Goal: Information Seeking & Learning: Learn about a topic

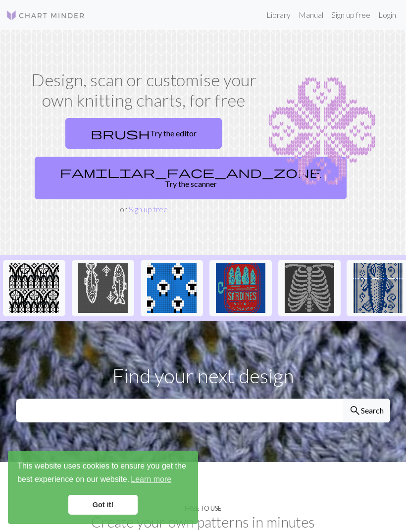
click at [288, 16] on link "Library" at bounding box center [279, 15] width 32 height 20
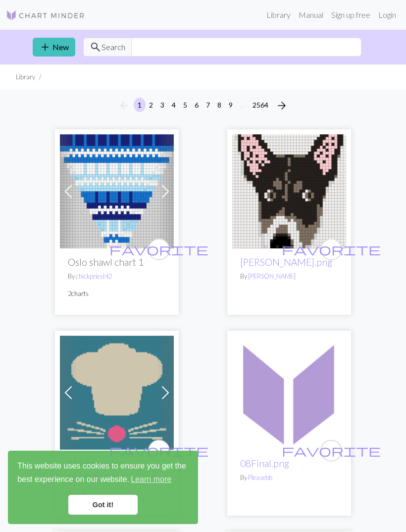
click at [355, 14] on link "Sign up free" at bounding box center [351, 15] width 47 height 20
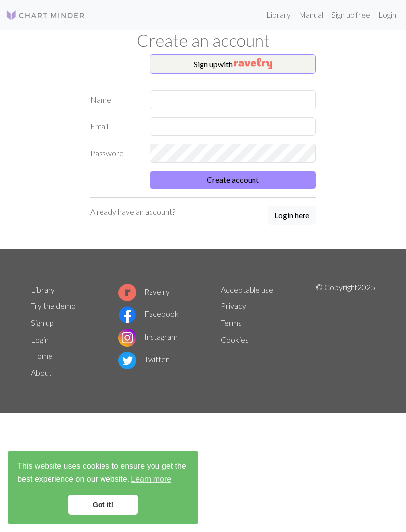
click at [289, 64] on button "Sign up with" at bounding box center [233, 64] width 166 height 20
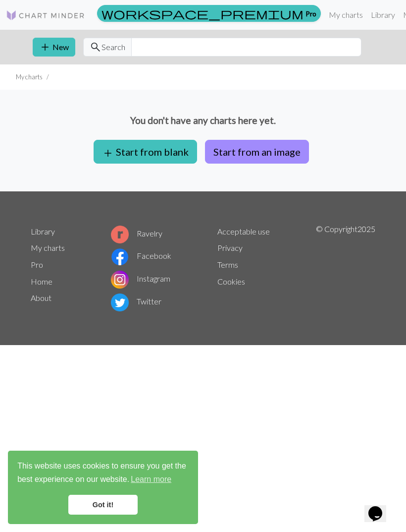
click at [71, 10] on img at bounding box center [45, 15] width 79 height 12
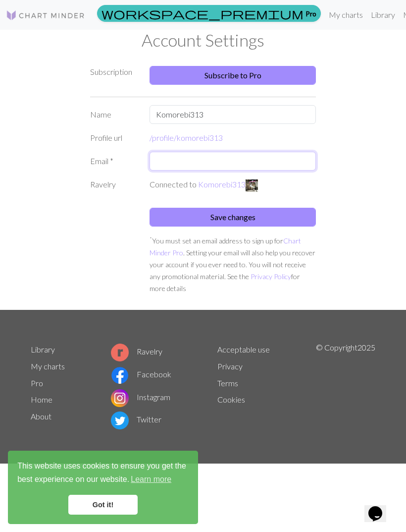
click at [274, 159] on input "text" at bounding box center [233, 161] width 166 height 19
type input "comuterale@comcast.net"
click at [250, 214] on button "Save changes" at bounding box center [233, 217] width 166 height 19
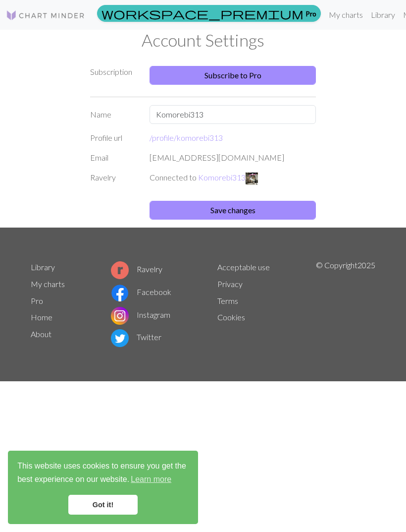
click at [340, 125] on div "Subscription Subscribe to Pro Name Komorebi313 Profile url /profile/ komorebi31…" at bounding box center [203, 140] width 357 height 173
click at [367, 18] on link "Library" at bounding box center [383, 15] width 32 height 20
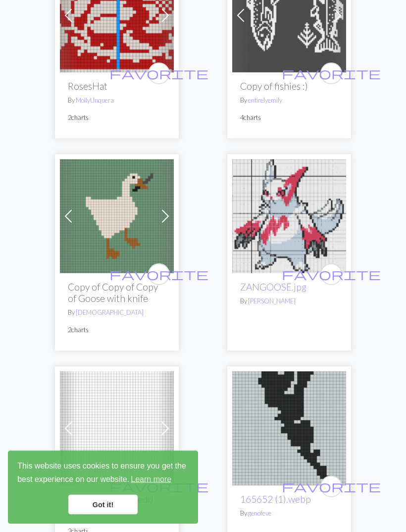
scroll to position [2177, 0]
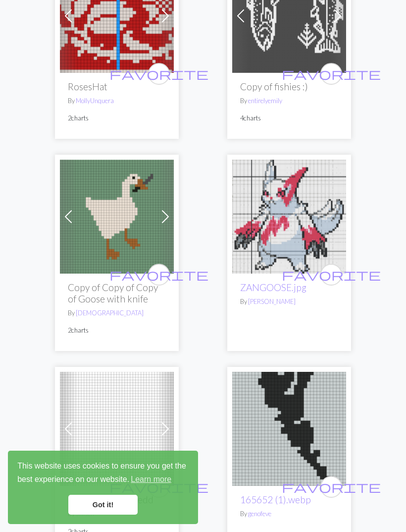
click at [163, 267] on span "favorite" at bounding box center [159, 274] width 99 height 15
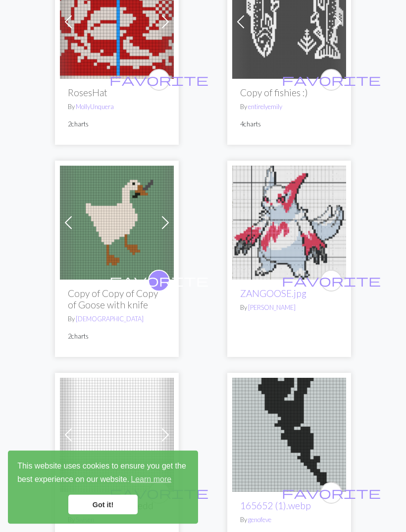
scroll to position [2154, 0]
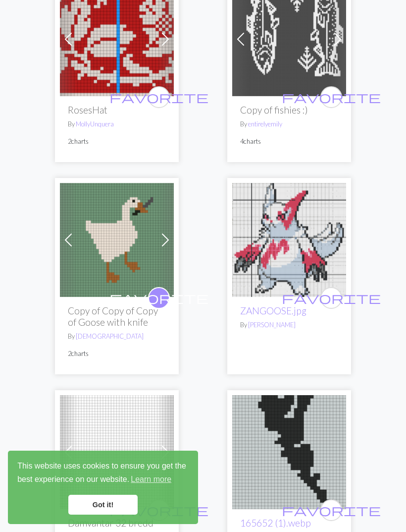
click at [132, 223] on img at bounding box center [117, 240] width 114 height 114
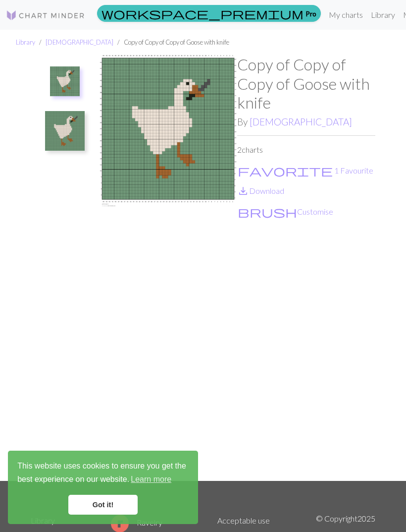
scroll to position [128, 0]
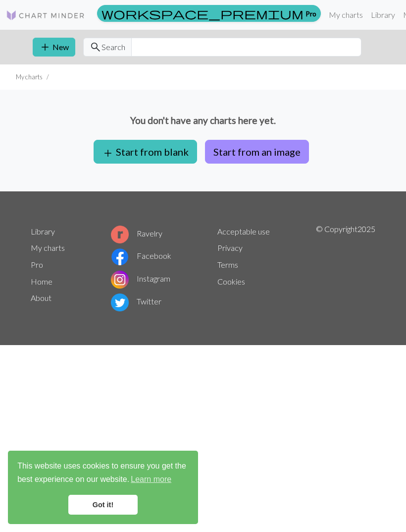
click at [367, 18] on link "Library" at bounding box center [383, 15] width 32 height 20
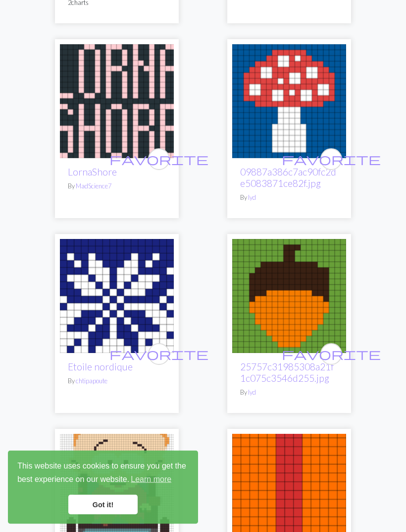
scroll to position [2709, 0]
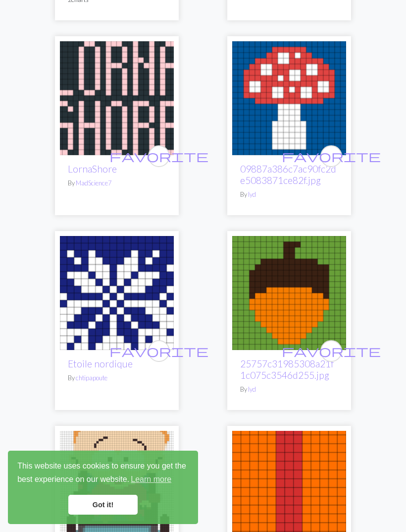
click at [333, 148] on span "favorite" at bounding box center [331, 155] width 99 height 15
click at [332, 343] on span "favorite" at bounding box center [331, 350] width 99 height 15
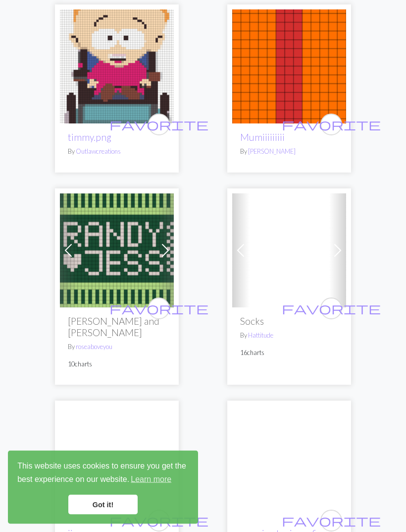
scroll to position [3130, 0]
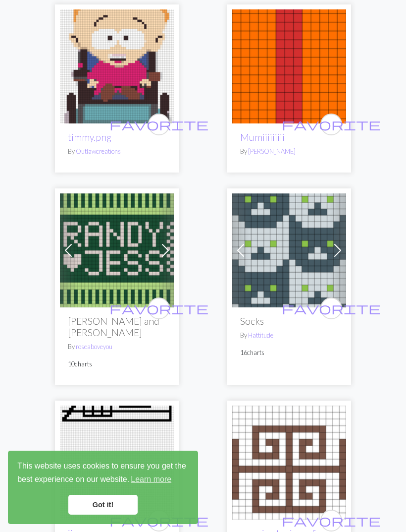
click at [332, 300] on span "favorite" at bounding box center [331, 307] width 99 height 15
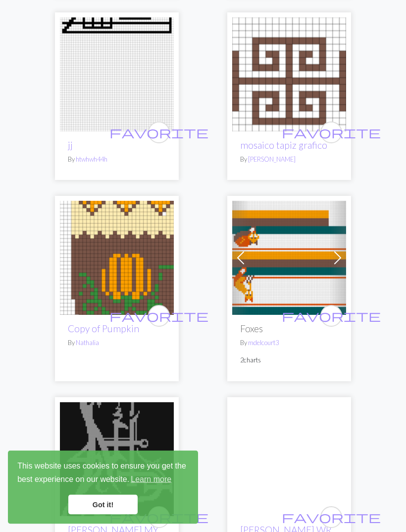
scroll to position [3518, 0]
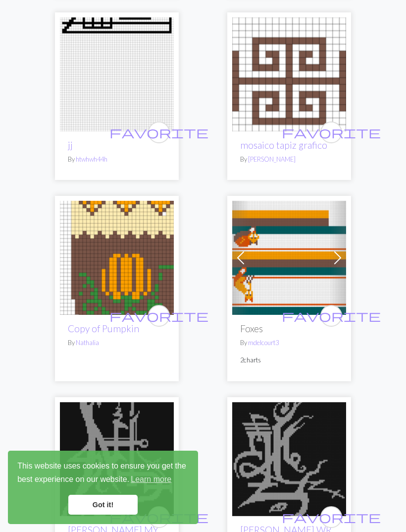
click at [334, 308] on span "favorite" at bounding box center [331, 315] width 99 height 15
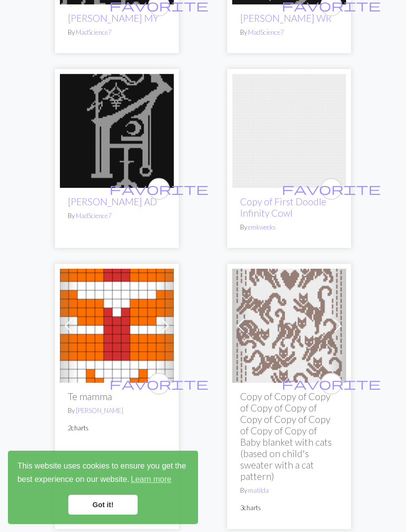
scroll to position [4079, 0]
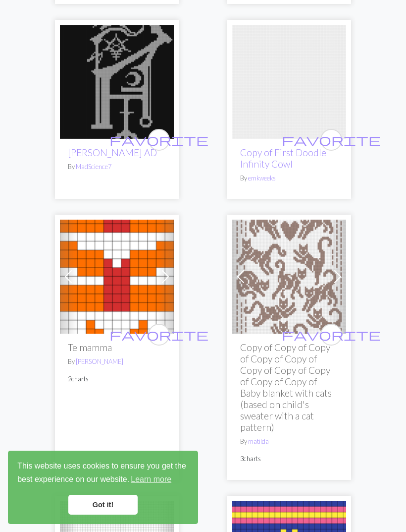
click at [334, 327] on span "favorite" at bounding box center [331, 334] width 99 height 15
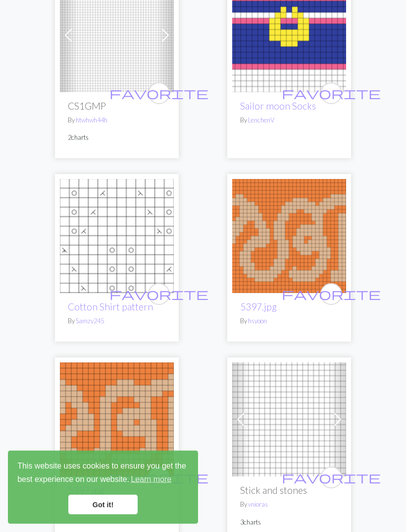
scroll to position [4723, 0]
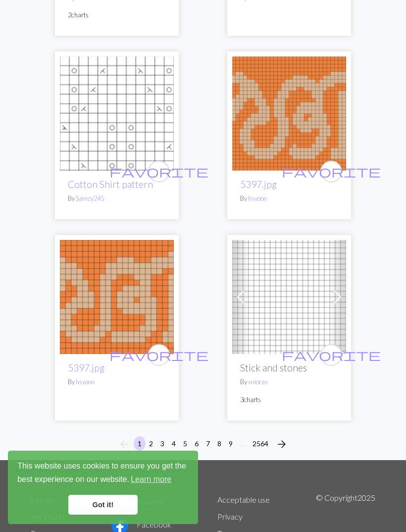
click at [154, 436] on button "2" at bounding box center [151, 443] width 12 height 14
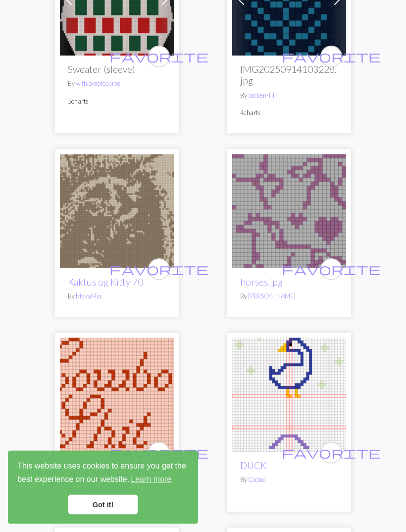
scroll to position [805, 0]
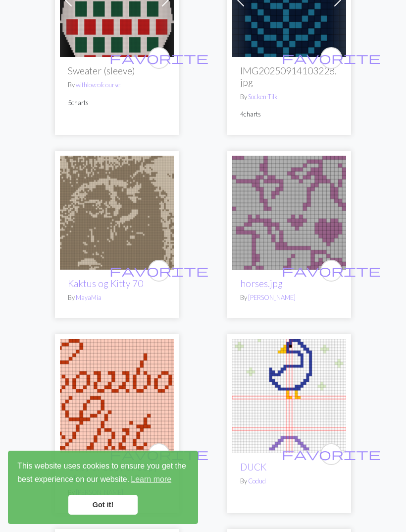
click at [305, 207] on img at bounding box center [289, 213] width 114 height 114
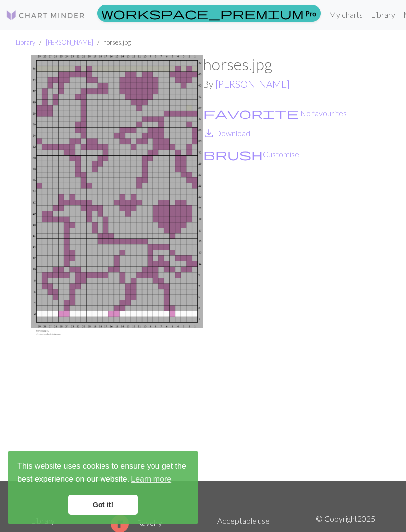
click at [119, 514] on link "Got it!" at bounding box center [102, 505] width 69 height 20
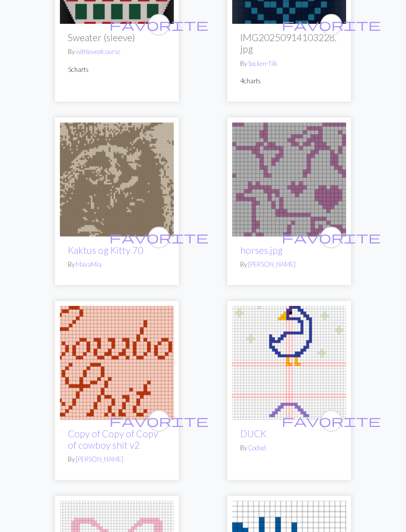
scroll to position [838, 0]
click at [332, 237] on span "favorite" at bounding box center [331, 236] width 99 height 15
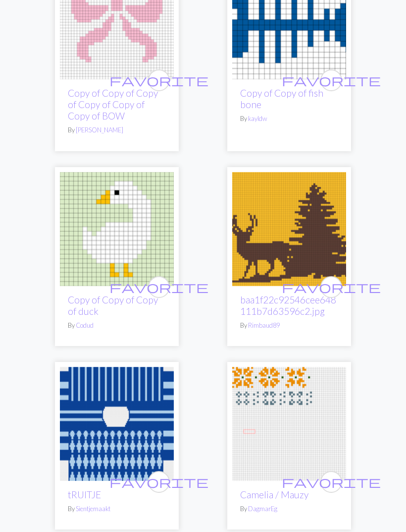
scroll to position [1375, 0]
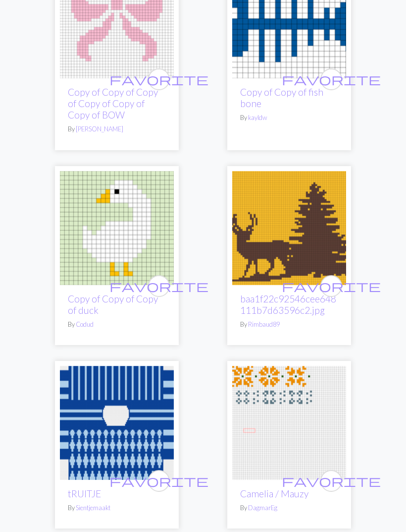
click at [163, 284] on span "favorite" at bounding box center [159, 285] width 99 height 15
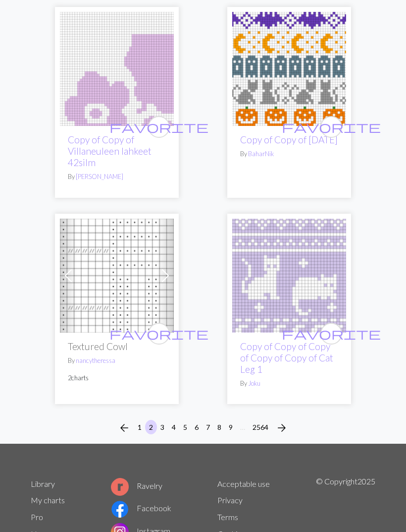
scroll to position [4699, 0]
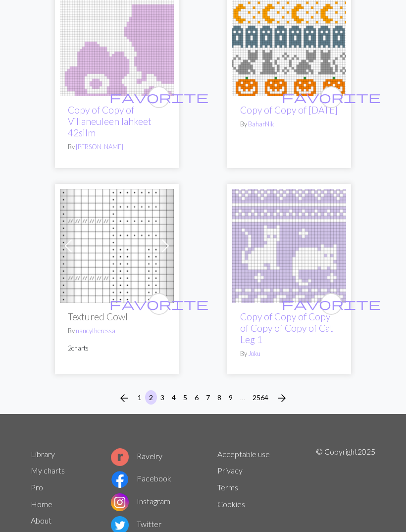
click at [332, 296] on span "favorite" at bounding box center [331, 303] width 99 height 15
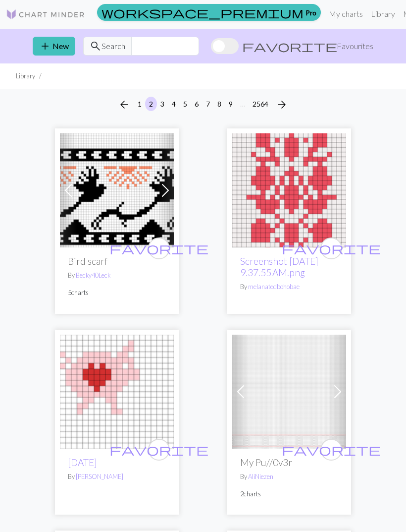
scroll to position [0, 0]
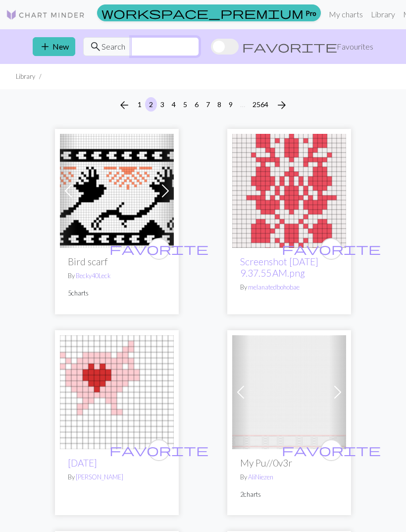
click at [199, 53] on input "text" at bounding box center [165, 46] width 68 height 19
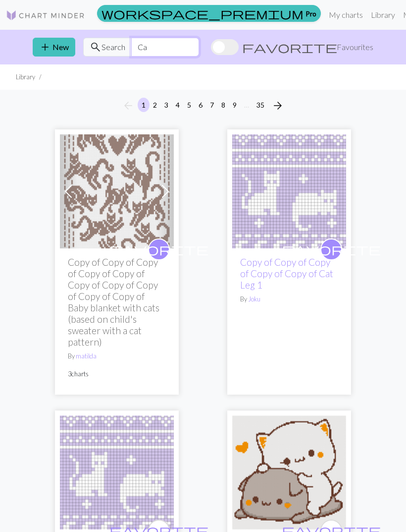
type input "C"
type input "h"
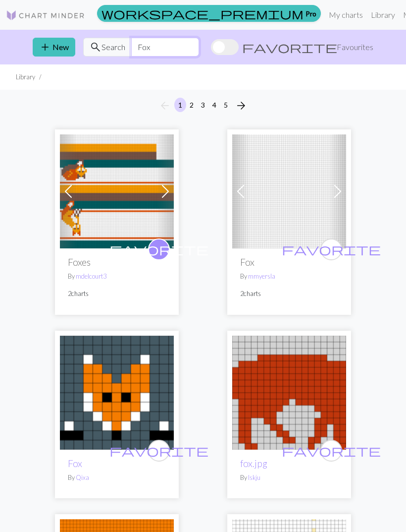
type input "Fox"
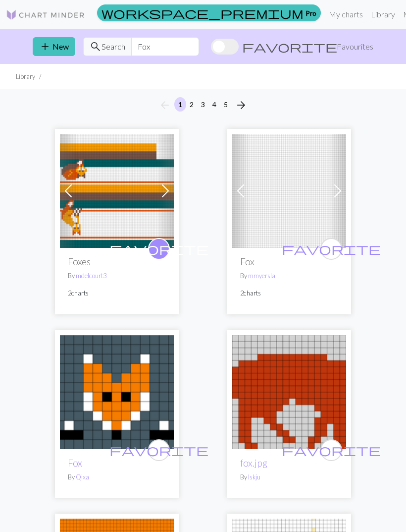
click at [299, 212] on img at bounding box center [289, 191] width 114 height 114
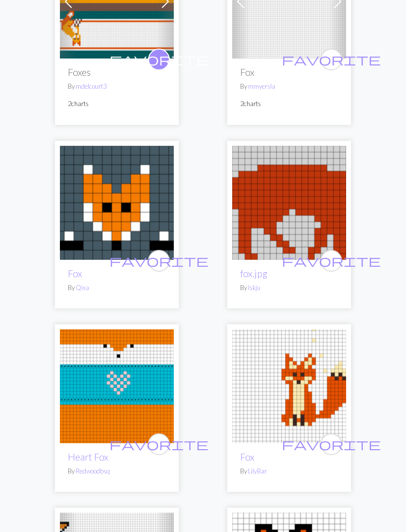
scroll to position [190, 0]
click at [307, 197] on img at bounding box center [289, 203] width 114 height 114
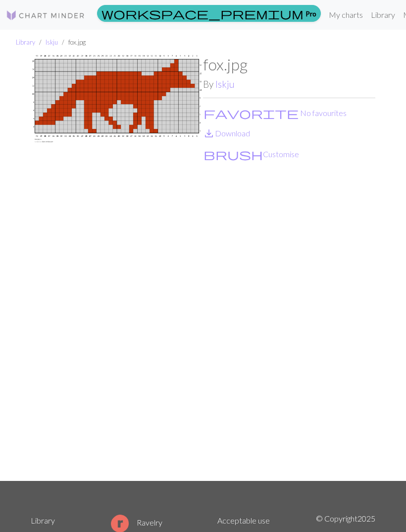
click at [253, 112] on button "favorite No favourites" at bounding box center [275, 113] width 144 height 13
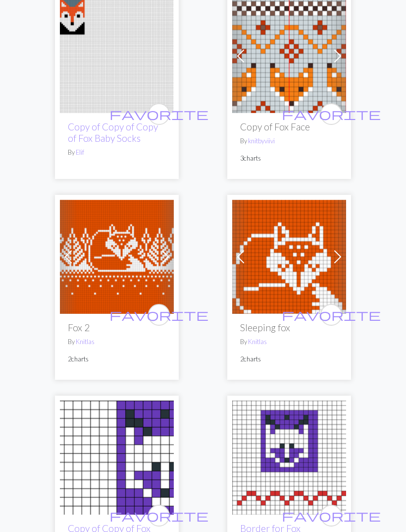
scroll to position [4270, 0]
click at [331, 307] on span "favorite" at bounding box center [331, 314] width 99 height 15
click at [165, 307] on span "favorite" at bounding box center [159, 314] width 99 height 15
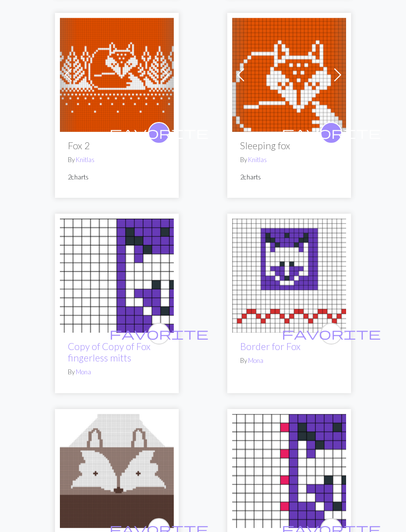
scroll to position [4655, 0]
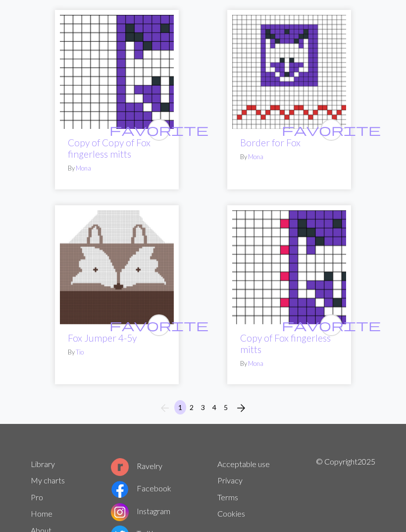
click at [151, 260] on img at bounding box center [117, 267] width 114 height 114
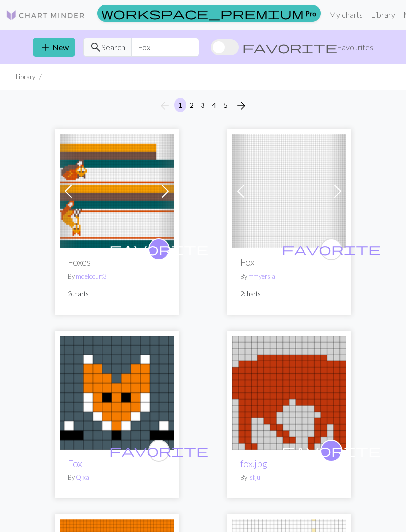
click at [240, 102] on span "arrow_forward" at bounding box center [241, 106] width 12 height 14
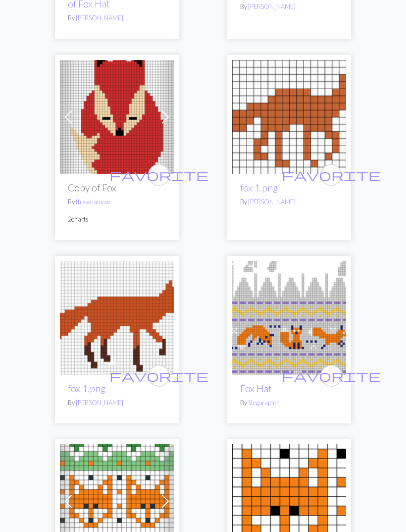
scroll to position [1044, 0]
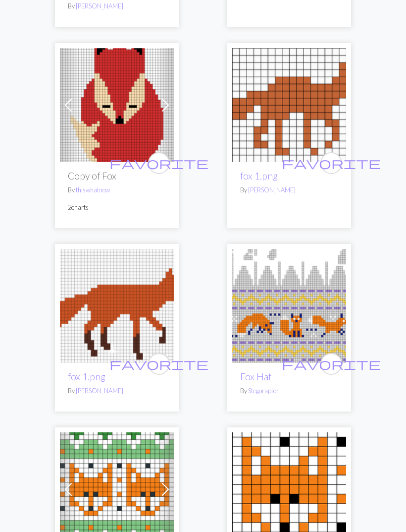
click at [145, 313] on img at bounding box center [117, 306] width 114 height 114
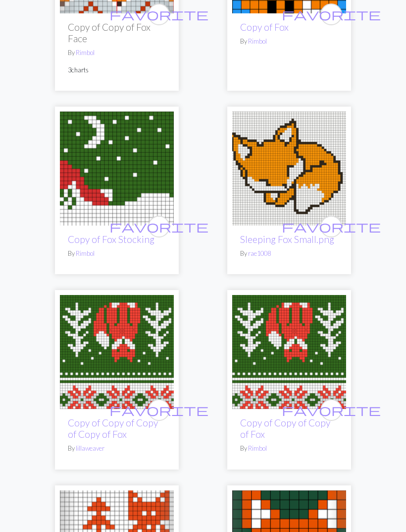
scroll to position [3441, 0]
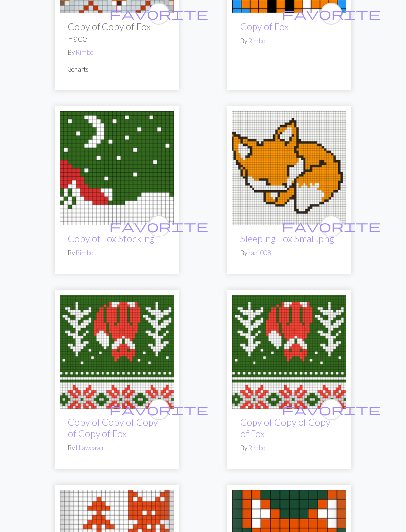
click at [132, 184] on img at bounding box center [117, 168] width 114 height 114
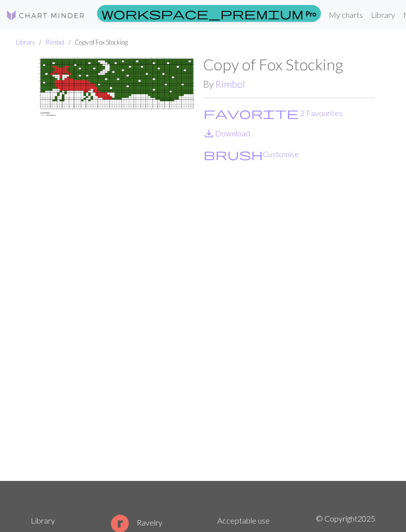
click at [230, 112] on button "favorite 2 Favourites" at bounding box center [273, 113] width 140 height 13
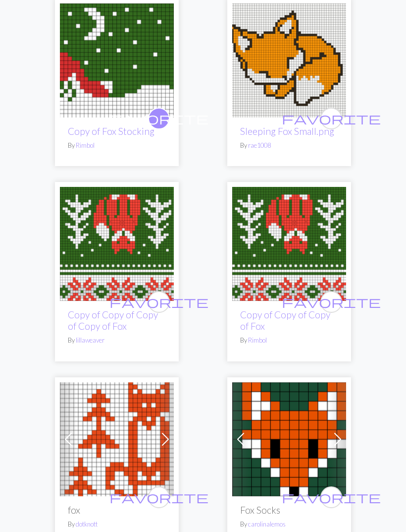
scroll to position [3550, 0]
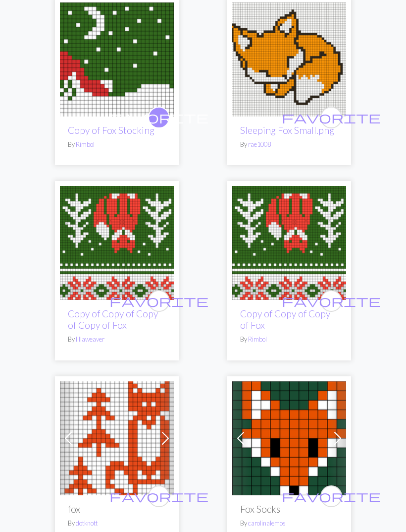
click at [163, 296] on span "favorite" at bounding box center [159, 300] width 99 height 15
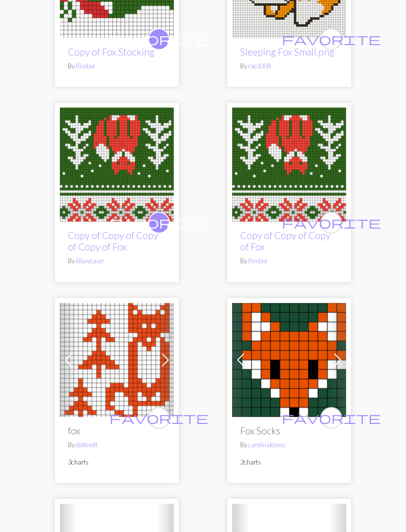
scroll to position [3629, 0]
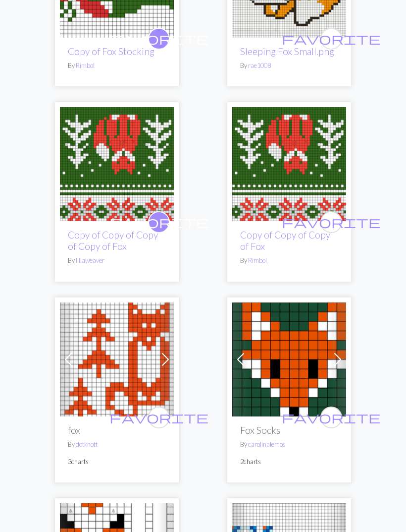
click at [163, 218] on span "favorite" at bounding box center [159, 222] width 99 height 15
click at [333, 221] on span "favorite" at bounding box center [331, 221] width 99 height 15
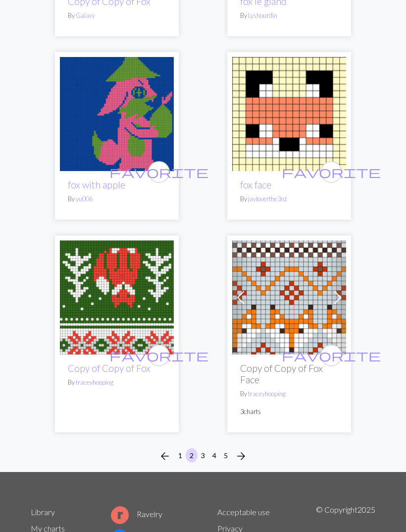
scroll to position [4729, 0]
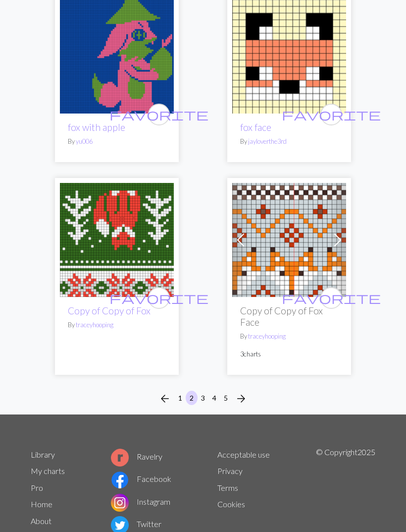
click at [244, 396] on span "arrow_forward" at bounding box center [241, 398] width 12 height 14
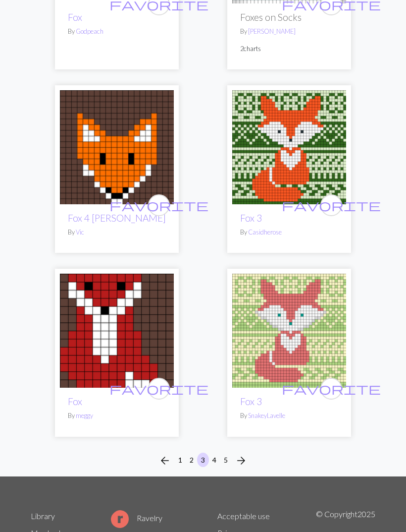
scroll to position [4500, 0]
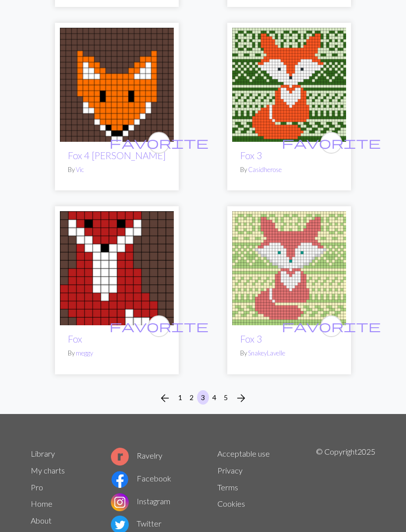
click at [247, 394] on span "arrow_forward" at bounding box center [241, 398] width 12 height 14
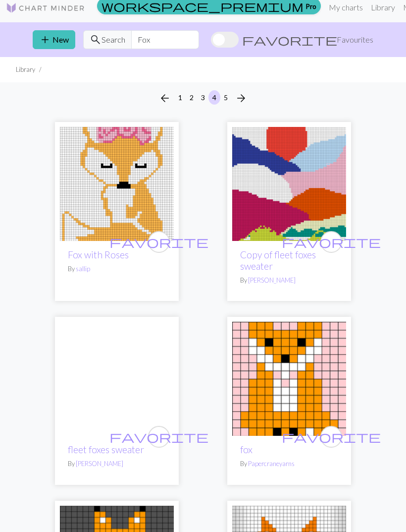
scroll to position [7, 0]
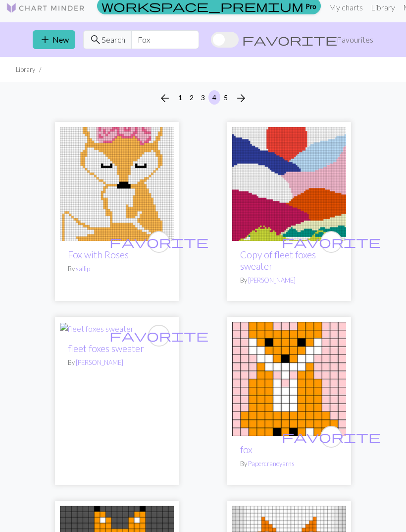
click at [326, 185] on img at bounding box center [289, 184] width 114 height 114
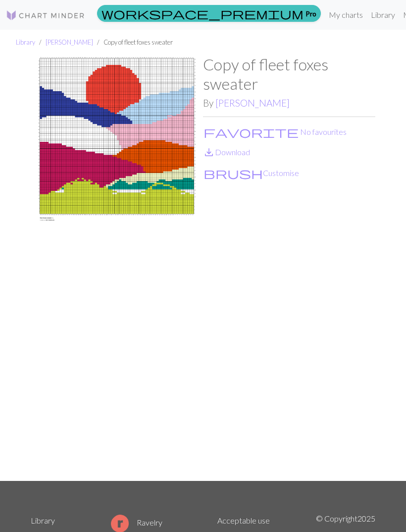
click at [255, 129] on button "favorite No favourites" at bounding box center [275, 131] width 144 height 13
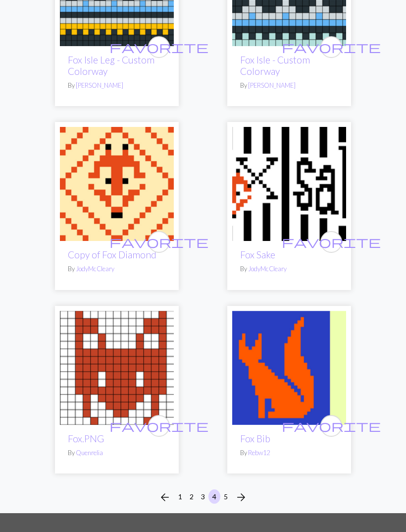
scroll to position [4540, 0]
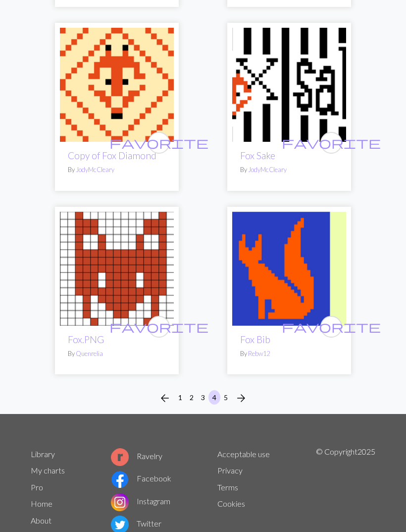
click at [228, 393] on button "5" at bounding box center [226, 397] width 12 height 14
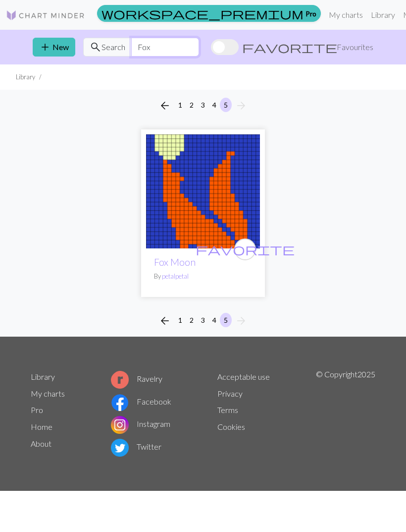
click at [199, 51] on input "Fox" at bounding box center [165, 47] width 68 height 19
type input "F"
type input "C"
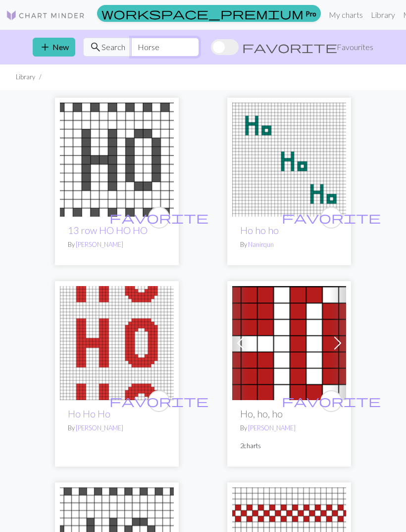
type input "Horse"
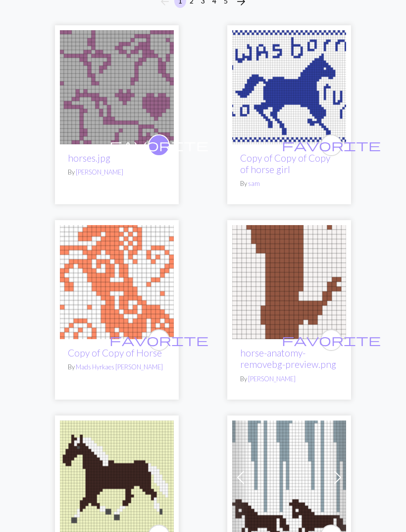
scroll to position [104, 0]
click at [153, 292] on img at bounding box center [117, 282] width 114 height 114
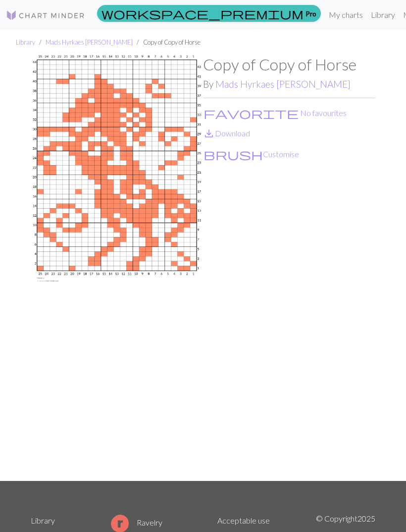
click at [263, 118] on button "favorite No favourites" at bounding box center [275, 113] width 144 height 13
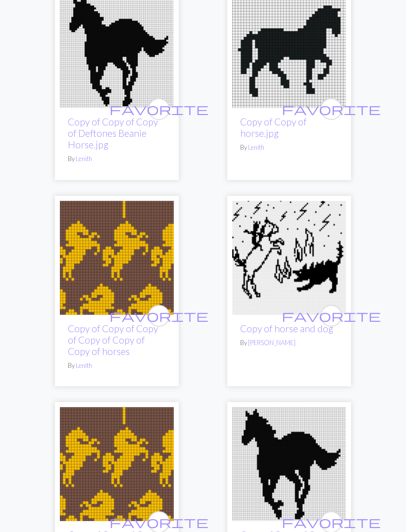
scroll to position [3561, 0]
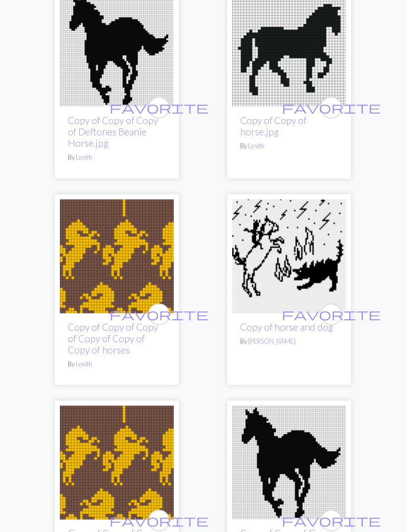
click at [160, 307] on span "favorite" at bounding box center [159, 314] width 99 height 15
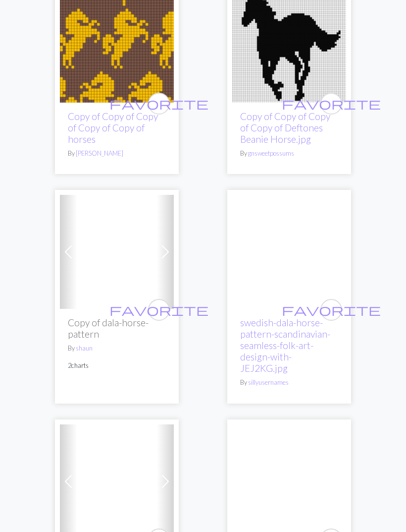
scroll to position [3978, 0]
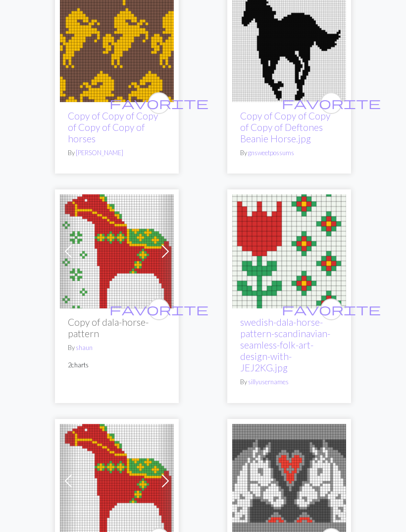
click at [150, 240] on img at bounding box center [117, 252] width 114 height 114
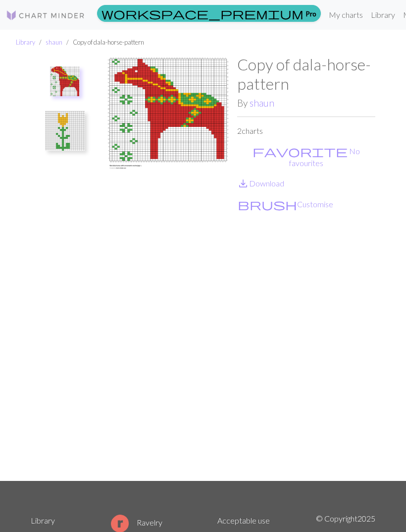
click at [290, 150] on button "favorite No favourites" at bounding box center [306, 157] width 138 height 25
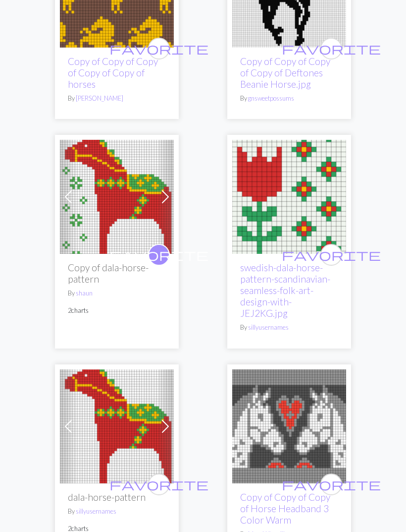
scroll to position [4033, 0]
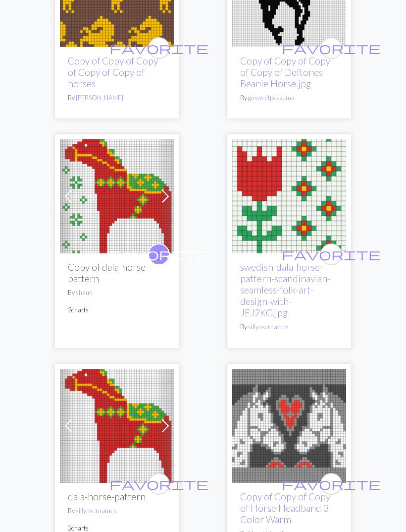
click at [337, 247] on span "favorite" at bounding box center [331, 254] width 99 height 15
click at [160, 476] on span "favorite" at bounding box center [159, 483] width 99 height 15
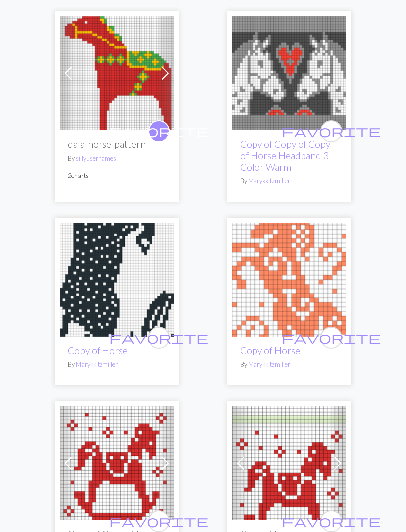
scroll to position [4403, 0]
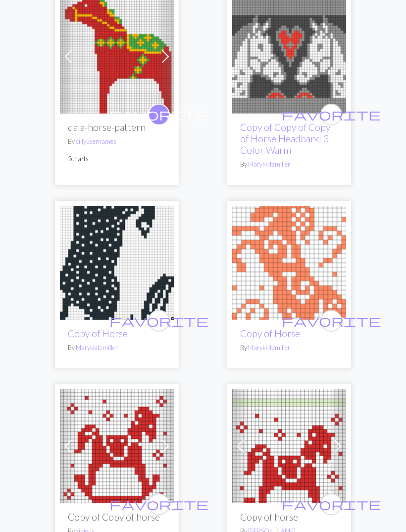
click at [155, 247] on img at bounding box center [117, 263] width 114 height 114
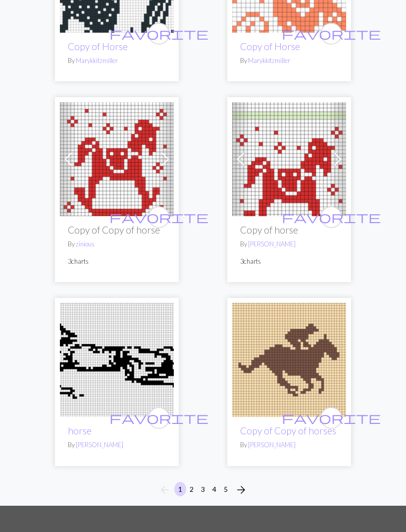
scroll to position [4690, 0]
click at [245, 483] on span "arrow_forward" at bounding box center [241, 490] width 12 height 14
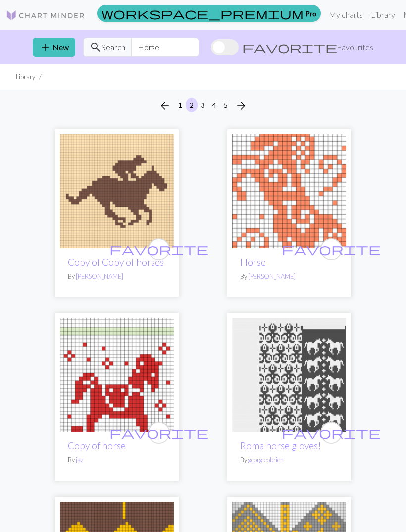
click at [330, 249] on span "favorite" at bounding box center [331, 248] width 99 height 15
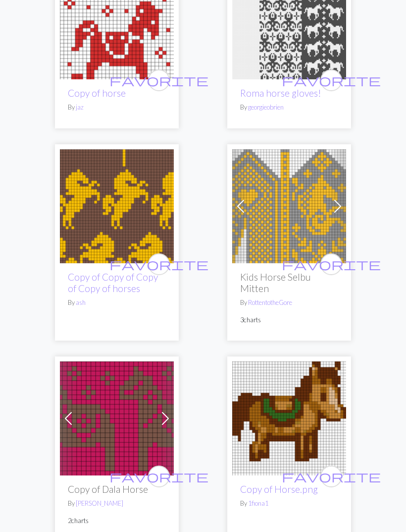
scroll to position [352, 0]
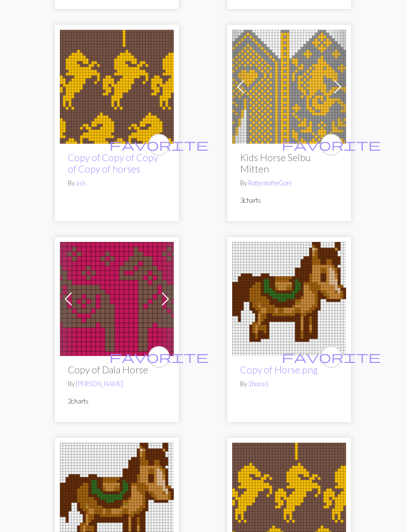
click at [165, 354] on span "favorite" at bounding box center [159, 356] width 99 height 15
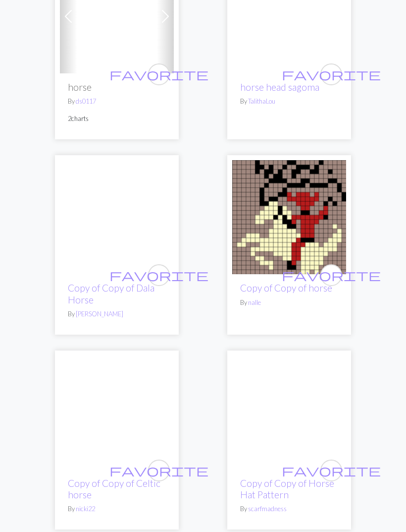
scroll to position [3357, 0]
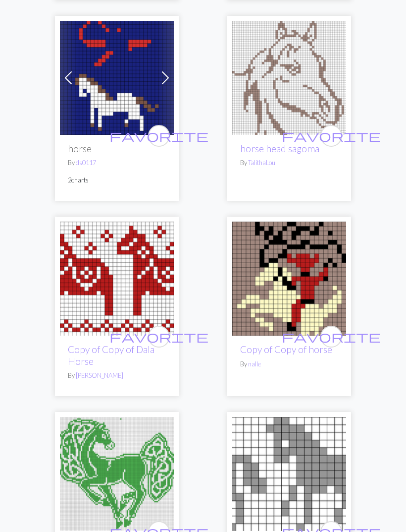
click at [165, 330] on span "favorite" at bounding box center [159, 336] width 99 height 15
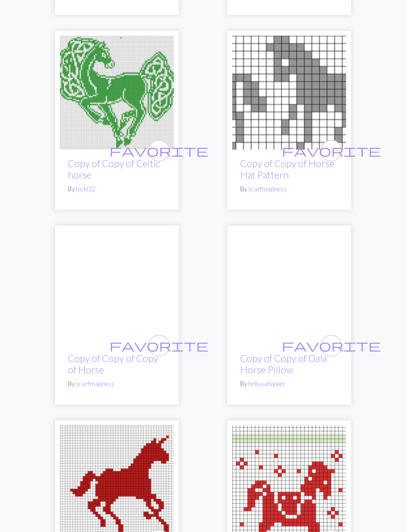
scroll to position [3728, 0]
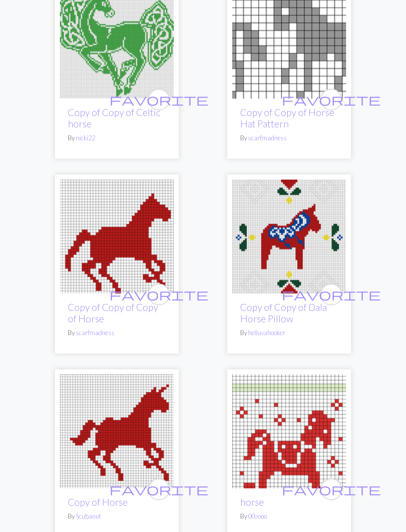
click at [338, 292] on button "favorite" at bounding box center [332, 294] width 22 height 22
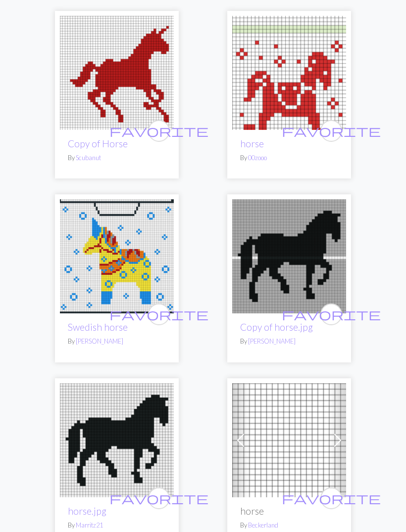
scroll to position [4072, 0]
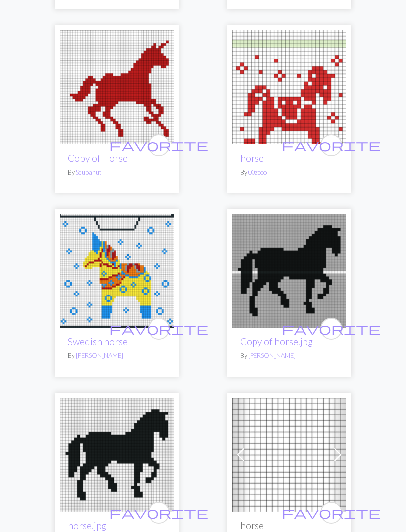
click at [165, 326] on span "favorite" at bounding box center [159, 328] width 99 height 15
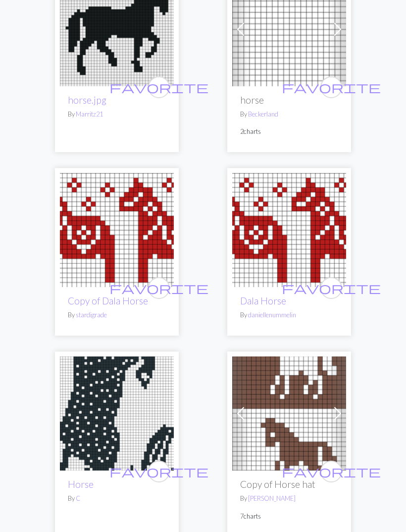
click at [334, 285] on span "favorite" at bounding box center [331, 287] width 99 height 15
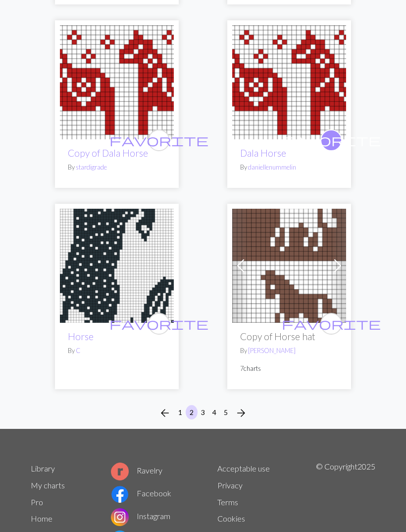
scroll to position [4645, 0]
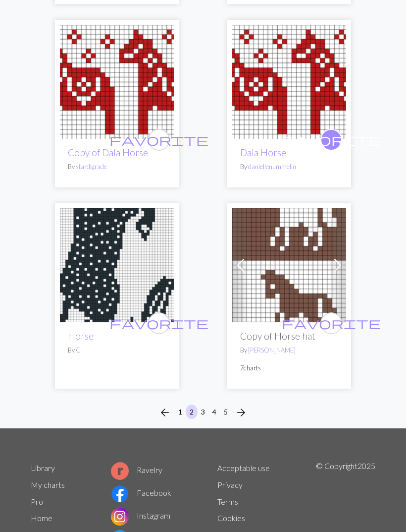
click at [244, 411] on span "arrow_forward" at bounding box center [241, 412] width 12 height 14
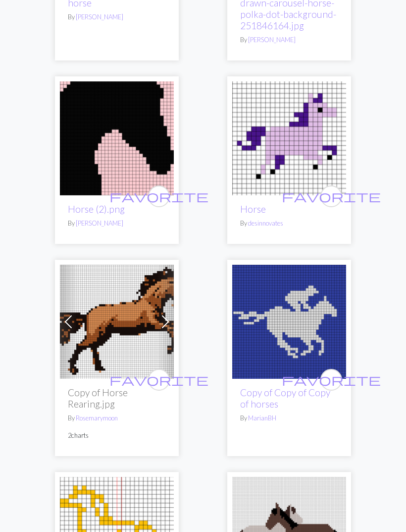
click at [333, 194] on span "favorite" at bounding box center [331, 196] width 99 height 15
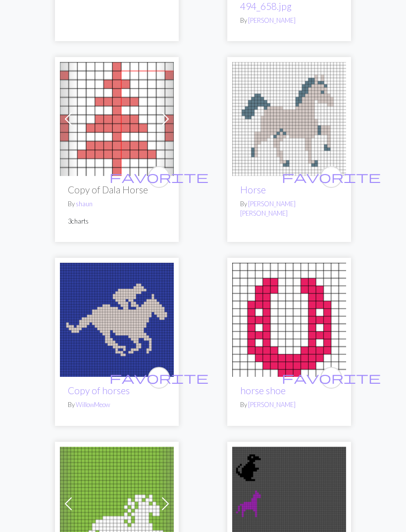
scroll to position [3442, 0]
click at [336, 174] on span "favorite" at bounding box center [331, 176] width 99 height 15
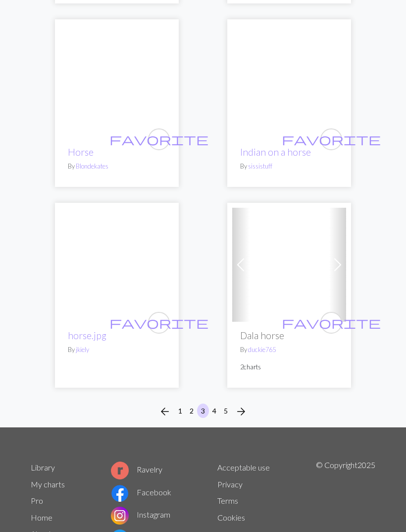
scroll to position [4664, 0]
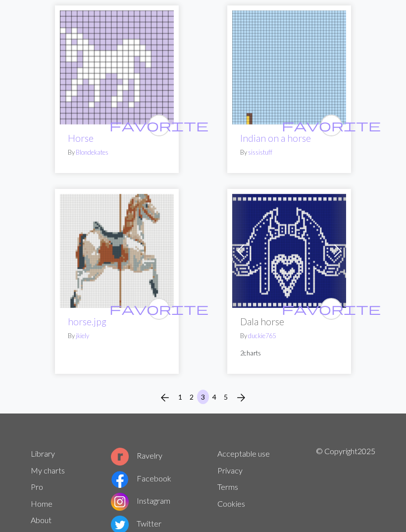
click at [244, 395] on span "arrow_forward" at bounding box center [241, 397] width 12 height 14
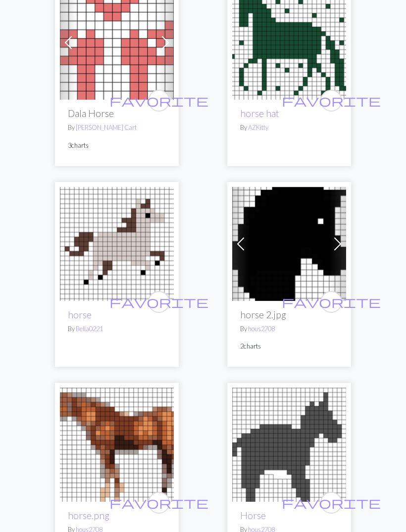
click at [163, 297] on span "favorite" at bounding box center [159, 301] width 99 height 15
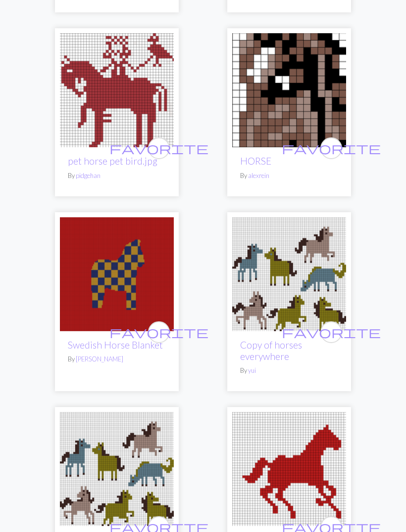
scroll to position [2740, 0]
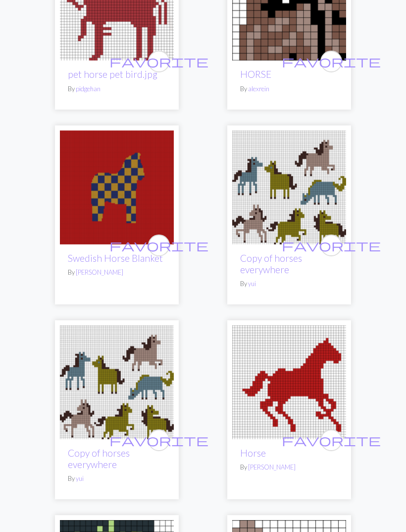
click at [337, 244] on span "favorite" at bounding box center [331, 244] width 99 height 15
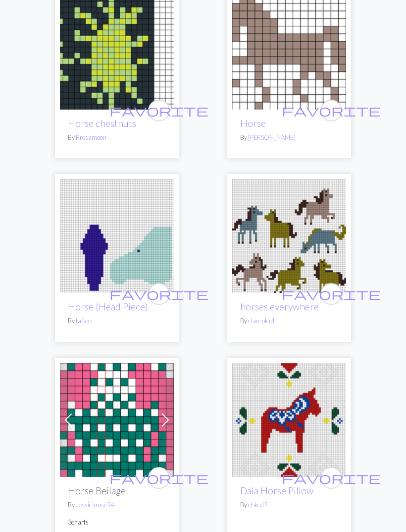
scroll to position [3273, 0]
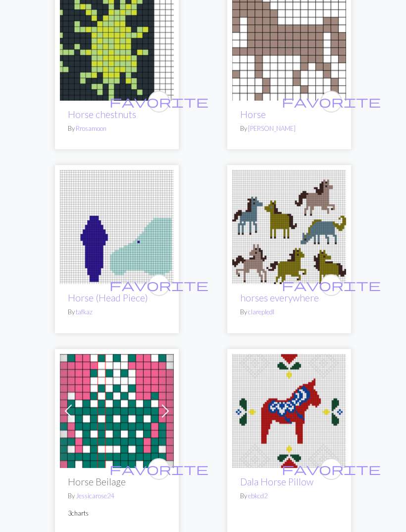
click at [334, 284] on span "favorite" at bounding box center [331, 284] width 99 height 15
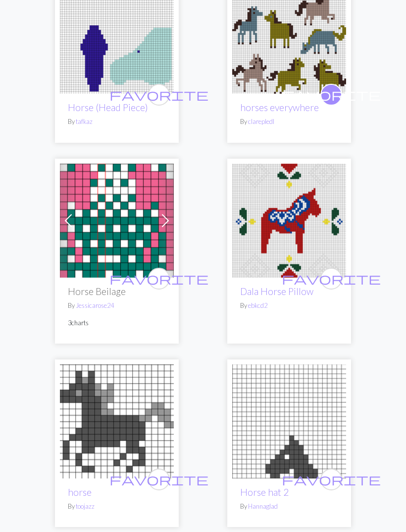
scroll to position [3497, 0]
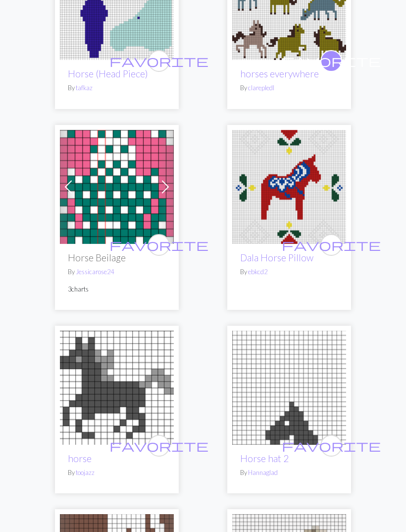
click at [334, 240] on span "favorite" at bounding box center [331, 244] width 99 height 15
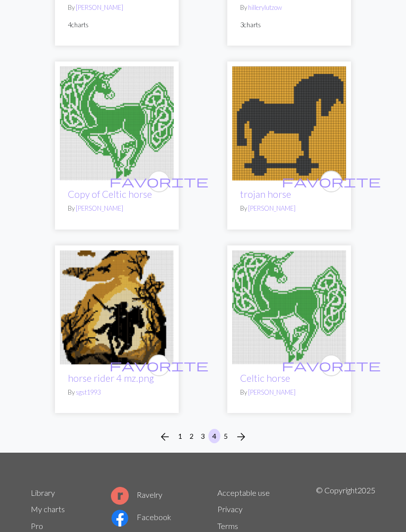
scroll to position [4580, 0]
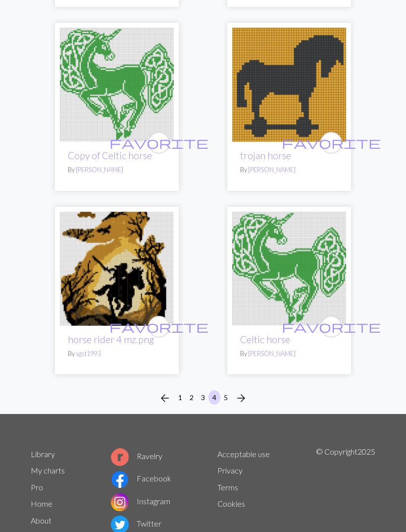
click at [245, 395] on span "arrow_forward" at bounding box center [241, 398] width 12 height 14
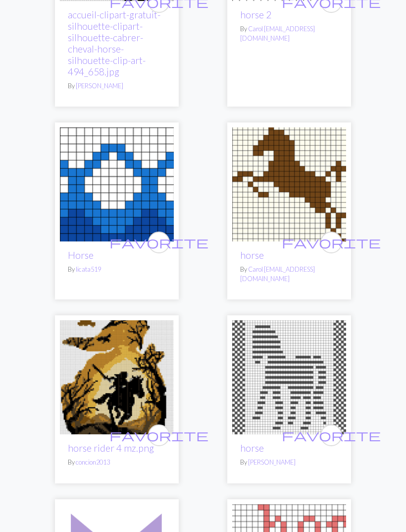
scroll to position [643, 0]
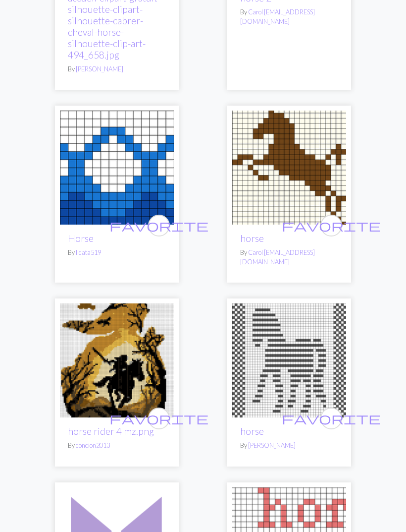
click at [329, 223] on span "favorite" at bounding box center [331, 225] width 99 height 15
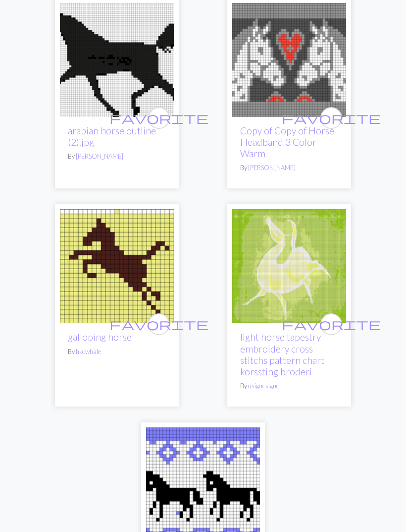
scroll to position [3778, 0]
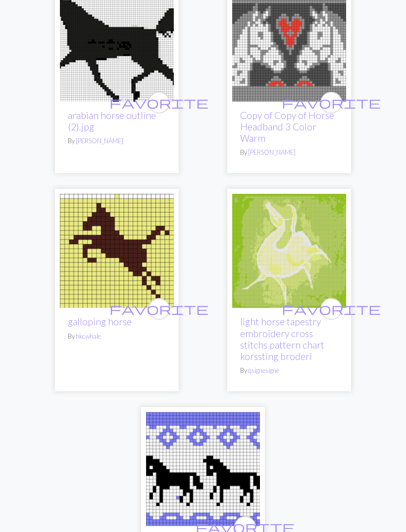
click at [316, 210] on img at bounding box center [289, 251] width 114 height 114
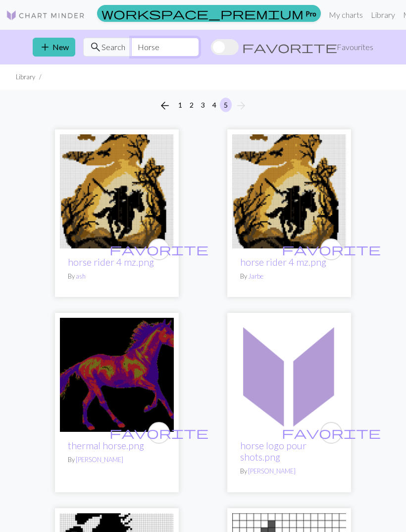
click at [198, 54] on input "Horse" at bounding box center [165, 47] width 68 height 19
type input "H"
type input "Bear"
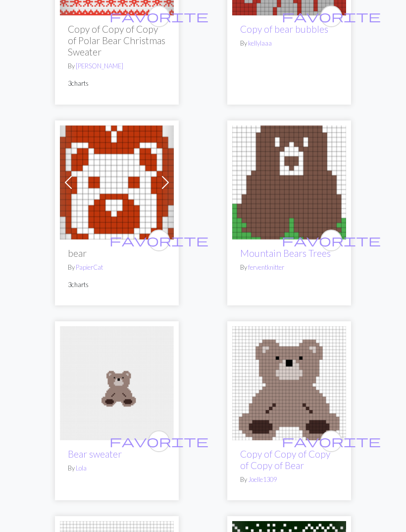
scroll to position [233, 0]
click at [336, 245] on span "favorite" at bounding box center [331, 239] width 99 height 15
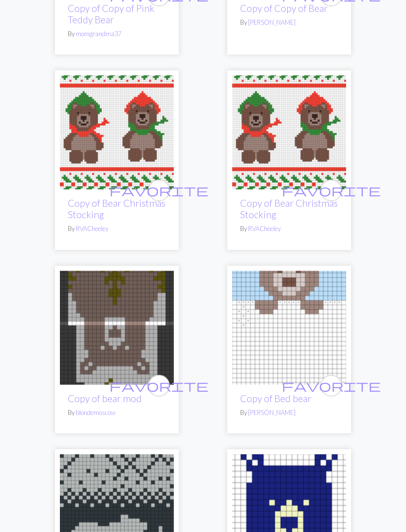
scroll to position [2349, 0]
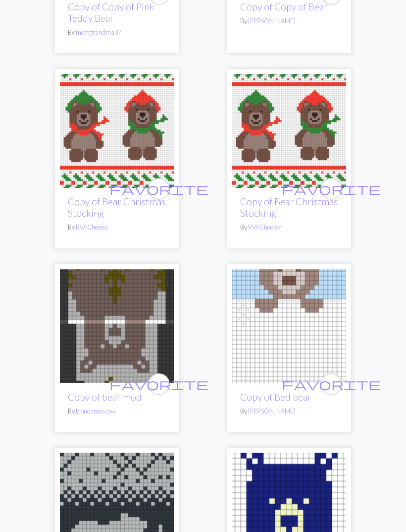
click at [162, 376] on span "favorite" at bounding box center [159, 383] width 99 height 15
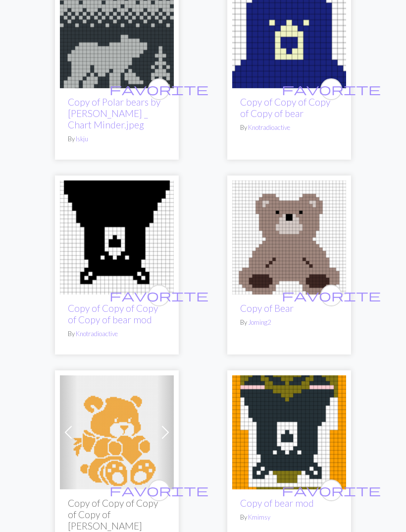
click at [165, 288] on span "favorite" at bounding box center [159, 295] width 99 height 15
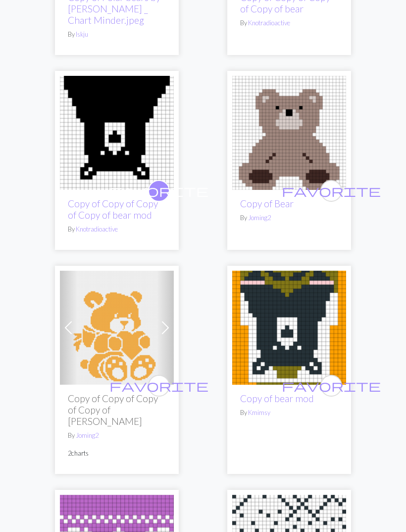
scroll to position [2969, 0]
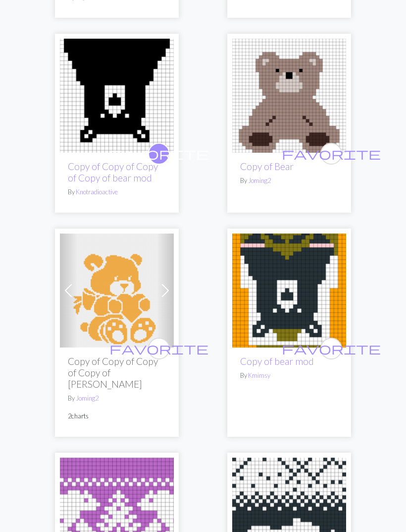
click at [335, 340] on span "favorite" at bounding box center [331, 347] width 99 height 15
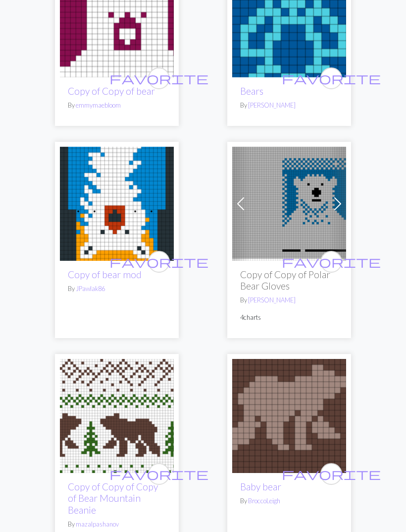
scroll to position [4661, 0]
click at [331, 254] on span "favorite" at bounding box center [331, 261] width 99 height 15
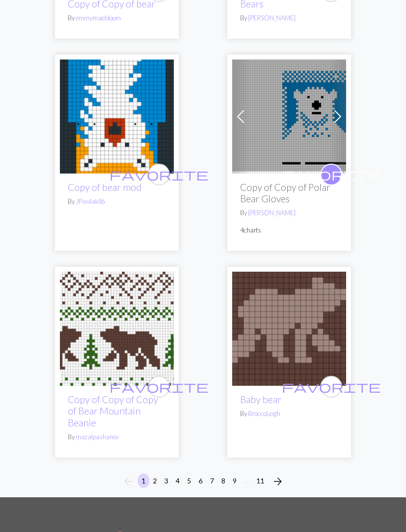
scroll to position [4749, 0]
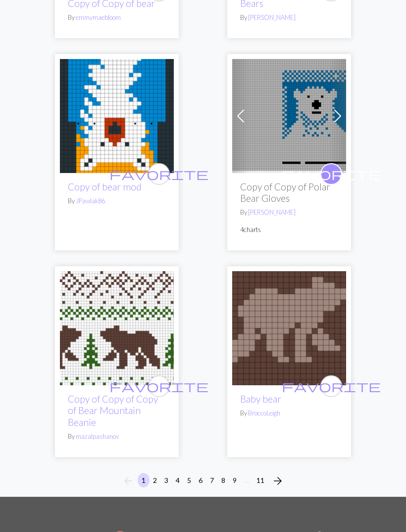
click at [280, 474] on span "arrow_forward" at bounding box center [278, 481] width 12 height 14
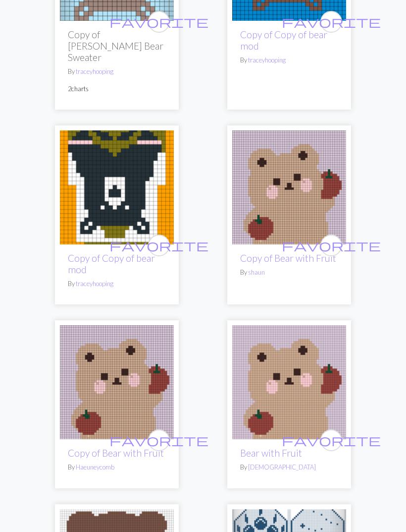
scroll to position [2401, 0]
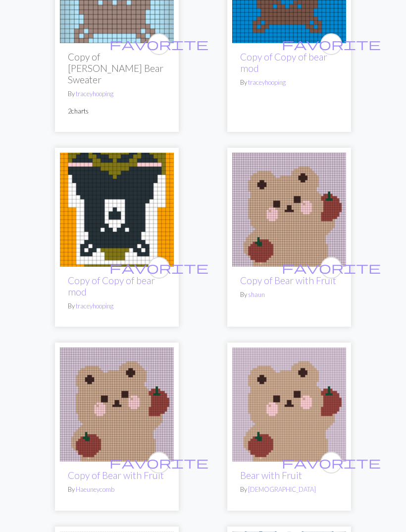
click at [333, 260] on span "favorite" at bounding box center [331, 267] width 99 height 15
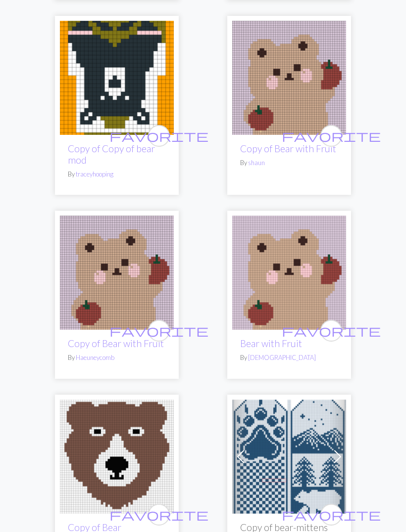
click at [330, 323] on span "favorite" at bounding box center [331, 330] width 99 height 15
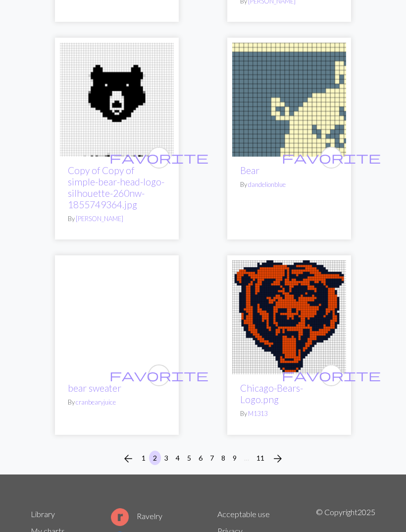
scroll to position [4735, 0]
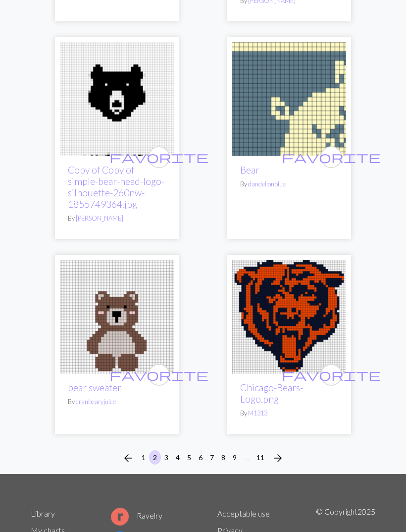
click at [280, 451] on span "arrow_forward" at bounding box center [278, 458] width 12 height 14
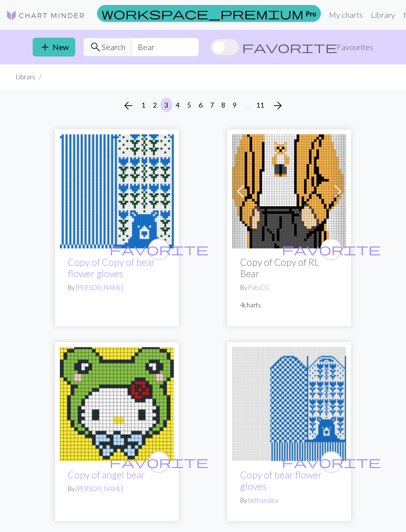
click at [160, 251] on span "favorite" at bounding box center [159, 248] width 99 height 15
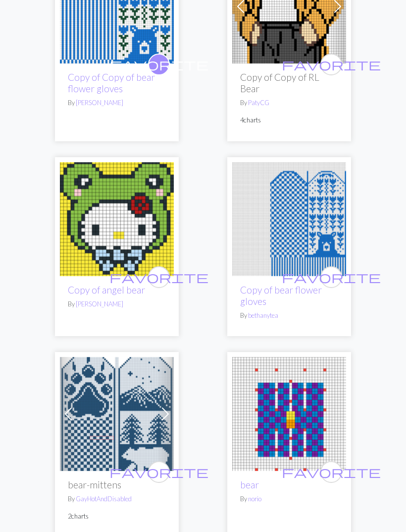
scroll to position [210, 0]
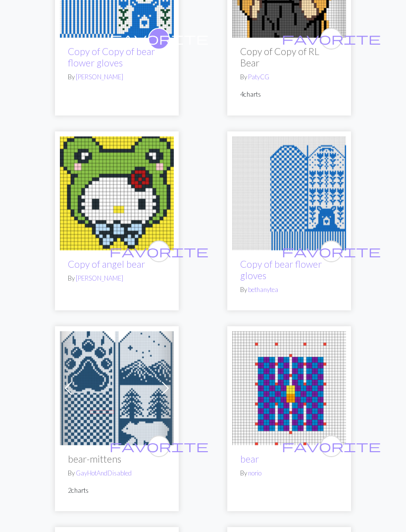
click at [331, 248] on span "favorite" at bounding box center [331, 251] width 99 height 15
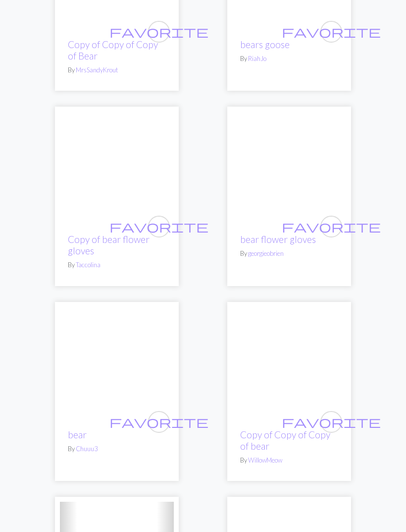
scroll to position [1245, 0]
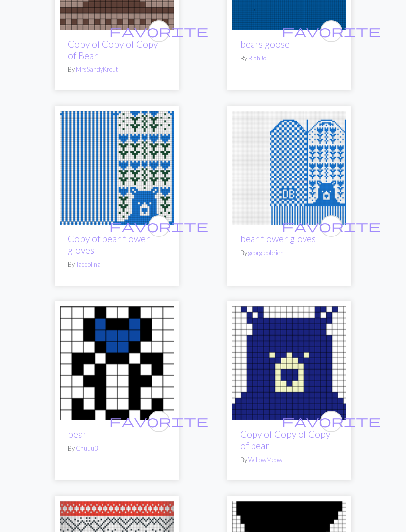
click at [331, 224] on span "favorite" at bounding box center [331, 225] width 99 height 15
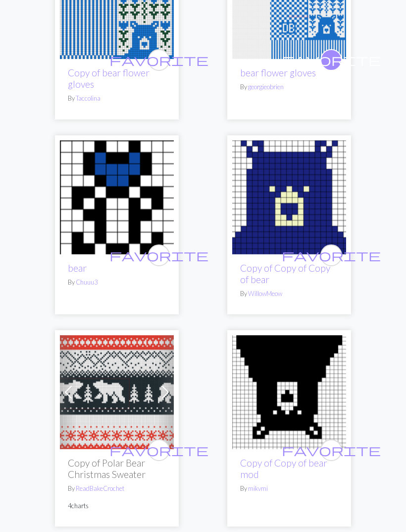
scroll to position [1415, 0]
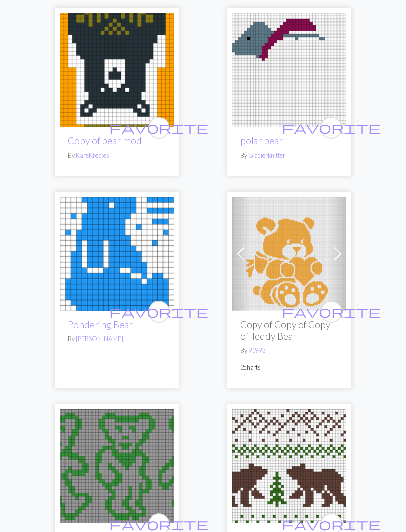
click at [140, 245] on img at bounding box center [117, 254] width 114 height 114
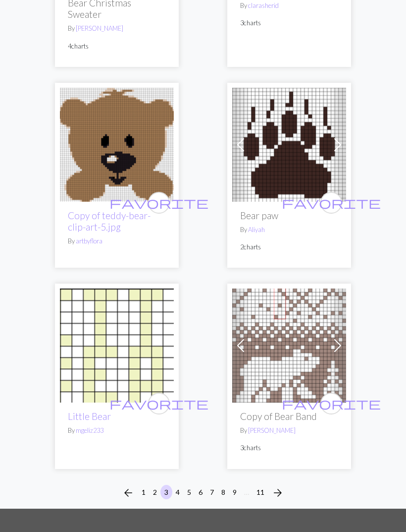
scroll to position [4809, 0]
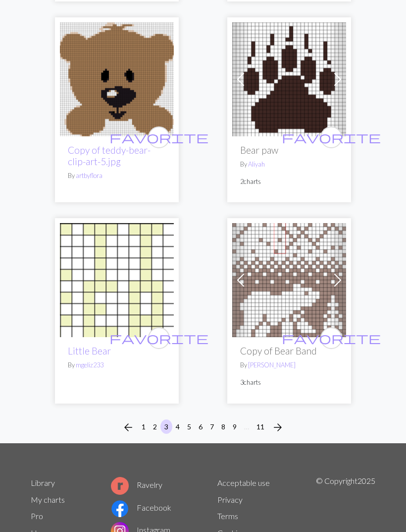
click at [281, 420] on span "arrow_forward" at bounding box center [278, 427] width 12 height 14
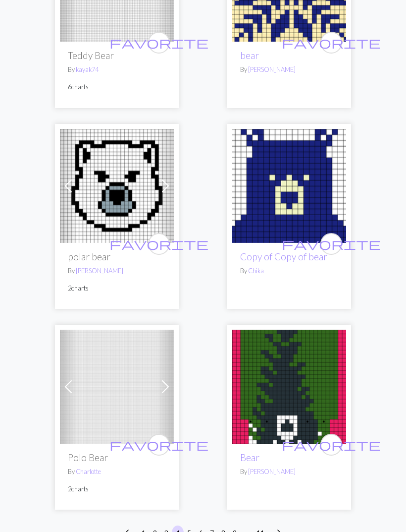
scroll to position [4639, 0]
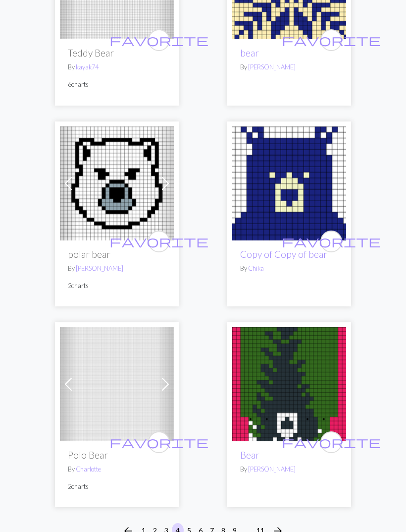
click at [280, 524] on span "arrow_forward" at bounding box center [278, 531] width 12 height 14
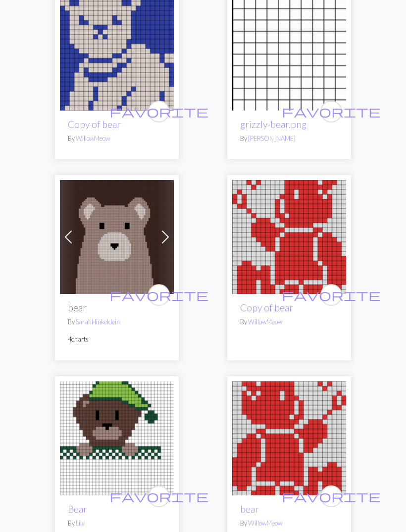
scroll to position [1834, 0]
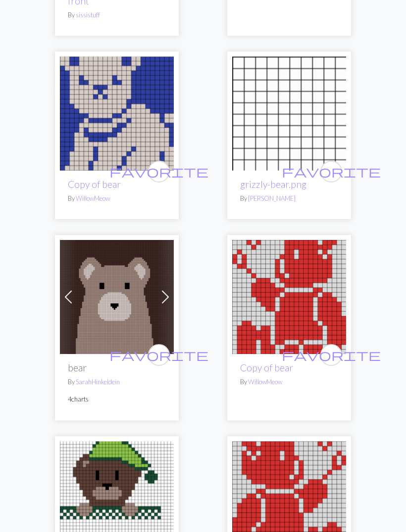
click at [164, 345] on icon "favorite" at bounding box center [159, 355] width 99 height 20
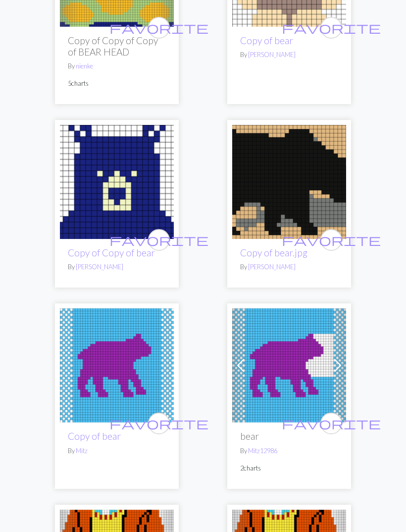
scroll to position [3915, 0]
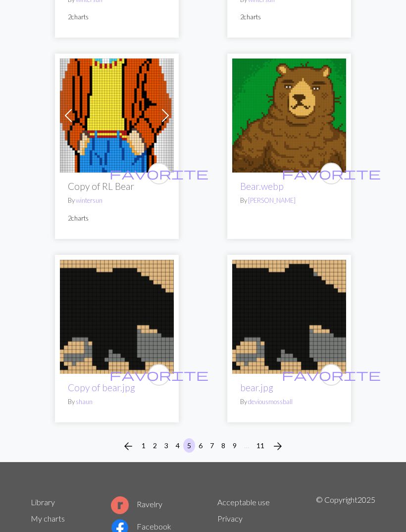
click at [281, 440] on span "arrow_forward" at bounding box center [278, 447] width 12 height 14
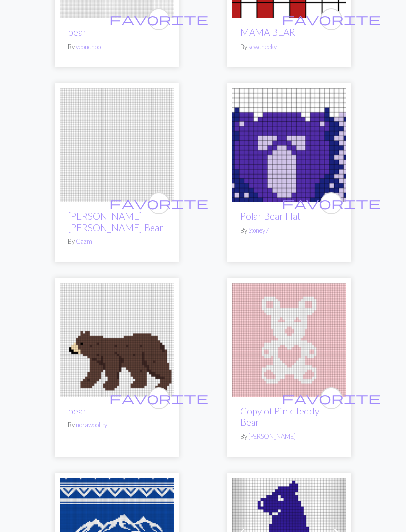
scroll to position [437, 0]
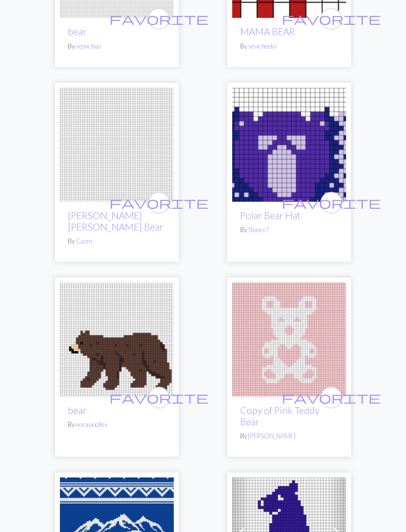
click at [162, 389] on span "favorite" at bounding box center [159, 396] width 99 height 15
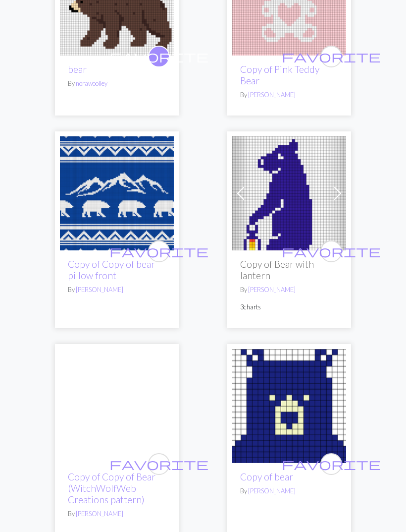
scroll to position [776, 0]
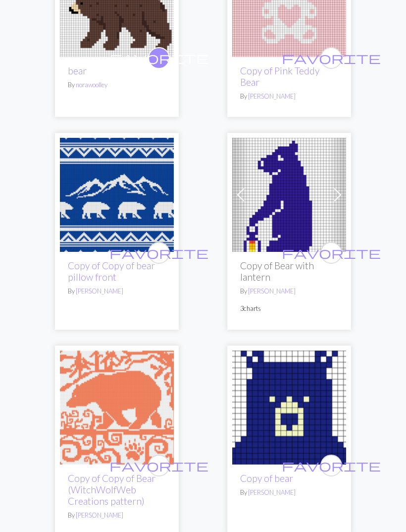
click at [334, 245] on span "favorite" at bounding box center [331, 252] width 99 height 15
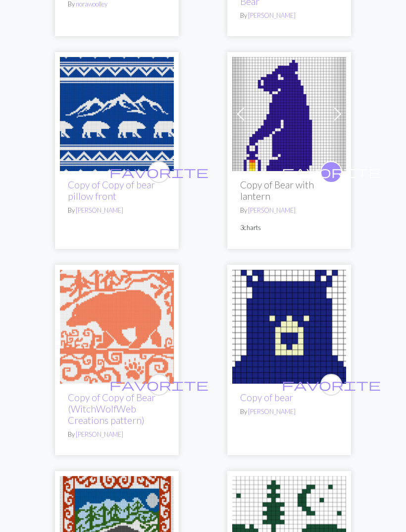
scroll to position [868, 0]
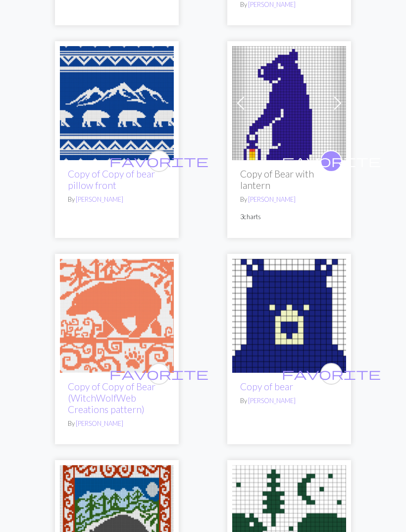
click at [165, 366] on span "favorite" at bounding box center [159, 373] width 99 height 15
click at [335, 366] on span "favorite" at bounding box center [331, 373] width 99 height 15
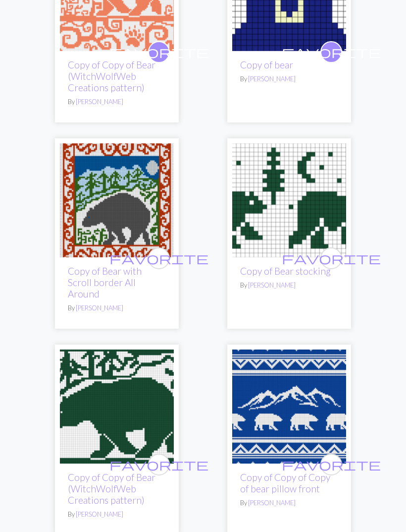
scroll to position [1192, 0]
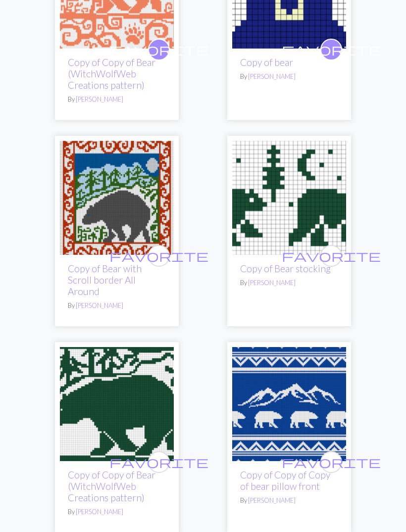
click at [335, 248] on span "favorite" at bounding box center [331, 255] width 99 height 15
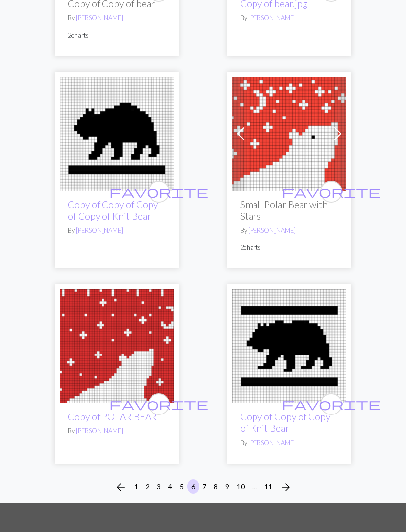
scroll to position [4571, 0]
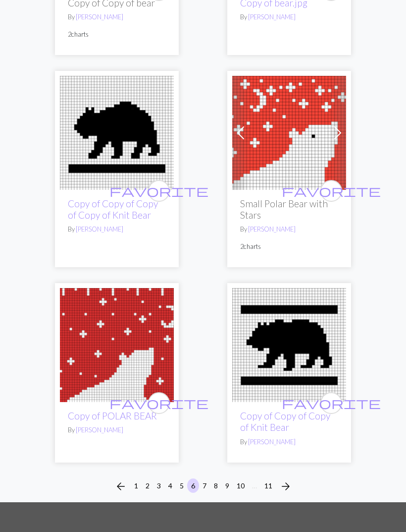
click at [287, 480] on span "arrow_forward" at bounding box center [286, 487] width 12 height 14
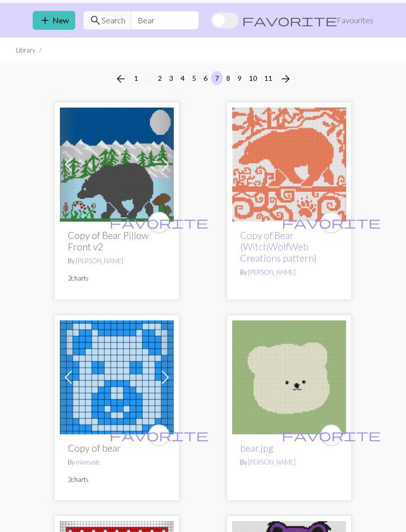
scroll to position [27, 0]
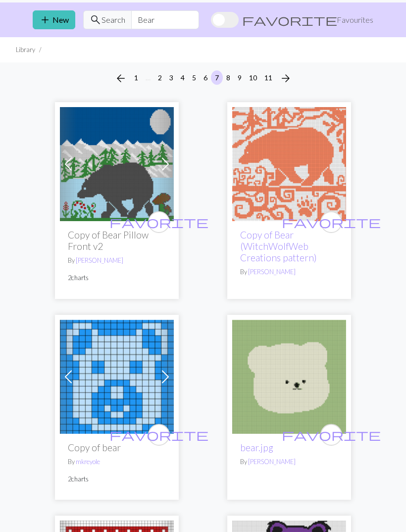
click at [162, 226] on span "favorite" at bounding box center [159, 221] width 99 height 15
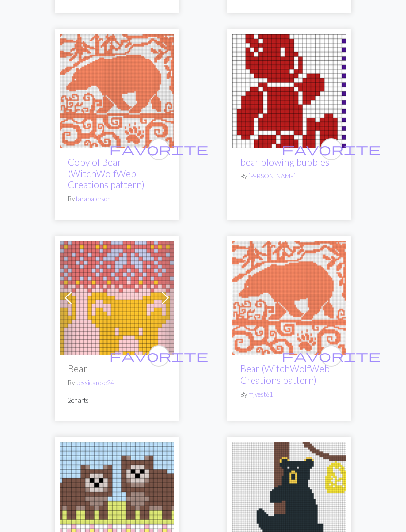
click at [335, 348] on span "favorite" at bounding box center [331, 355] width 99 height 15
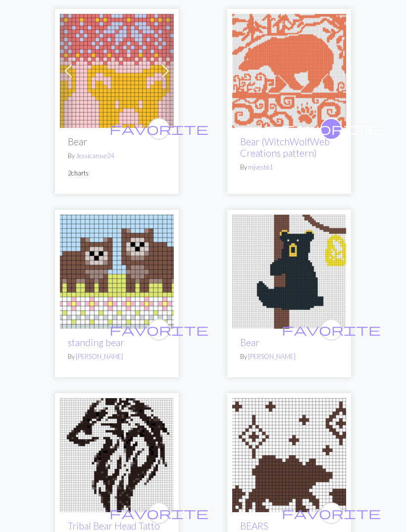
scroll to position [3419, 0]
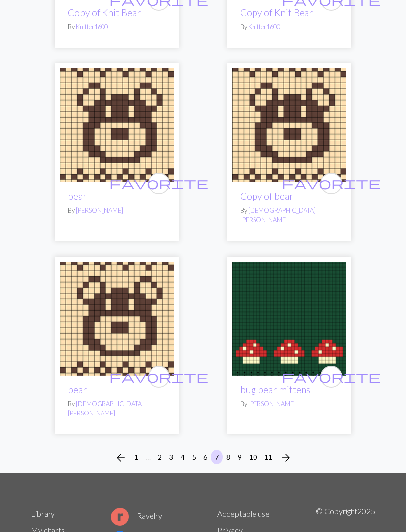
click at [285, 451] on span "arrow_forward" at bounding box center [286, 458] width 12 height 14
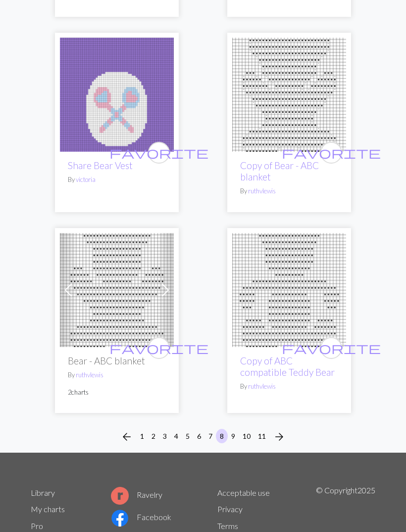
scroll to position [4562, 0]
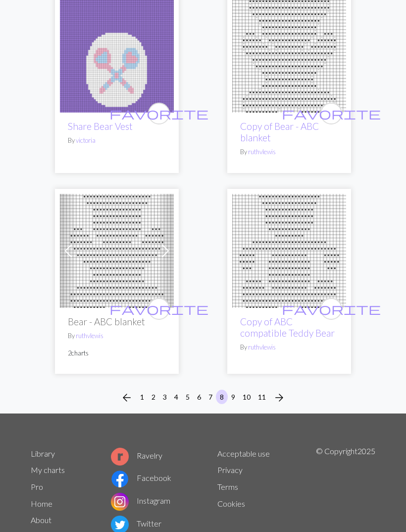
click at [281, 394] on span "arrow_forward" at bounding box center [280, 397] width 12 height 14
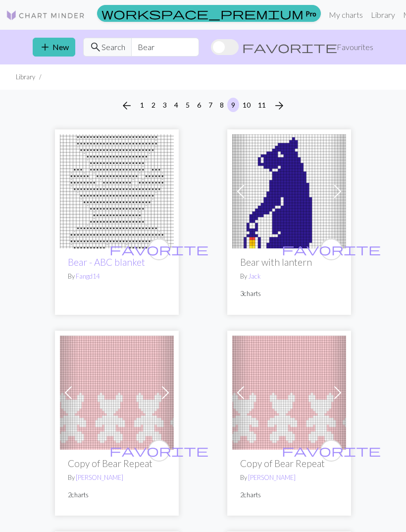
click at [335, 252] on span "favorite" at bounding box center [331, 248] width 99 height 15
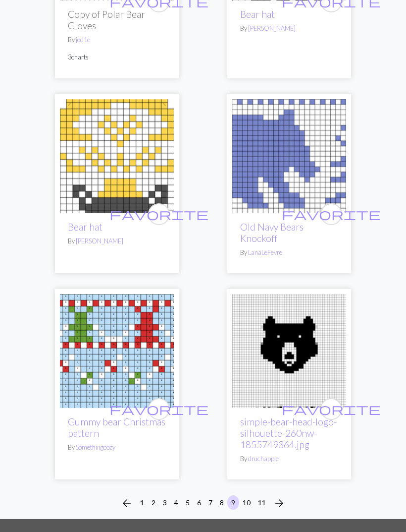
scroll to position [4578, 0]
click at [282, 500] on span "arrow_forward" at bounding box center [280, 503] width 12 height 14
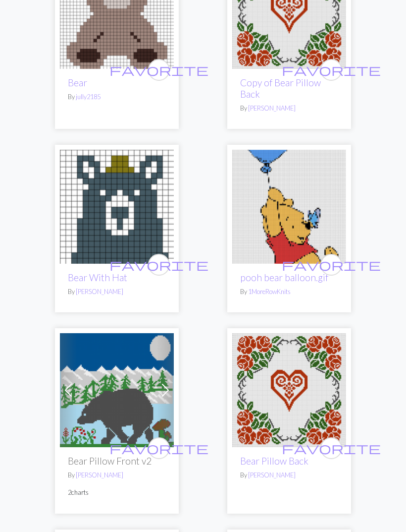
scroll to position [373, 0]
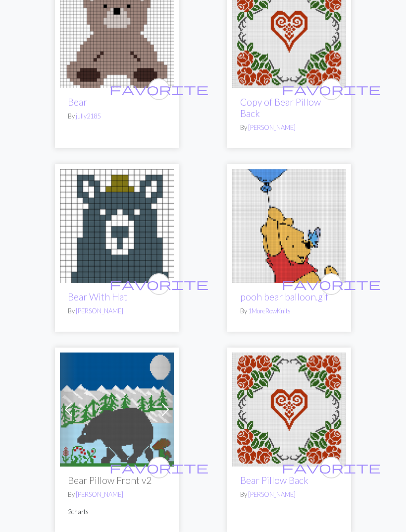
click at [162, 472] on span "favorite" at bounding box center [159, 466] width 99 height 15
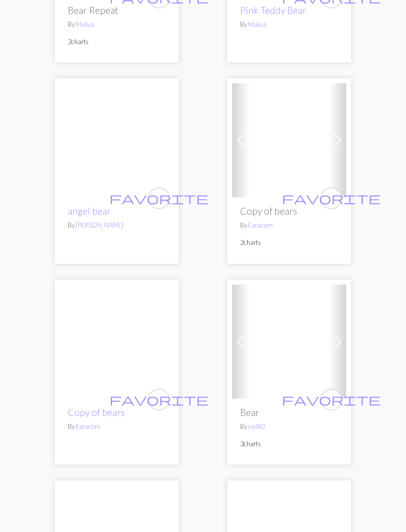
scroll to position [1647, 0]
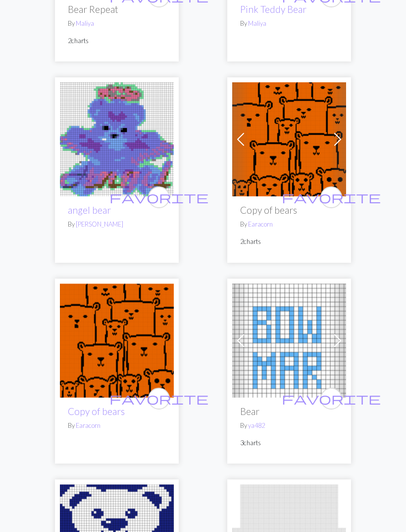
click at [158, 395] on span "favorite" at bounding box center [159, 398] width 99 height 15
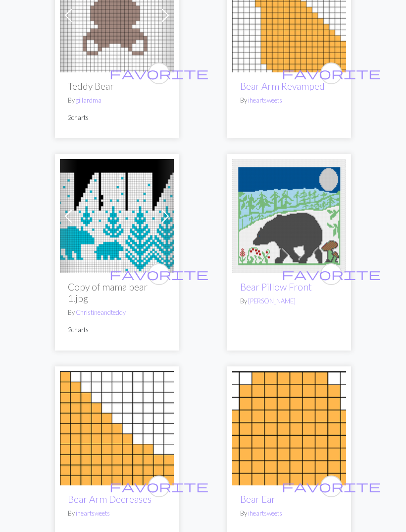
scroll to position [2553, 0]
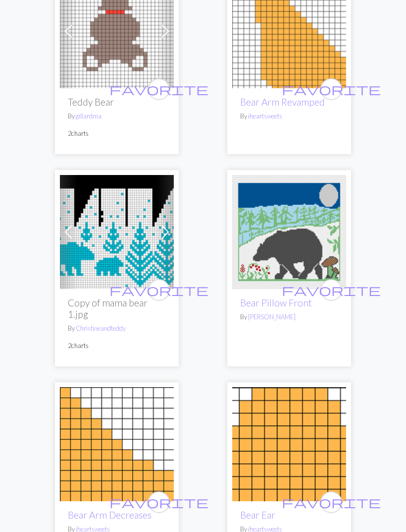
click at [332, 291] on span "favorite" at bounding box center [331, 289] width 99 height 15
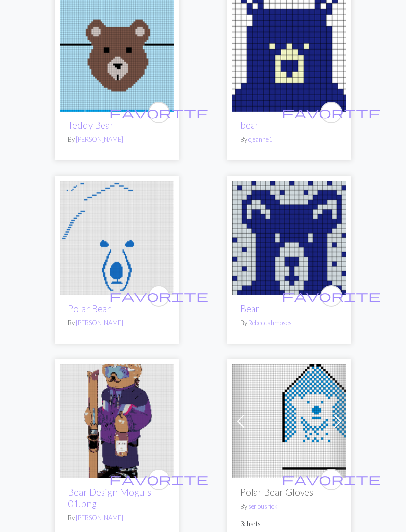
click at [344, 290] on img at bounding box center [289, 238] width 114 height 114
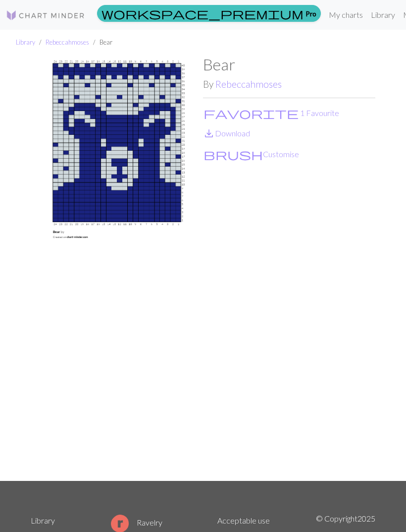
click at [248, 114] on button "favorite 1 Favourite" at bounding box center [271, 113] width 137 height 13
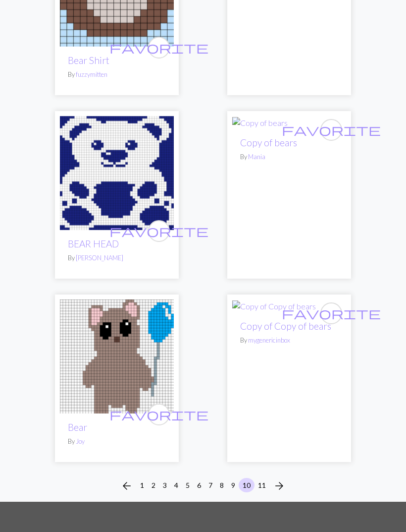
scroll to position [4615, 0]
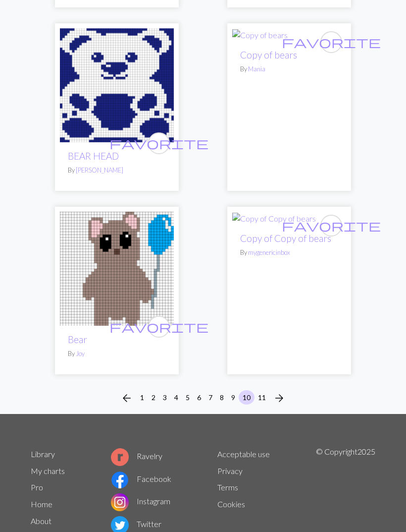
click at [280, 395] on span "arrow_forward" at bounding box center [280, 398] width 12 height 14
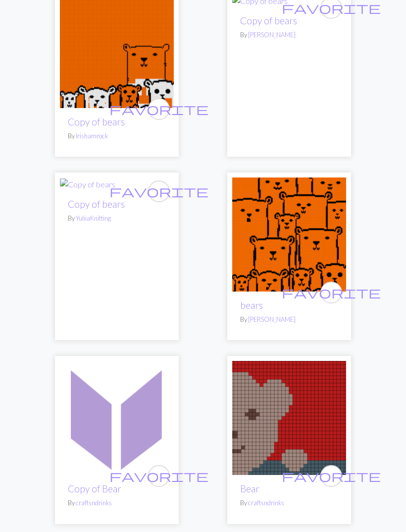
scroll to position [590, 0]
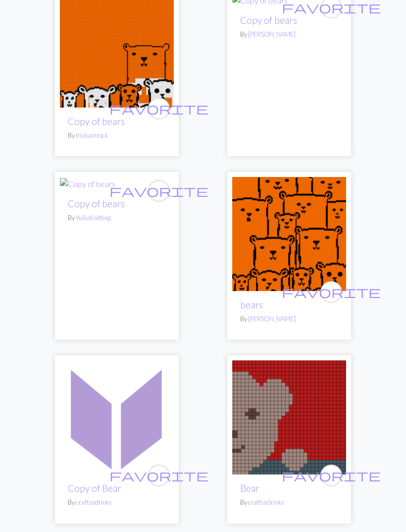
click at [335, 300] on span "favorite" at bounding box center [331, 291] width 99 height 15
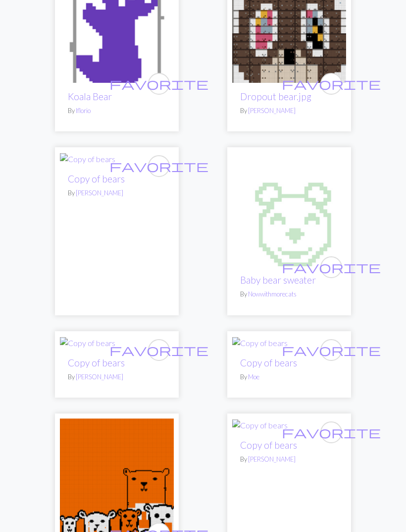
scroll to position [0, 0]
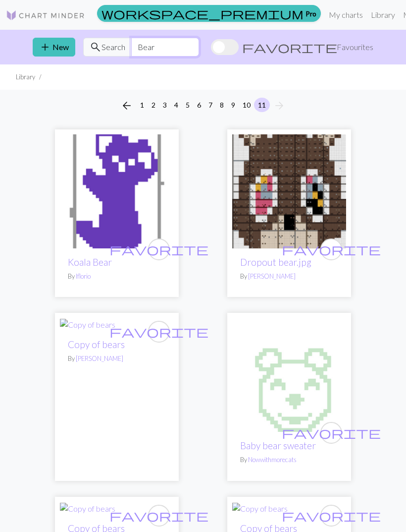
click at [199, 44] on input "Bear" at bounding box center [165, 47] width 68 height 19
type input "B"
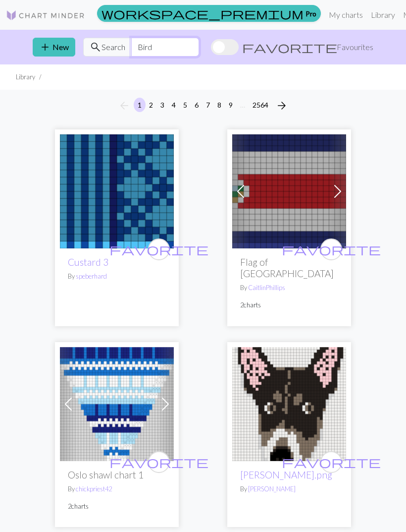
type input "Bird"
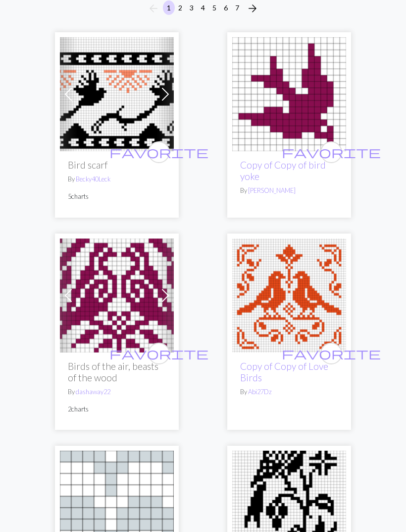
scroll to position [101, 0]
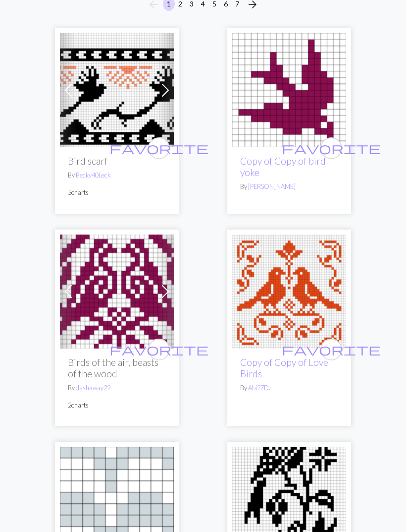
click at [331, 351] on span "favorite" at bounding box center [331, 348] width 99 height 15
click at [142, 298] on img at bounding box center [117, 291] width 114 height 114
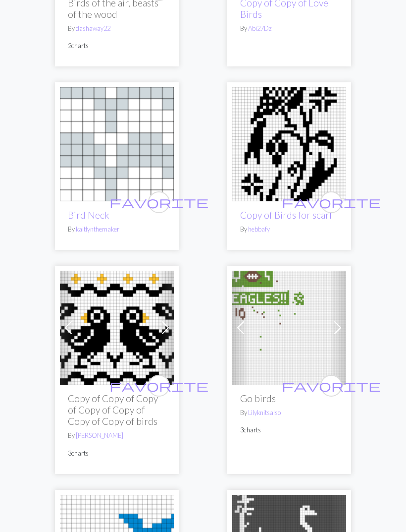
scroll to position [458, 0]
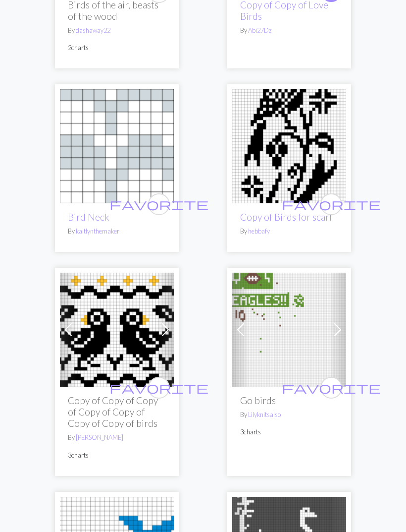
click at [162, 387] on span "favorite" at bounding box center [159, 387] width 99 height 15
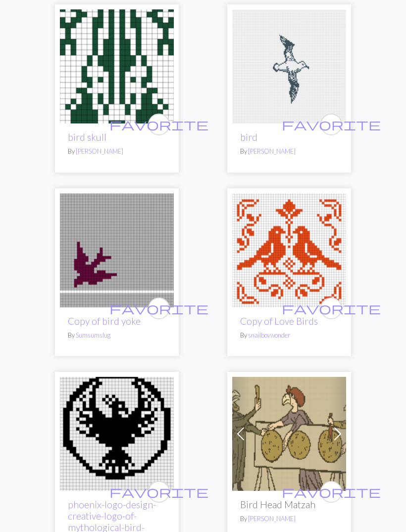
scroll to position [1329, 0]
click at [334, 303] on span "favorite" at bounding box center [331, 307] width 99 height 15
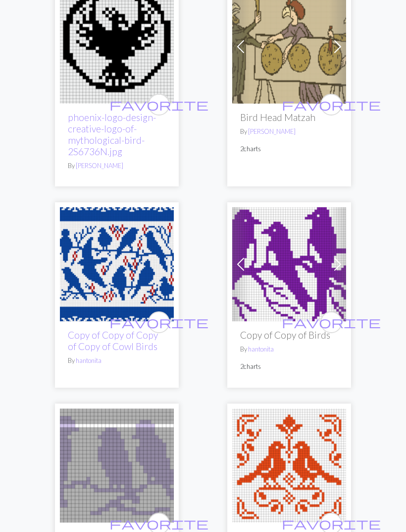
scroll to position [1721, 0]
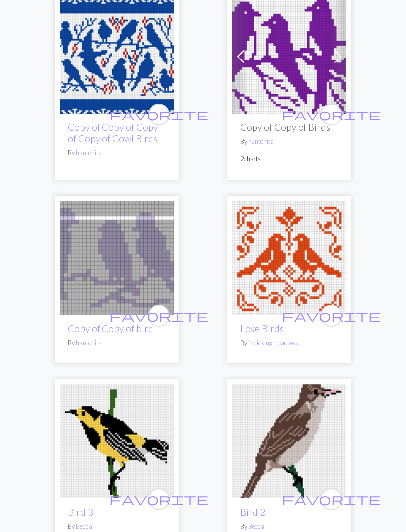
click at [331, 312] on span "favorite" at bounding box center [331, 315] width 99 height 15
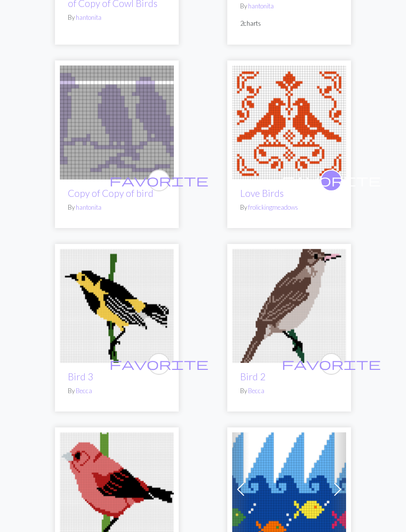
scroll to position [2059, 0]
click at [161, 362] on span "favorite" at bounding box center [159, 363] width 99 height 15
click at [334, 365] on span "favorite" at bounding box center [331, 363] width 99 height 15
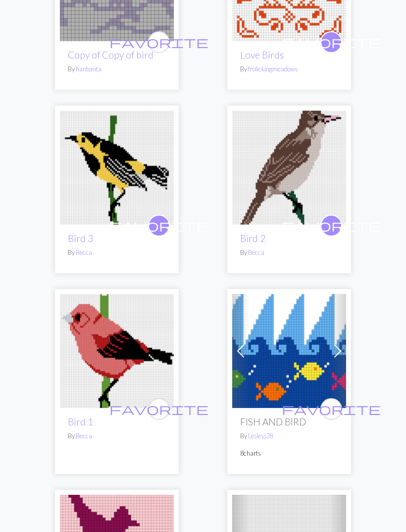
scroll to position [2198, 0]
click at [163, 407] on span "favorite" at bounding box center [159, 408] width 99 height 15
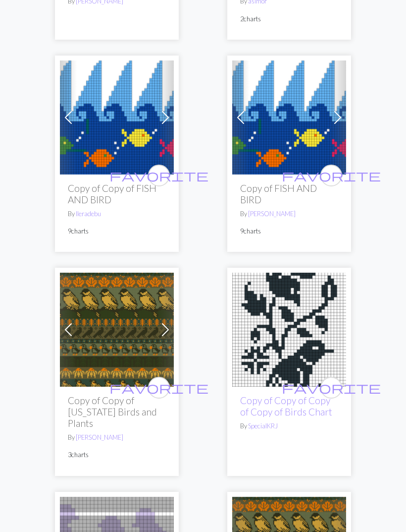
scroll to position [2832, 0]
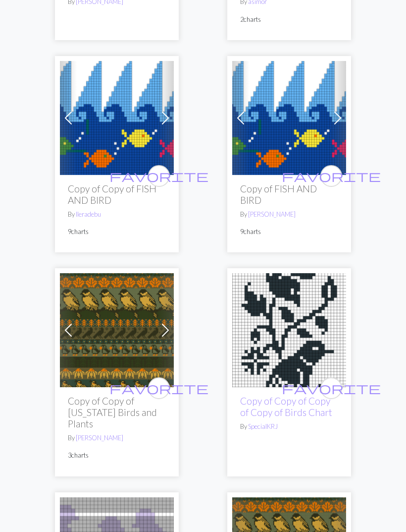
click at [160, 383] on span "favorite" at bounding box center [159, 388] width 99 height 15
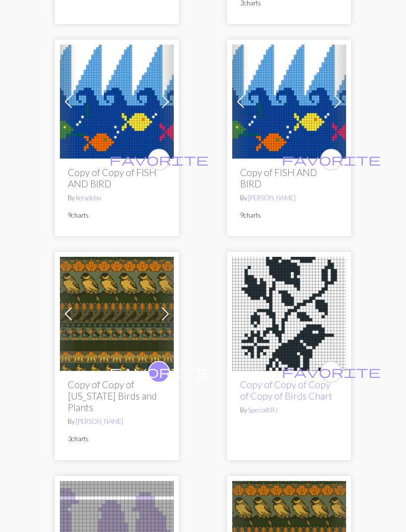
scroll to position [2952, 0]
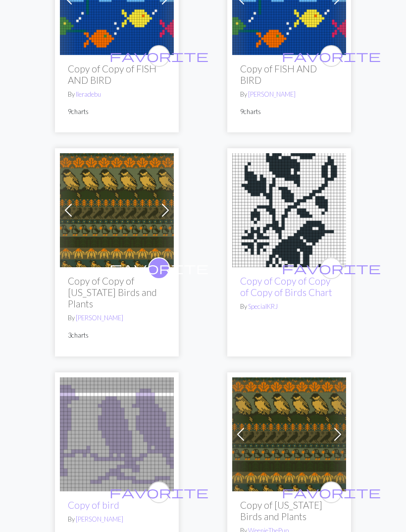
click at [328, 271] on span "favorite" at bounding box center [331, 268] width 99 height 15
click at [312, 224] on img at bounding box center [289, 210] width 114 height 114
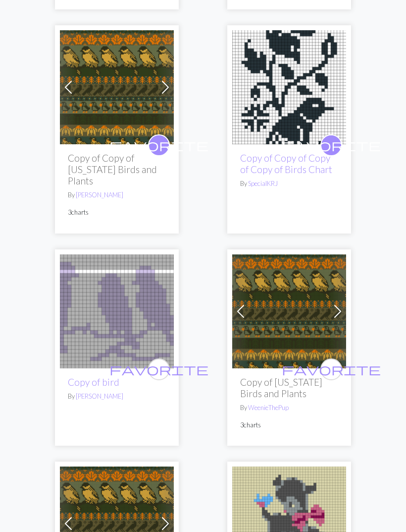
scroll to position [3077, 0]
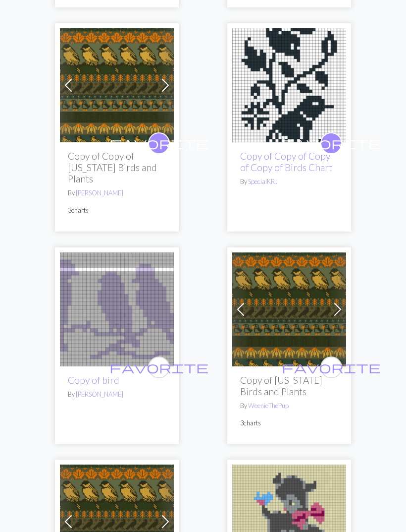
click at [332, 360] on span "favorite" at bounding box center [331, 367] width 99 height 15
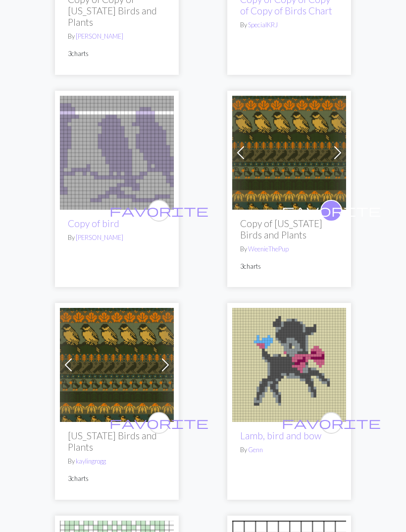
scroll to position [3234, 0]
click at [160, 415] on span "favorite" at bounding box center [159, 422] width 99 height 15
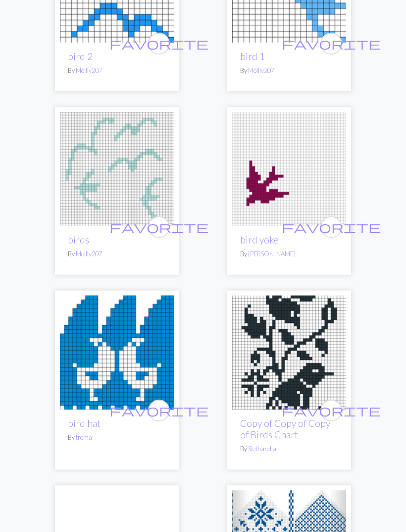
scroll to position [4084, 0]
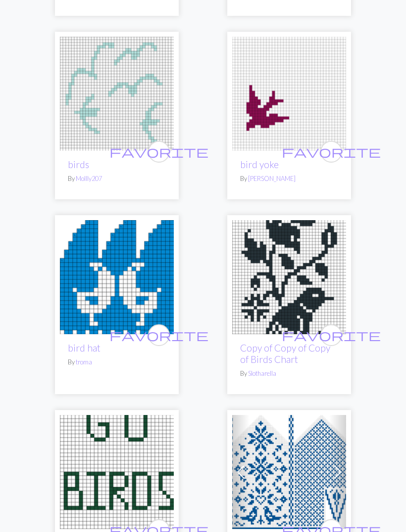
click at [334, 327] on span "favorite" at bounding box center [331, 334] width 99 height 15
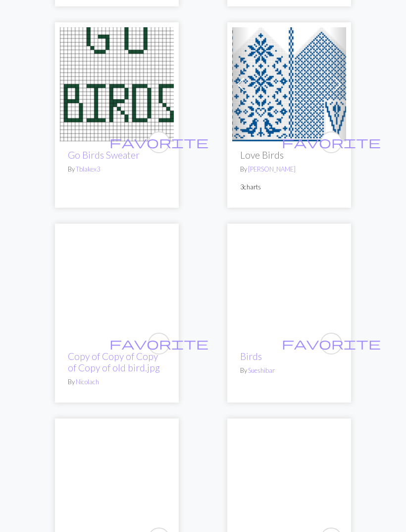
scroll to position [4473, 0]
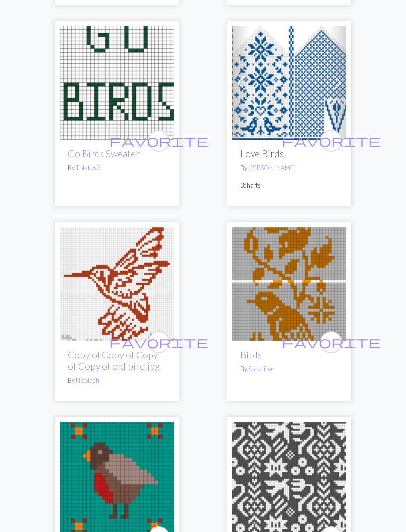
click at [331, 334] on span "favorite" at bounding box center [331, 341] width 99 height 15
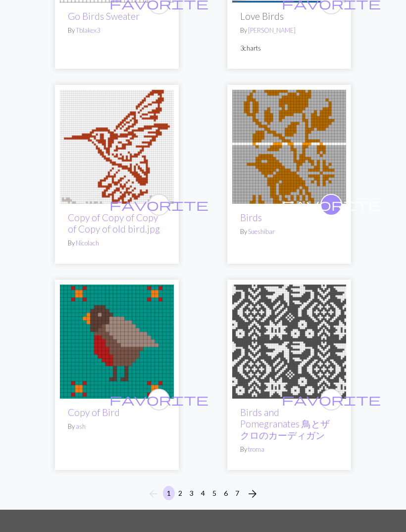
scroll to position [4611, 0]
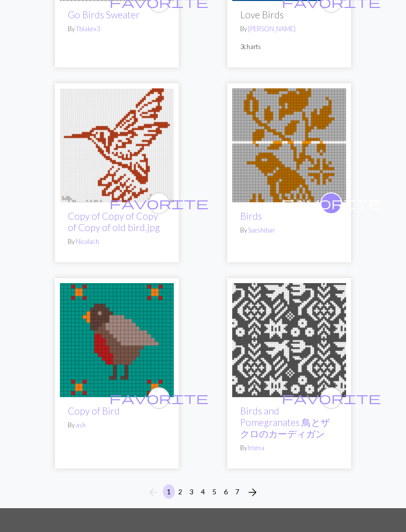
click at [254, 486] on span "arrow_forward" at bounding box center [253, 493] width 12 height 14
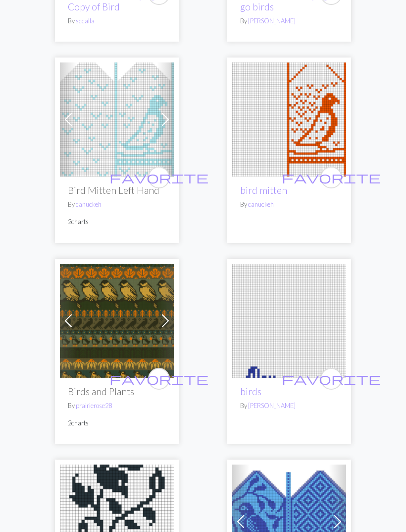
scroll to position [820, 0]
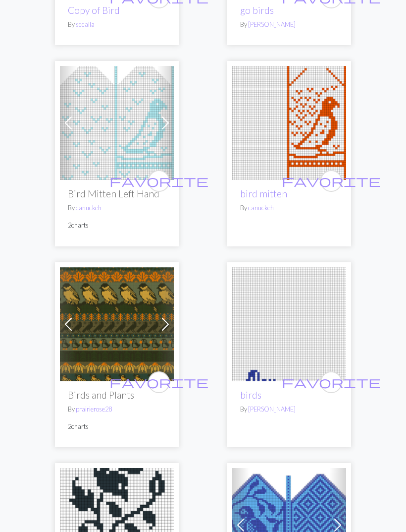
click at [159, 381] on span "favorite" at bounding box center [159, 381] width 99 height 15
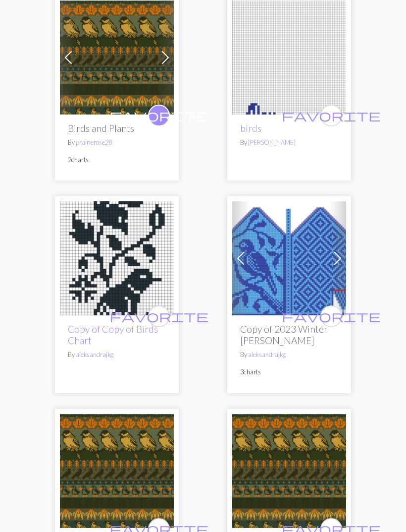
scroll to position [1086, 0]
click at [336, 316] on span "favorite" at bounding box center [331, 315] width 99 height 15
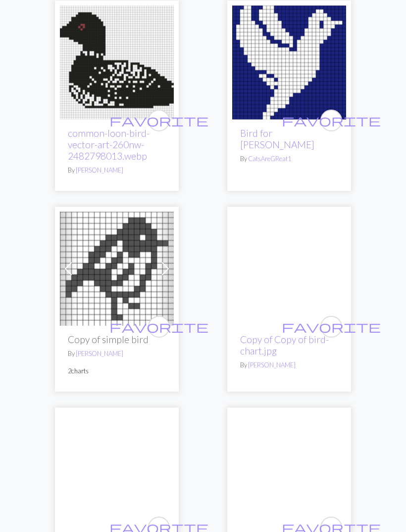
scroll to position [2352, 0]
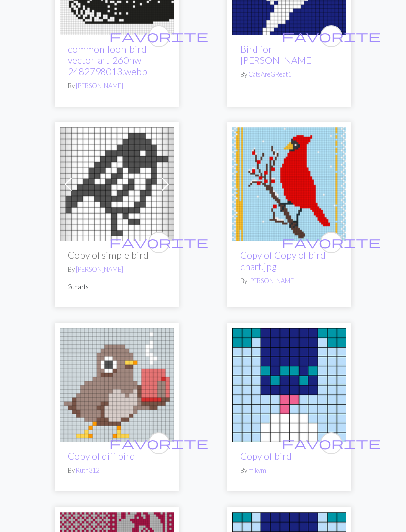
click at [336, 239] on span "favorite" at bounding box center [331, 242] width 99 height 15
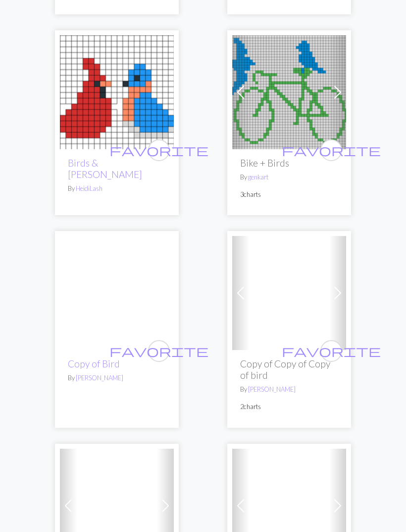
scroll to position [3037, 0]
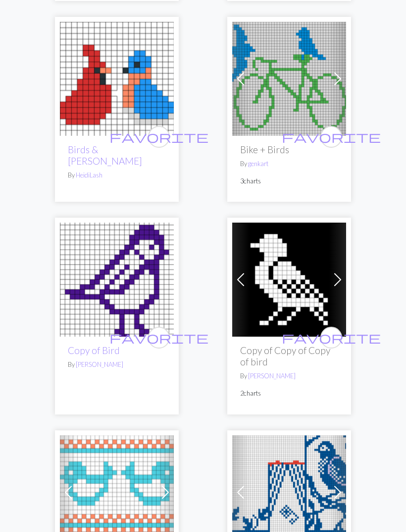
click at [335, 332] on span "favorite" at bounding box center [331, 337] width 99 height 15
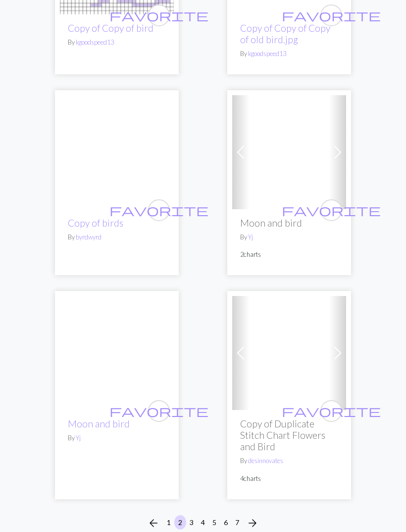
scroll to position [4706, 0]
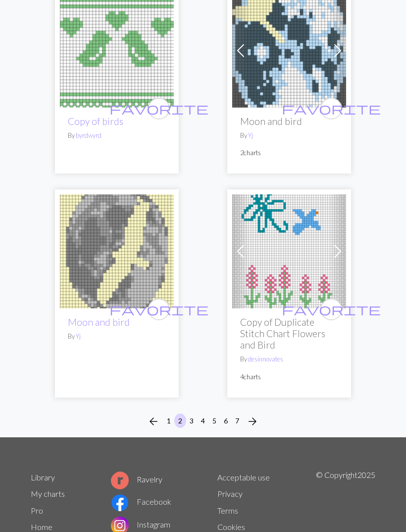
click at [253, 414] on span "arrow_forward" at bounding box center [253, 421] width 12 height 14
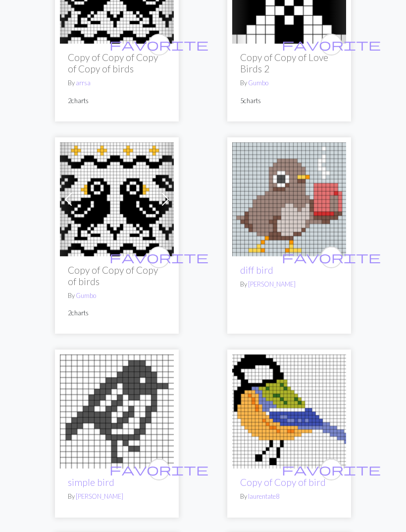
scroll to position [912, 0]
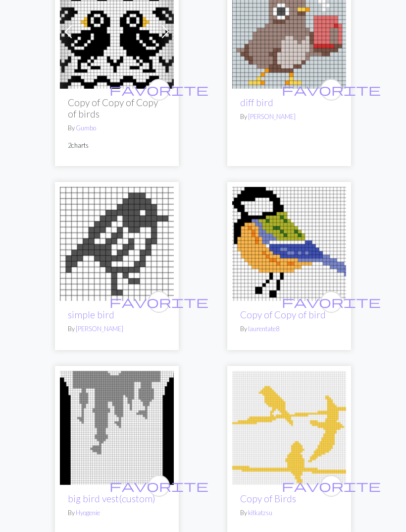
click at [334, 298] on span "favorite" at bounding box center [331, 301] width 99 height 15
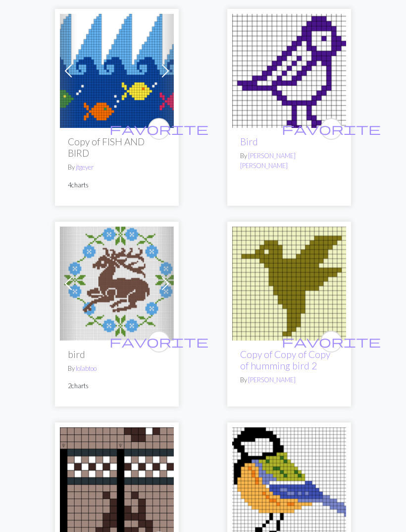
scroll to position [3345, 0]
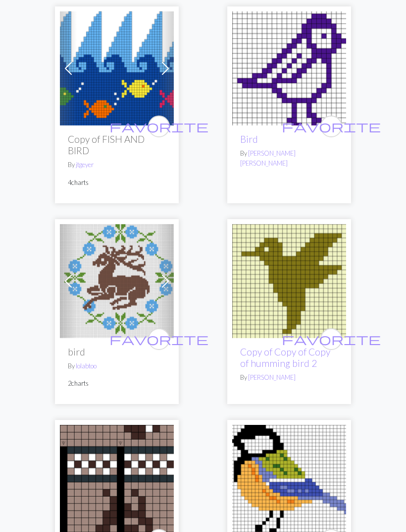
click at [162, 336] on span "favorite" at bounding box center [159, 338] width 99 height 15
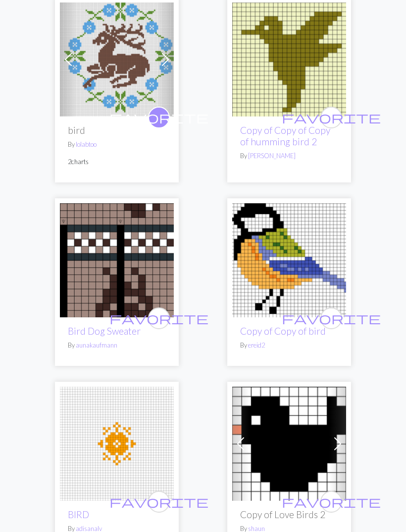
scroll to position [3568, 0]
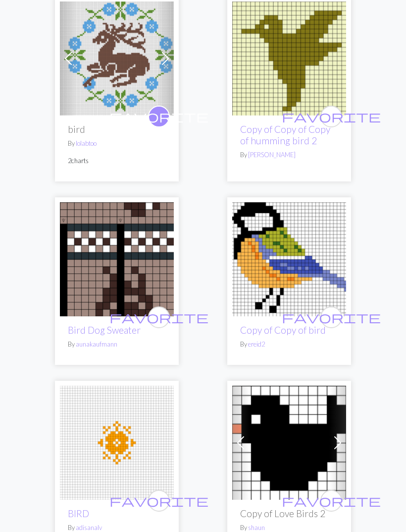
click at [333, 316] on span "favorite" at bounding box center [331, 316] width 99 height 15
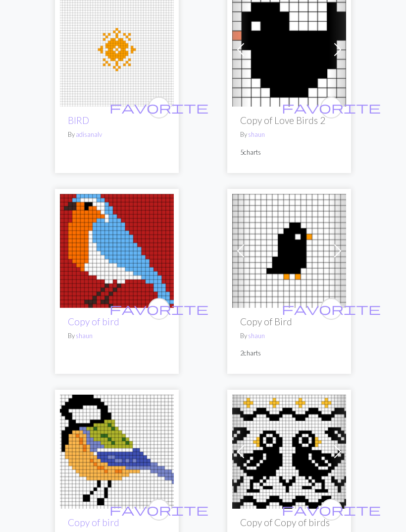
scroll to position [3962, 0]
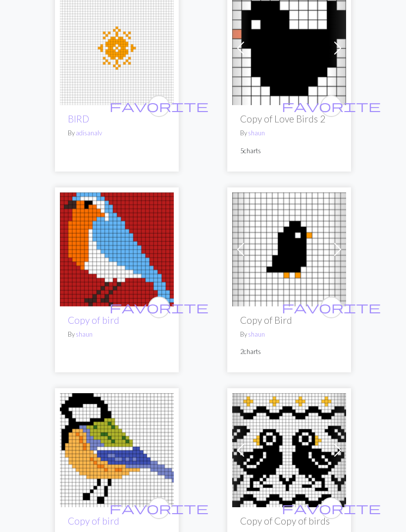
click at [163, 504] on span "favorite" at bounding box center [159, 507] width 99 height 15
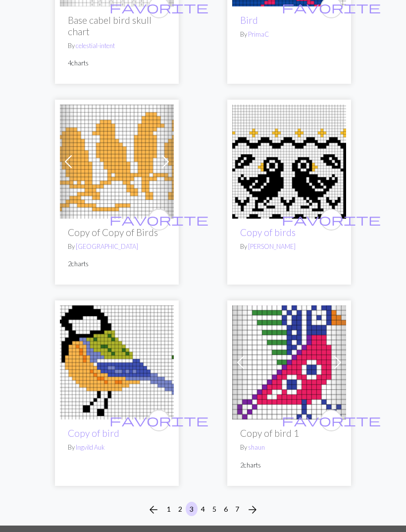
scroll to position [4668, 0]
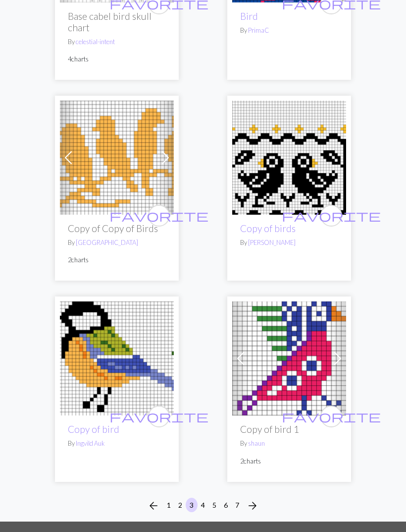
click at [166, 411] on button "favorite" at bounding box center [159, 416] width 22 height 22
click at [257, 502] on span "arrow_forward" at bounding box center [253, 505] width 12 height 14
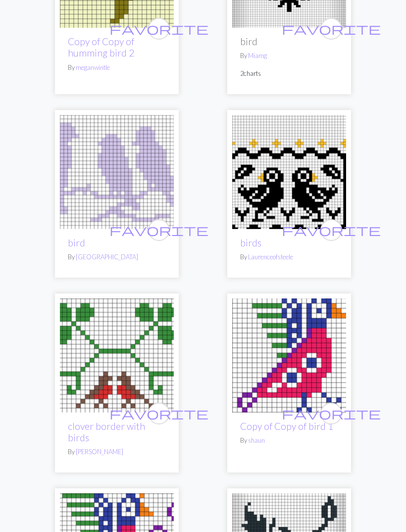
scroll to position [416, 0]
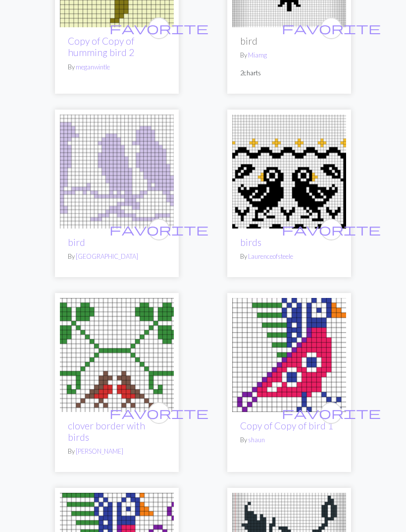
click at [337, 224] on span "favorite" at bounding box center [331, 228] width 99 height 15
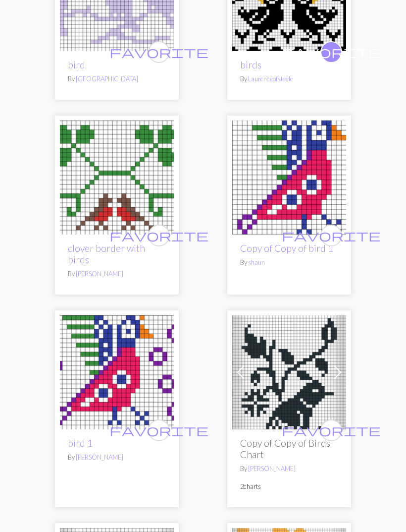
scroll to position [594, 0]
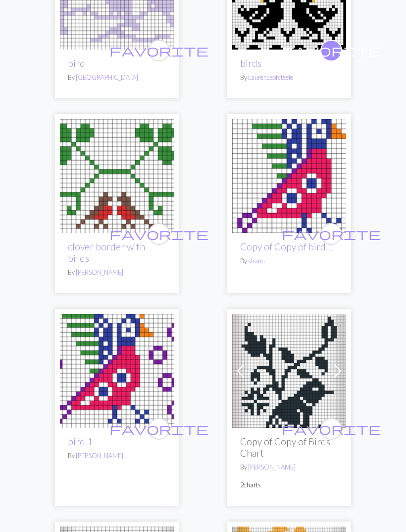
click at [334, 421] on span "favorite" at bounding box center [331, 428] width 99 height 15
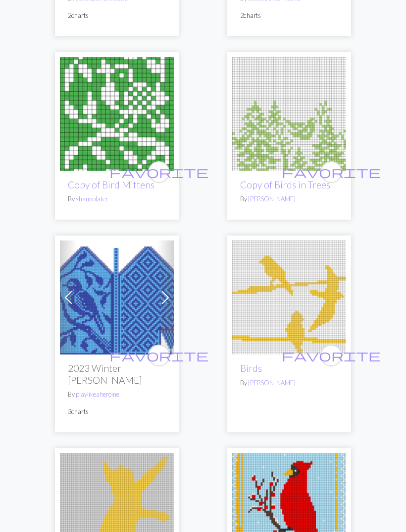
scroll to position [1299, 0]
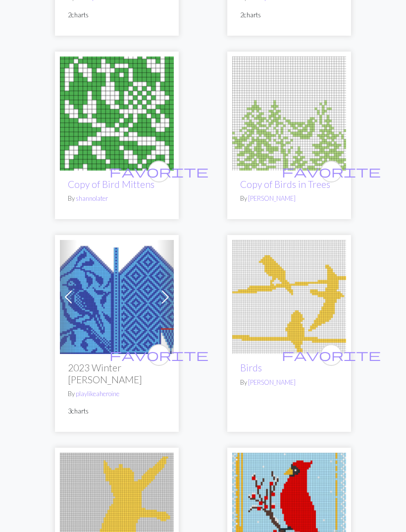
click at [161, 347] on span "favorite" at bounding box center [159, 354] width 99 height 15
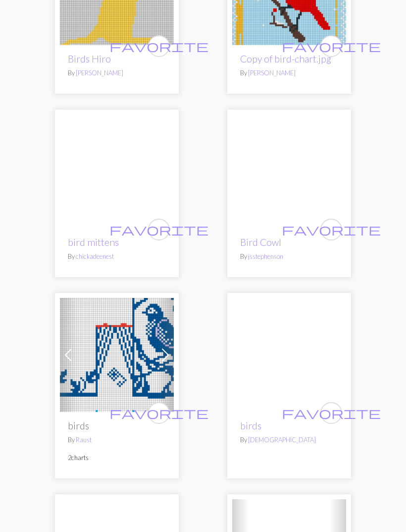
scroll to position [1821, 0]
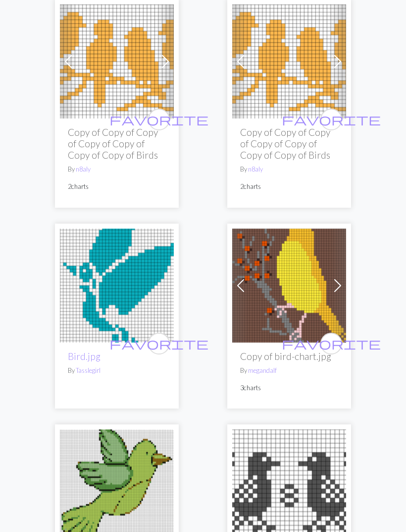
click at [292, 285] on img at bounding box center [289, 286] width 114 height 114
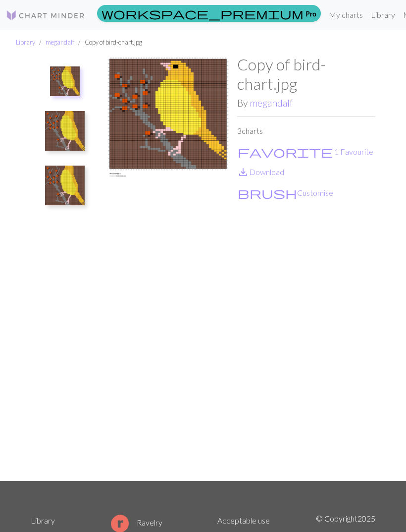
click at [280, 154] on button "favorite 1 Favourite" at bounding box center [305, 151] width 137 height 13
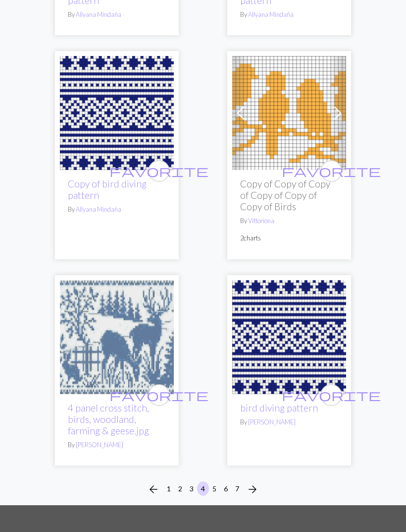
scroll to position [4843, 0]
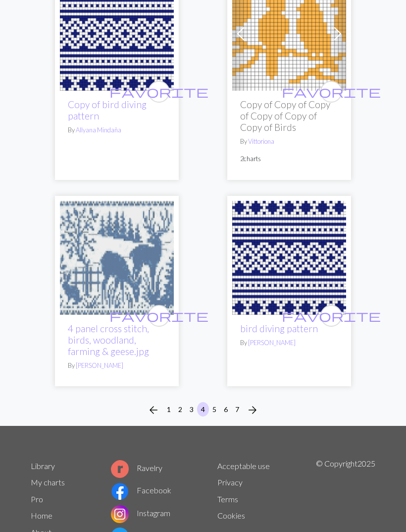
click at [256, 403] on span "arrow_forward" at bounding box center [253, 410] width 12 height 14
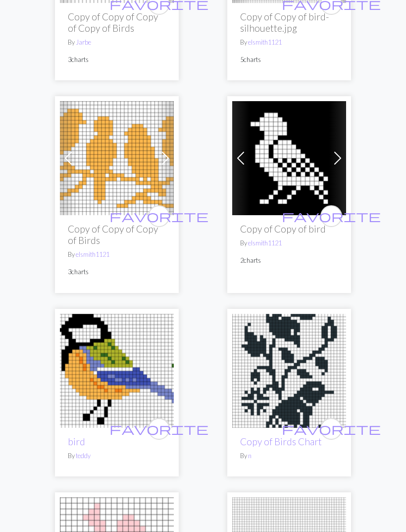
click at [161, 428] on span "favorite" at bounding box center [159, 428] width 99 height 15
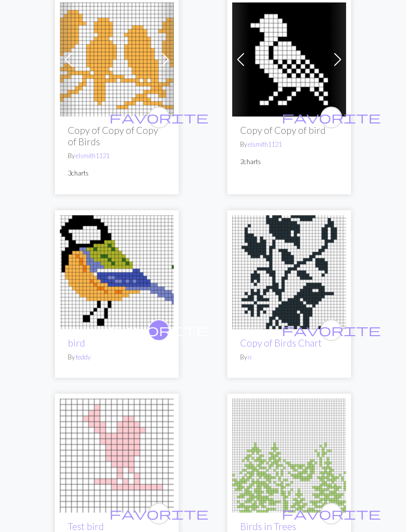
scroll to position [568, 0]
click at [336, 328] on span "favorite" at bounding box center [331, 329] width 99 height 15
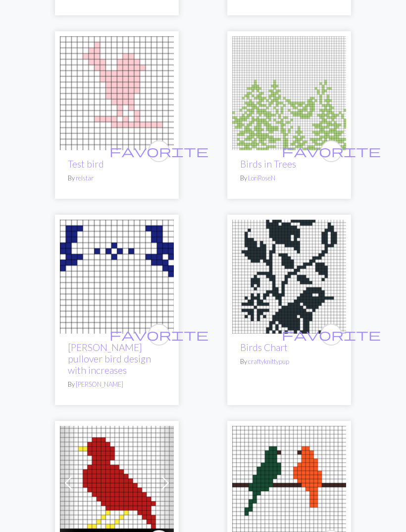
scroll to position [931, 0]
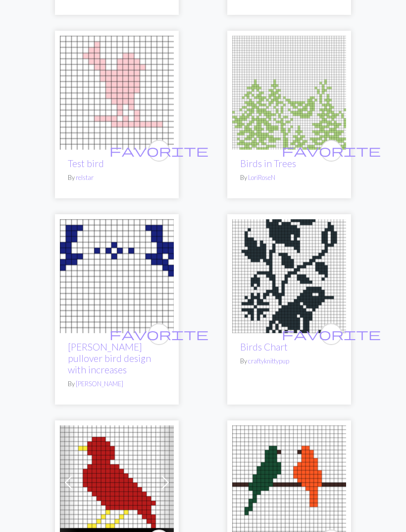
click at [336, 333] on span "favorite" at bounding box center [331, 333] width 99 height 15
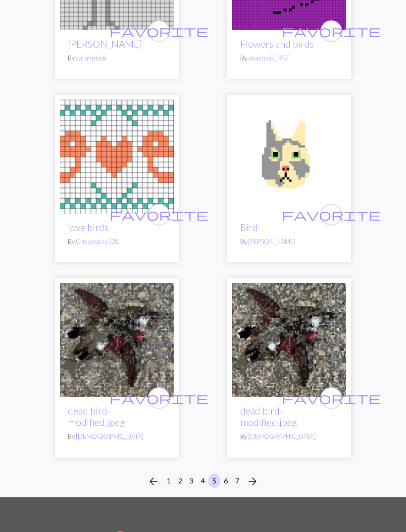
scroll to position [4783, 0]
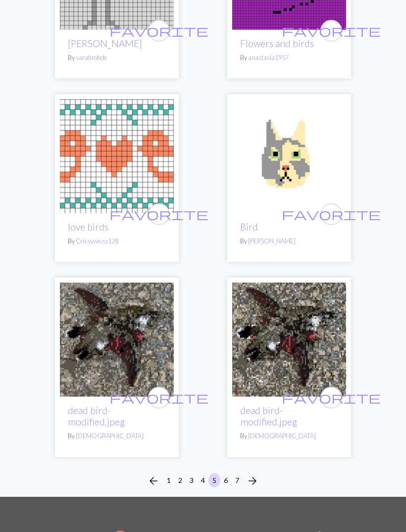
click at [258, 474] on span "arrow_forward" at bounding box center [253, 481] width 12 height 14
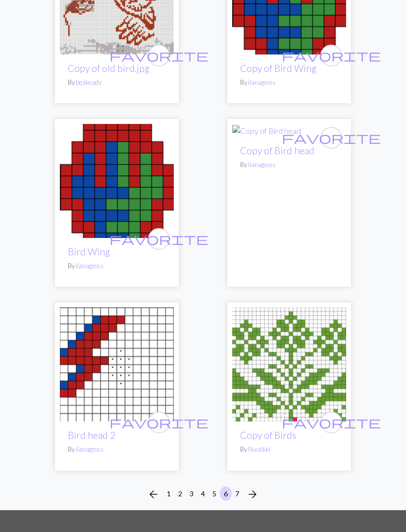
scroll to position [4585, 0]
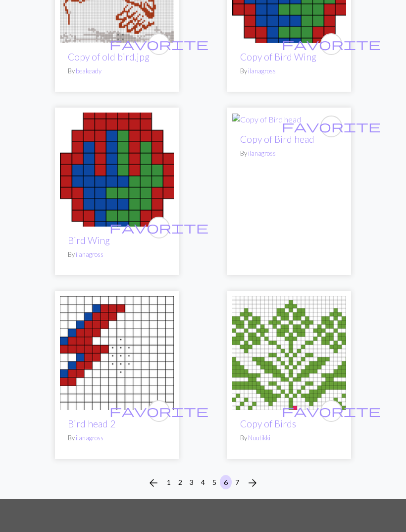
click at [257, 476] on span "arrow_forward" at bounding box center [253, 483] width 12 height 14
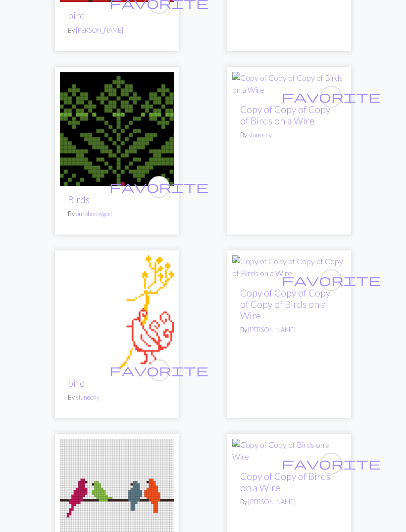
scroll to position [377, 0]
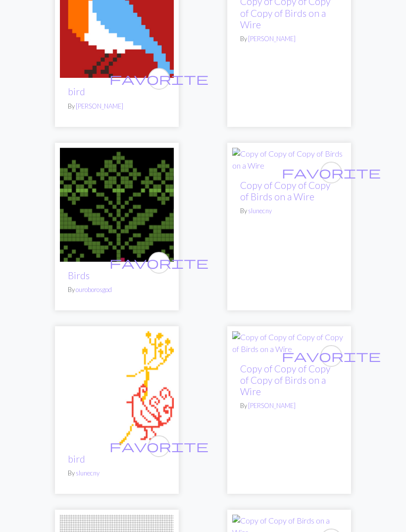
click at [152, 237] on img at bounding box center [117, 205] width 114 height 114
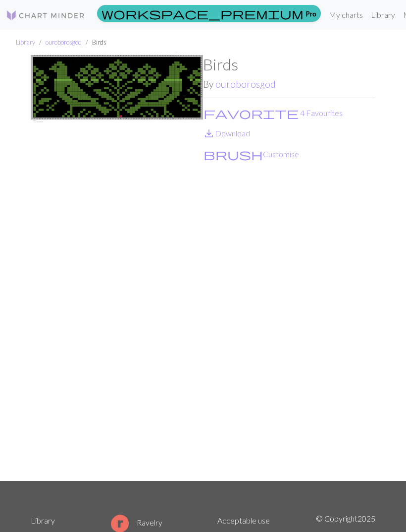
click at [250, 116] on button "favorite 4 Favourites" at bounding box center [273, 113] width 140 height 13
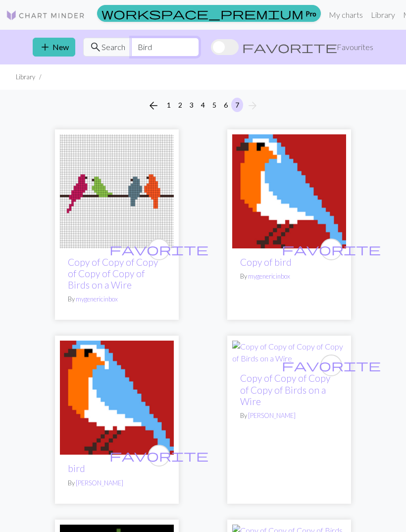
click at [199, 47] on input "Bird" at bounding box center [165, 47] width 68 height 19
type input "B"
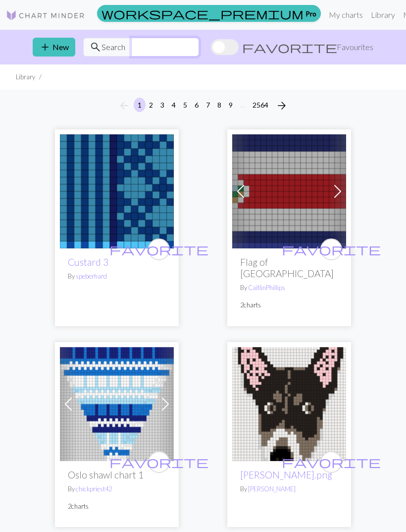
click at [199, 48] on input "text" at bounding box center [165, 47] width 68 height 19
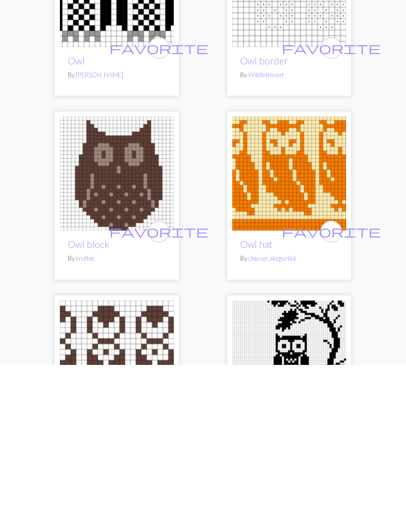
click at [336, 390] on span "favorite" at bounding box center [331, 397] width 99 height 15
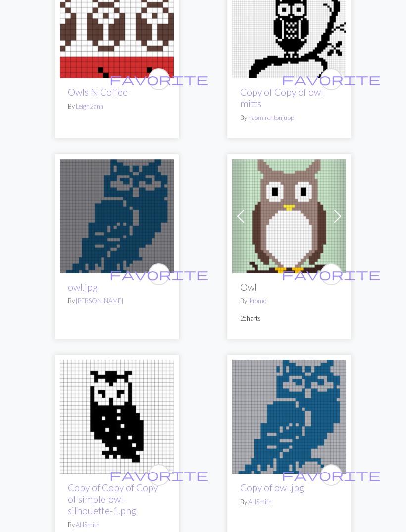
scroll to position [537, 0]
click at [162, 482] on icon "favorite" at bounding box center [159, 475] width 99 height 20
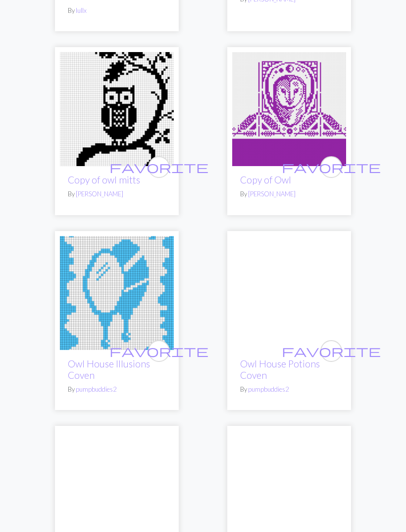
scroll to position [2209, 0]
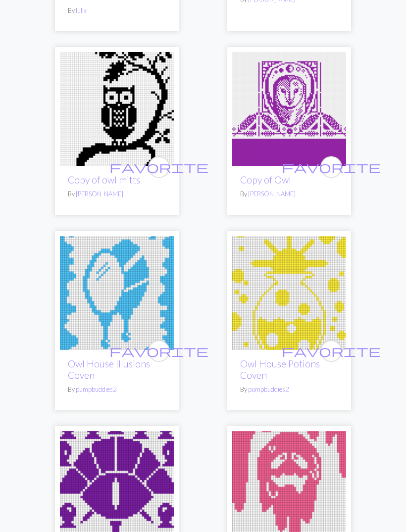
click at [334, 162] on span "favorite" at bounding box center [331, 166] width 99 height 15
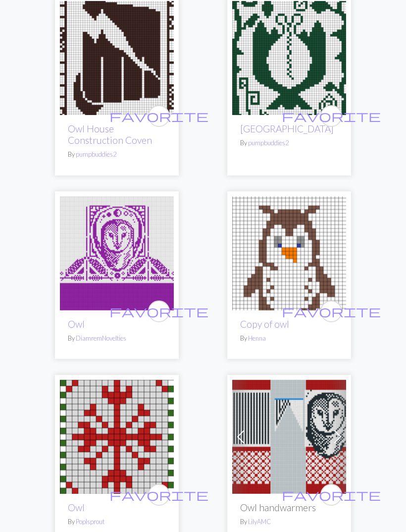
scroll to position [3029, 0]
click at [163, 303] on span "favorite" at bounding box center [159, 310] width 99 height 15
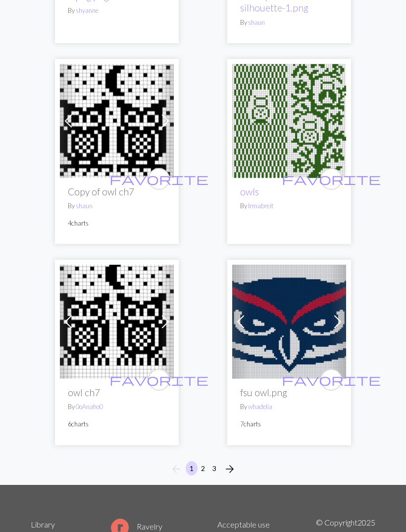
scroll to position [4522, 0]
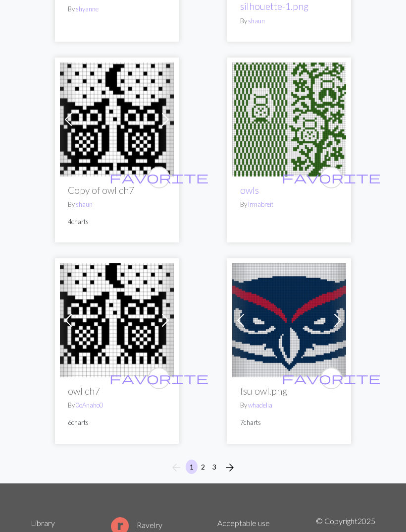
click at [204, 459] on button "2" at bounding box center [203, 466] width 12 height 14
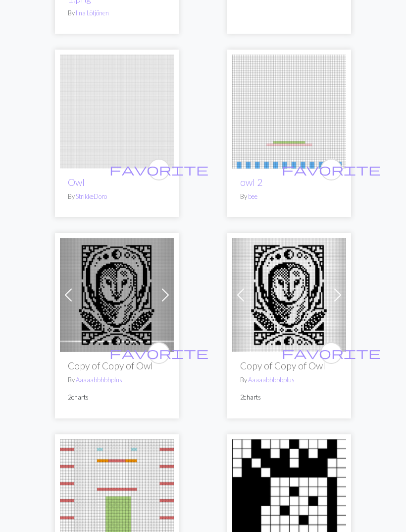
click at [166, 343] on button "favorite" at bounding box center [159, 353] width 22 height 22
click at [332, 345] on span "favorite" at bounding box center [331, 352] width 99 height 15
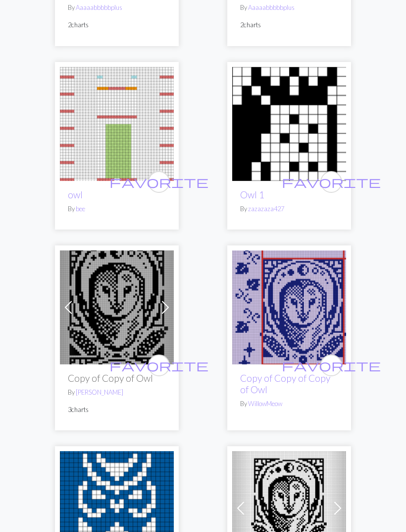
click at [161, 358] on span "favorite" at bounding box center [159, 365] width 99 height 15
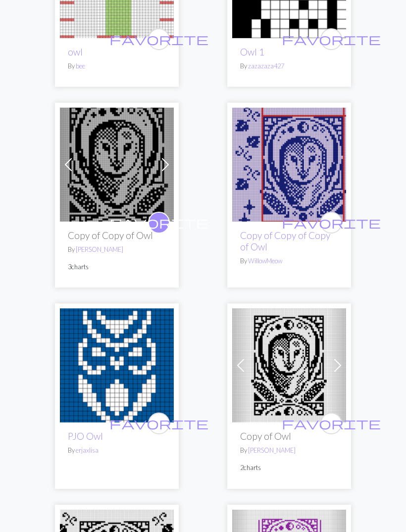
scroll to position [1014, 0]
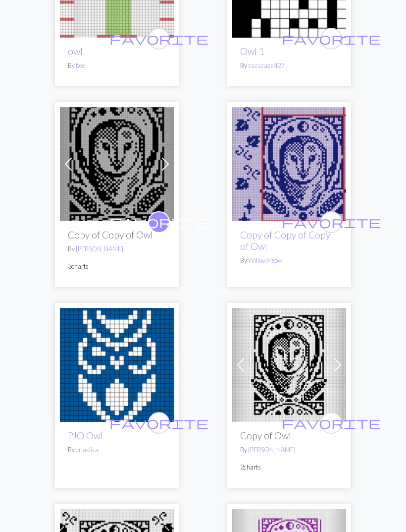
click at [336, 214] on span "favorite" at bounding box center [331, 221] width 99 height 15
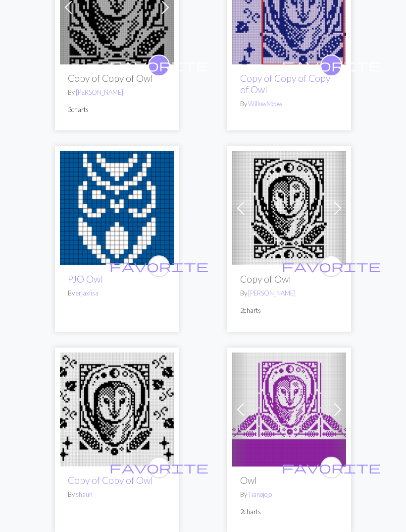
scroll to position [1172, 0]
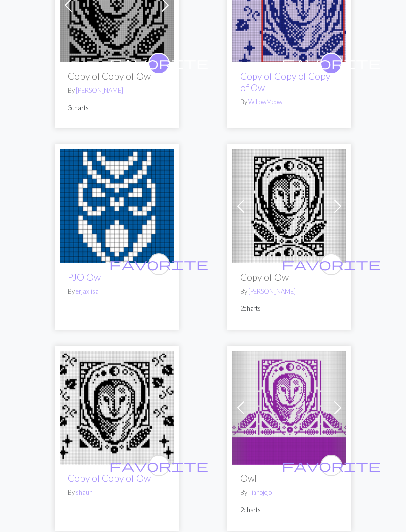
click at [338, 253] on button "favorite" at bounding box center [332, 264] width 22 height 22
click at [168, 454] on button "favorite" at bounding box center [159, 465] width 22 height 22
click at [336, 457] on span "favorite" at bounding box center [331, 464] width 99 height 15
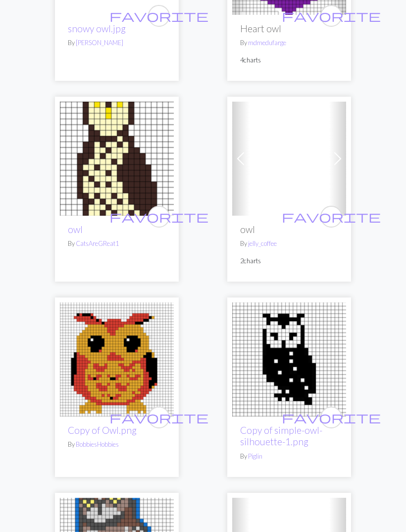
scroll to position [2372, 0]
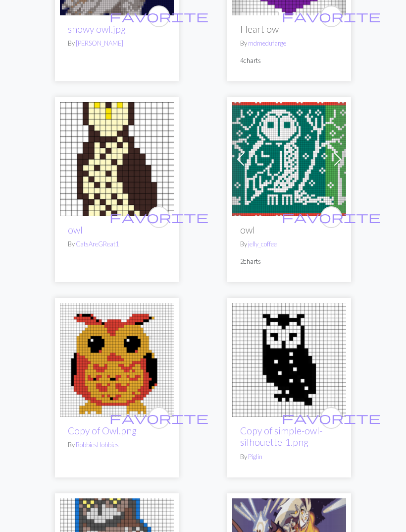
click at [339, 207] on button "favorite" at bounding box center [332, 218] width 22 height 22
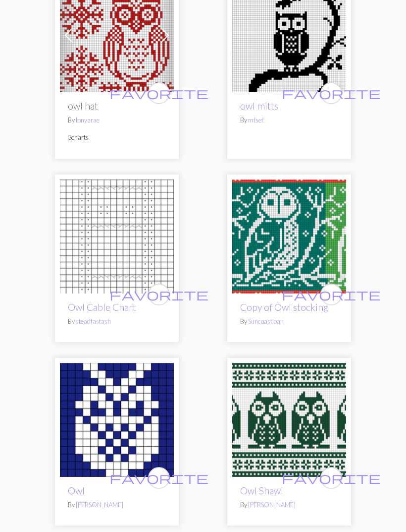
scroll to position [4441, 0]
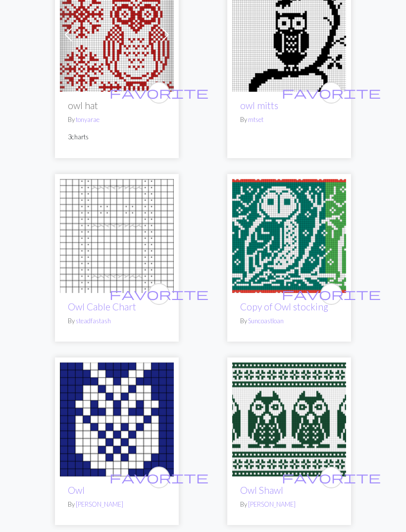
click at [337, 286] on span "favorite" at bounding box center [331, 293] width 99 height 15
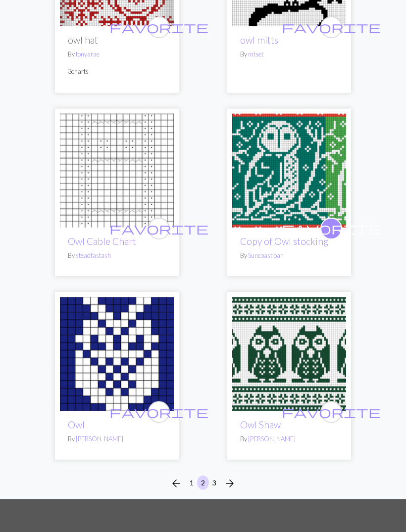
click at [217, 476] on button "3" at bounding box center [215, 483] width 12 height 14
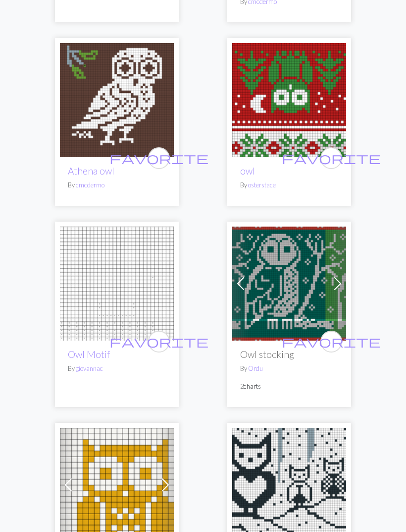
click at [335, 334] on span "favorite" at bounding box center [331, 341] width 99 height 15
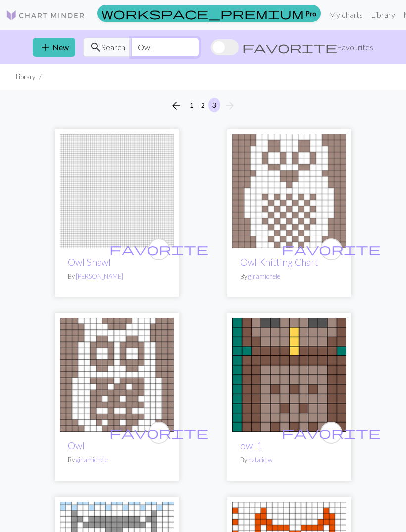
click at [199, 53] on input "Owl" at bounding box center [165, 47] width 68 height 19
type input "O"
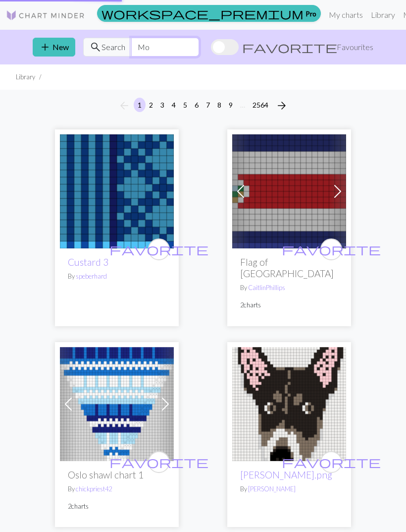
type input "M"
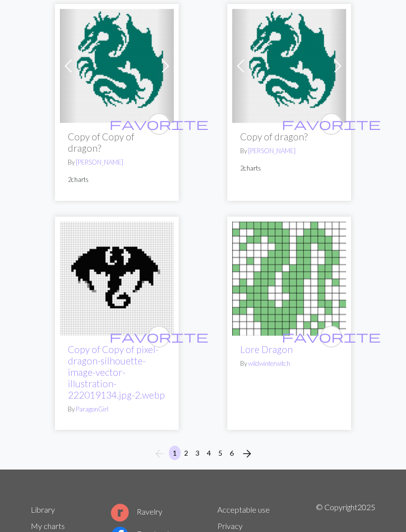
scroll to position [4899, 0]
click at [249, 446] on span "arrow_forward" at bounding box center [247, 453] width 12 height 14
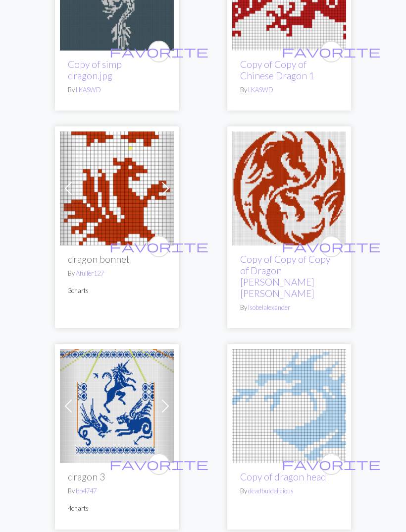
scroll to position [4745, 0]
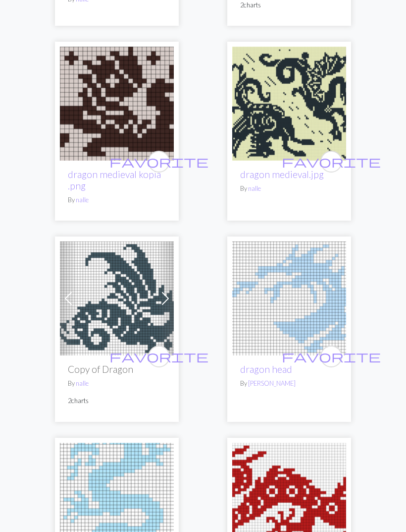
scroll to position [506, 0]
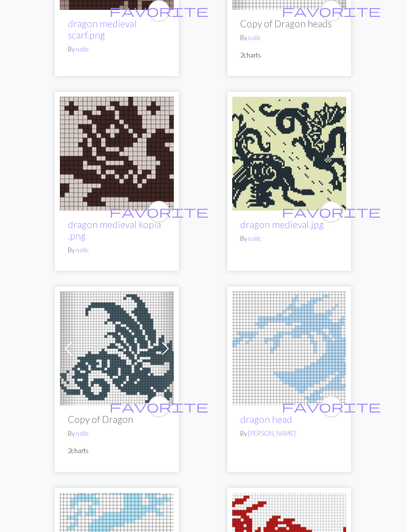
click at [331, 215] on span "favorite" at bounding box center [331, 211] width 99 height 15
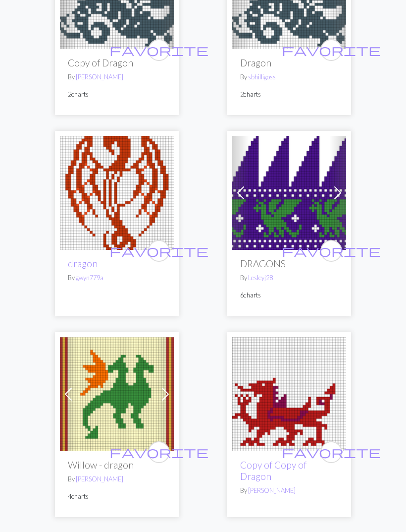
scroll to position [4757, 0]
click at [249, 531] on span "arrow_forward" at bounding box center [247, 541] width 12 height 14
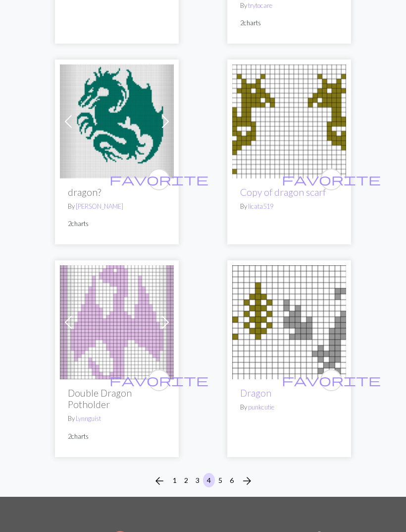
scroll to position [4758, 0]
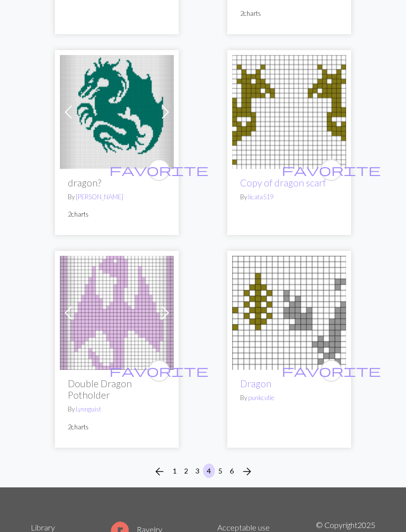
click at [221, 463] on button "5" at bounding box center [221, 470] width 12 height 14
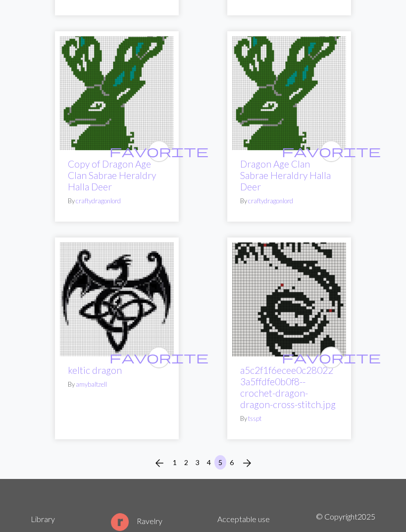
scroll to position [4647, 0]
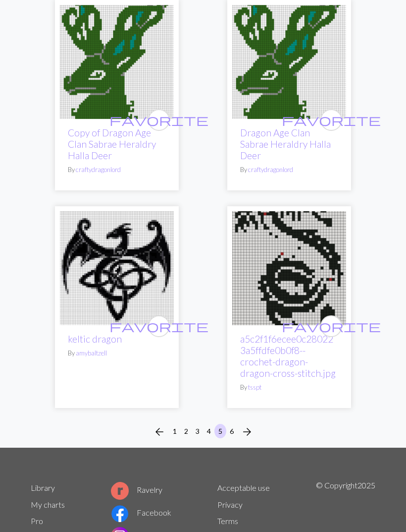
click at [249, 425] on span "arrow_forward" at bounding box center [247, 432] width 12 height 14
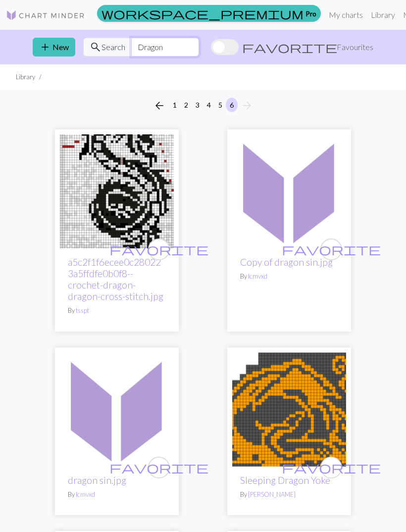
click at [199, 53] on input "Dragon" at bounding box center [165, 47] width 68 height 19
type input "D"
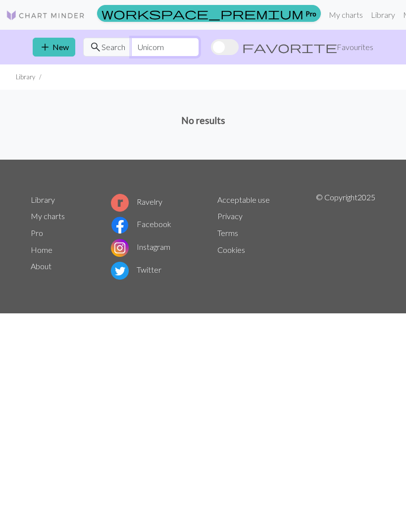
type input "Unicorn"
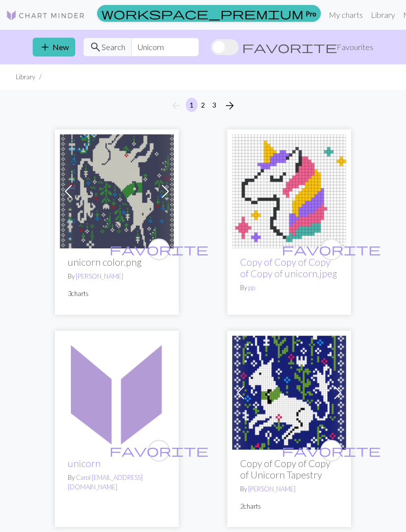
click at [161, 249] on span "favorite" at bounding box center [159, 248] width 99 height 15
click at [133, 218] on img at bounding box center [117, 191] width 114 height 114
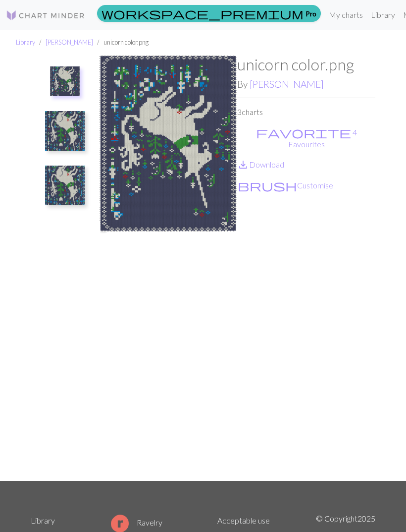
click at [185, 133] on img at bounding box center [168, 267] width 138 height 425
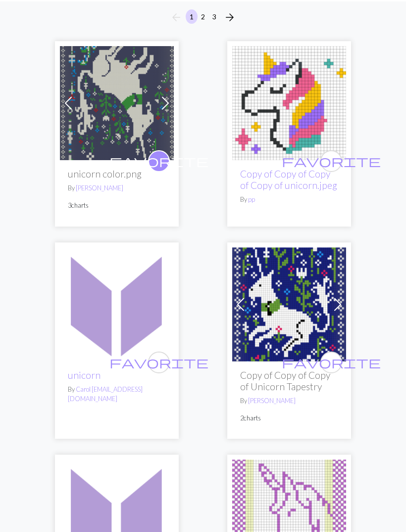
click at [331, 363] on span "favorite" at bounding box center [331, 362] width 99 height 15
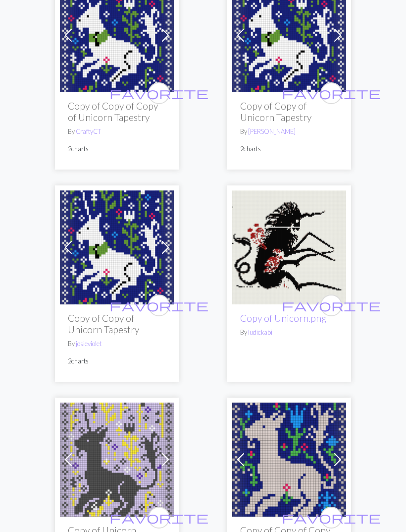
scroll to position [959, 0]
click at [315, 247] on img at bounding box center [289, 247] width 114 height 114
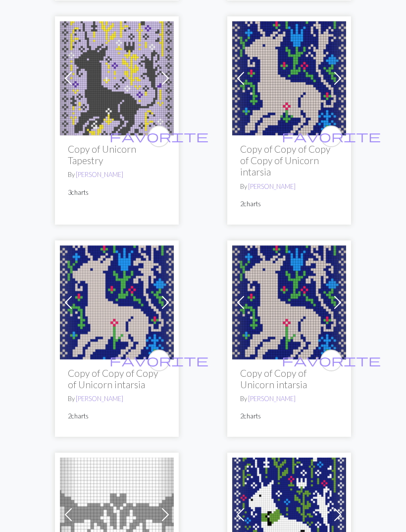
scroll to position [1341, 0]
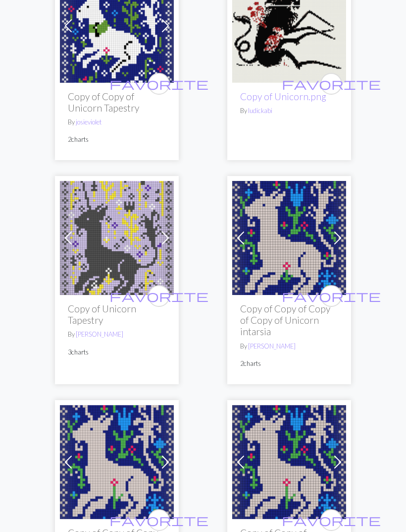
click at [163, 288] on span "favorite" at bounding box center [159, 295] width 99 height 15
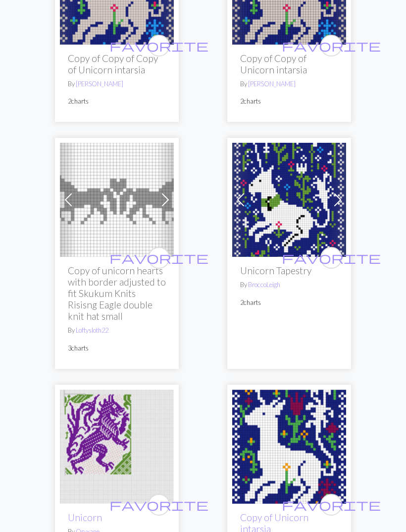
scroll to position [1655, 0]
click at [336, 250] on span "favorite" at bounding box center [331, 257] width 99 height 15
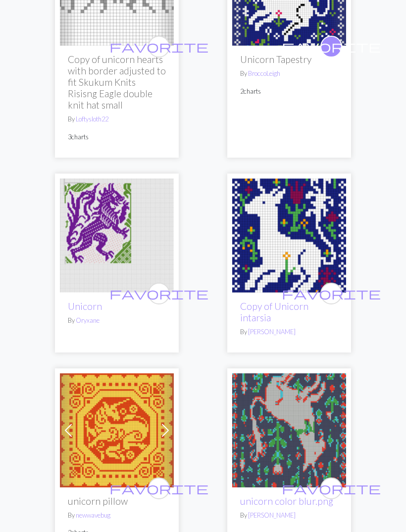
scroll to position [1866, 0]
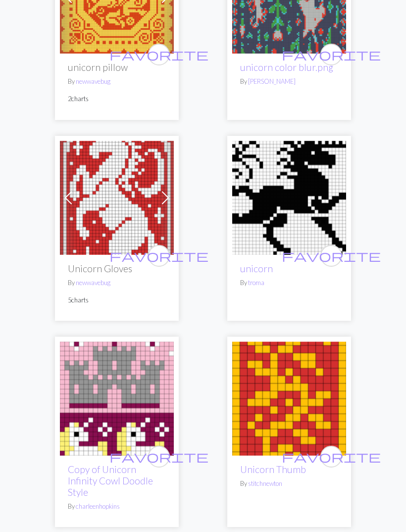
click at [332, 248] on span "favorite" at bounding box center [331, 255] width 99 height 15
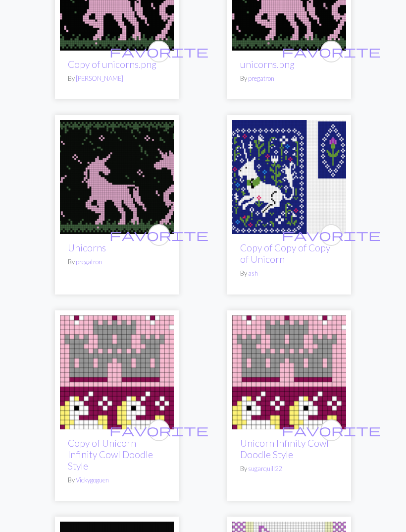
click at [332, 227] on span "favorite" at bounding box center [331, 234] width 99 height 15
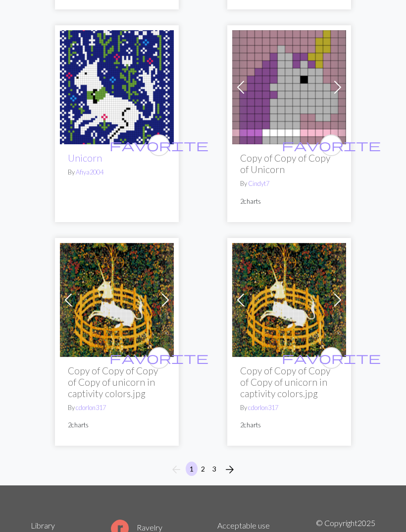
scroll to position [4855, 0]
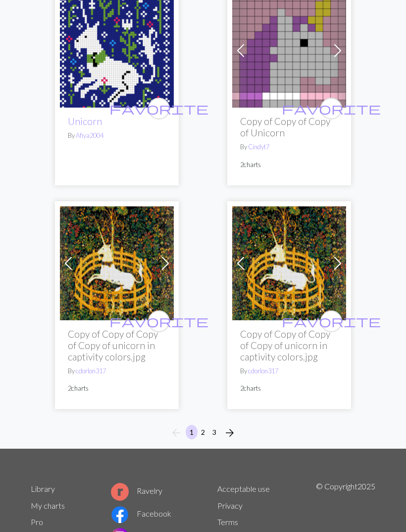
click at [335, 313] on span "favorite" at bounding box center [331, 320] width 99 height 15
click at [229, 426] on span "arrow_forward" at bounding box center [230, 433] width 12 height 14
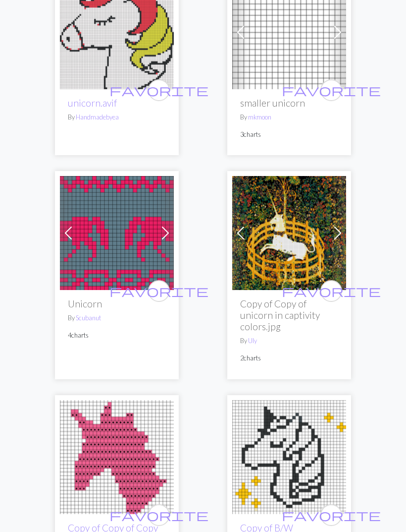
scroll to position [384, 0]
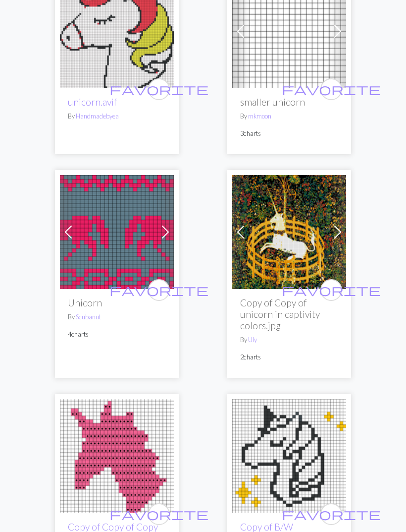
click at [330, 288] on span "favorite" at bounding box center [331, 289] width 99 height 15
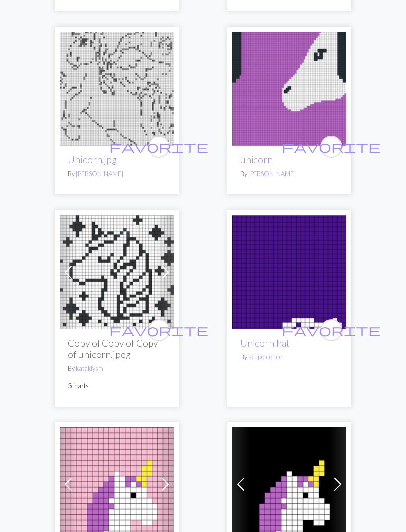
scroll to position [4712, 0]
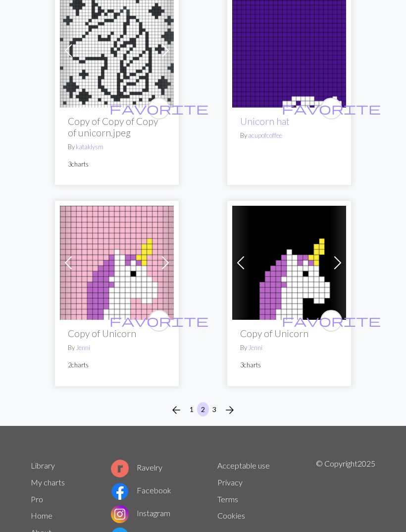
click at [232, 403] on span "arrow_forward" at bounding box center [230, 410] width 12 height 14
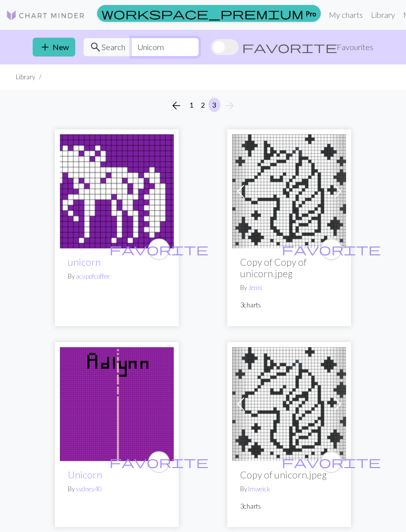
click at [199, 51] on input "Unicorn" at bounding box center [165, 47] width 68 height 19
type input "U"
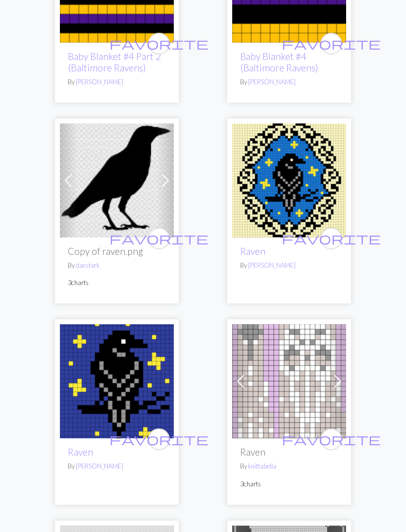
scroll to position [587, 0]
click at [331, 230] on span "favorite" at bounding box center [331, 237] width 99 height 15
click at [159, 431] on span "favorite" at bounding box center [159, 438] width 99 height 15
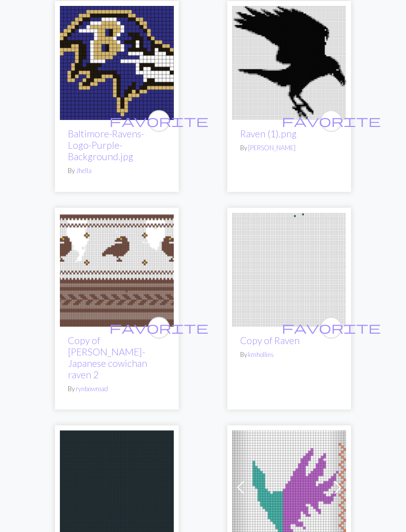
scroll to position [1307, 0]
click at [166, 317] on button "favorite" at bounding box center [159, 328] width 22 height 22
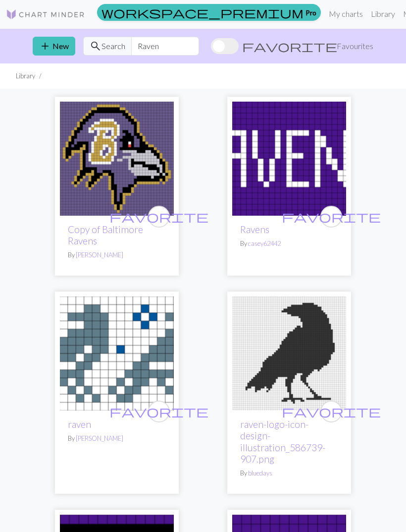
scroll to position [0, 0]
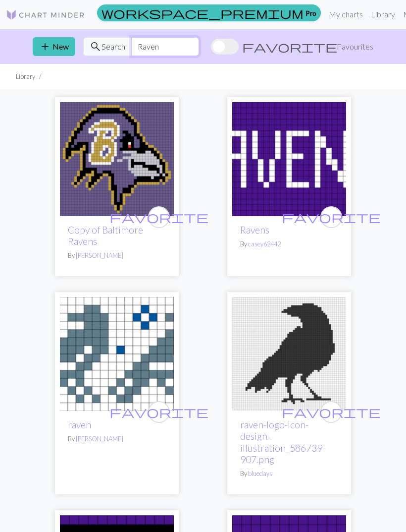
click at [199, 50] on input "Raven" at bounding box center [165, 46] width 68 height 19
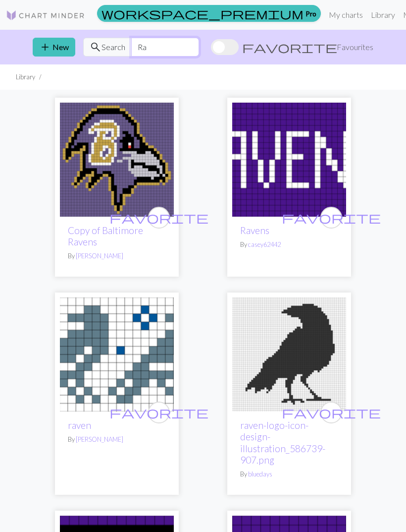
type input "R"
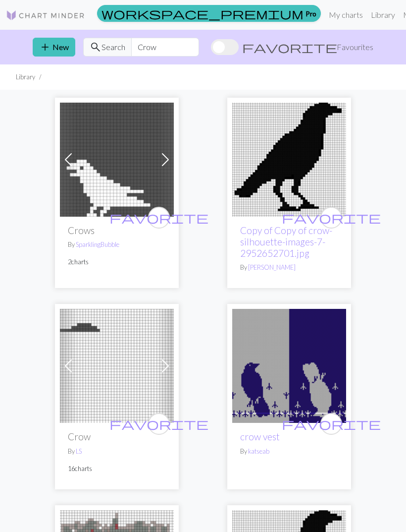
scroll to position [0, 0]
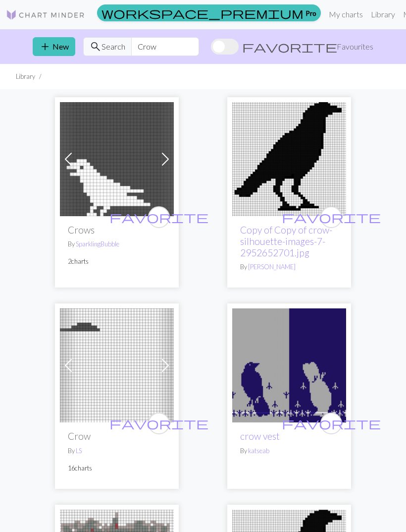
click at [158, 221] on span "favorite" at bounding box center [159, 216] width 99 height 15
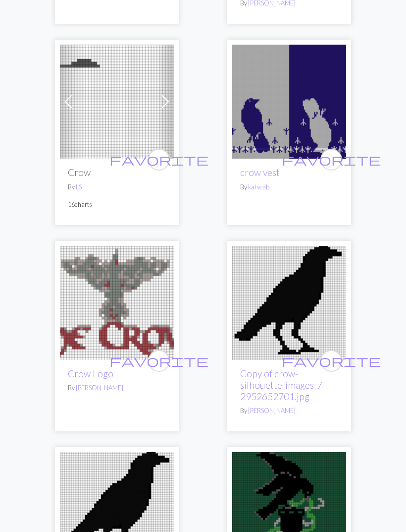
scroll to position [264, 0]
click at [331, 161] on span "favorite" at bounding box center [331, 159] width 99 height 15
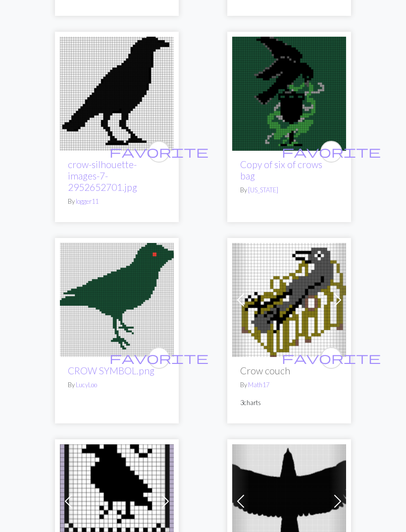
scroll to position [679, 0]
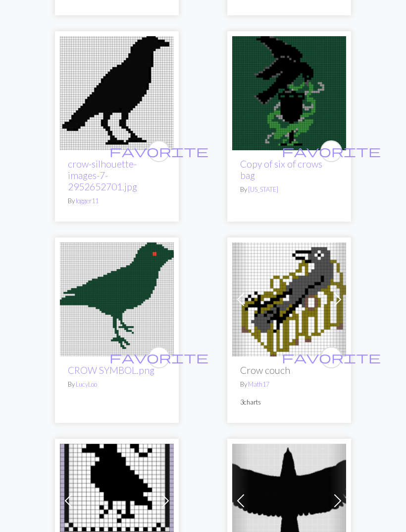
click at [333, 148] on span "favorite" at bounding box center [331, 151] width 99 height 15
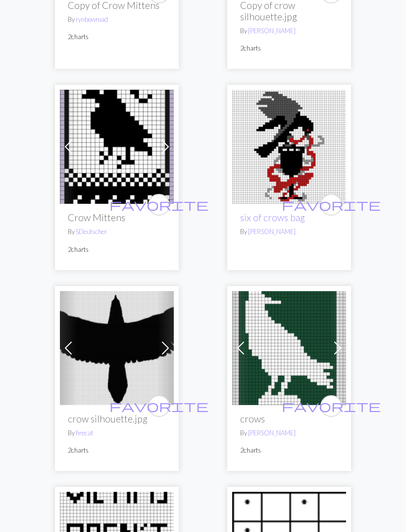
scroll to position [1246, 0]
click at [334, 204] on span "favorite" at bounding box center [331, 204] width 99 height 15
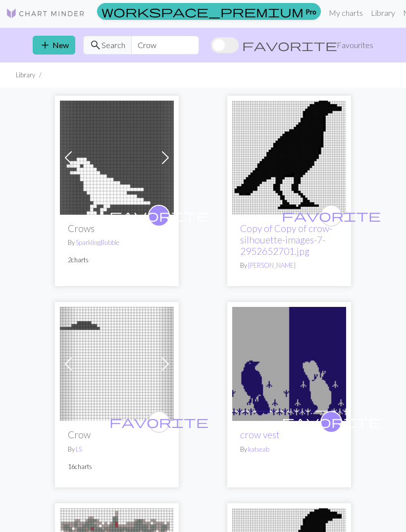
scroll to position [0, 0]
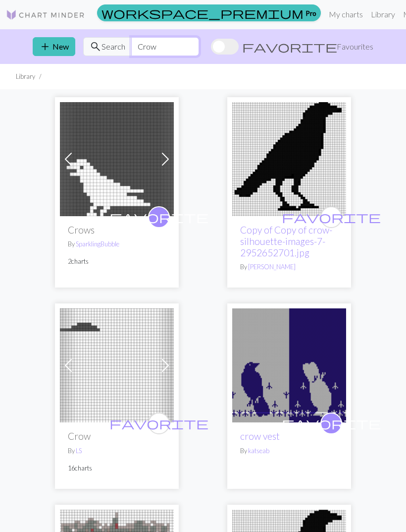
click at [199, 50] on input "Crow" at bounding box center [165, 46] width 68 height 19
type input "C"
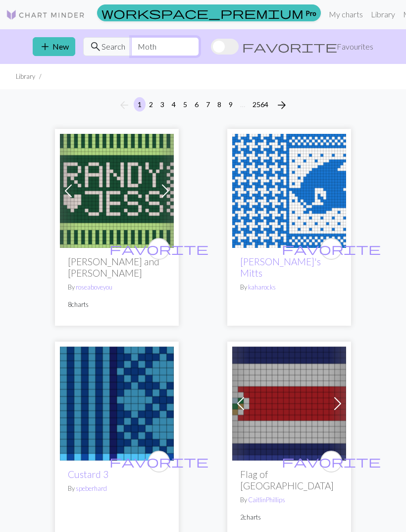
type input "Moth"
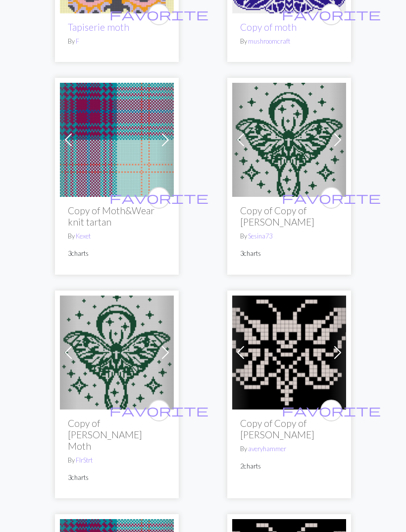
scroll to position [1434, 0]
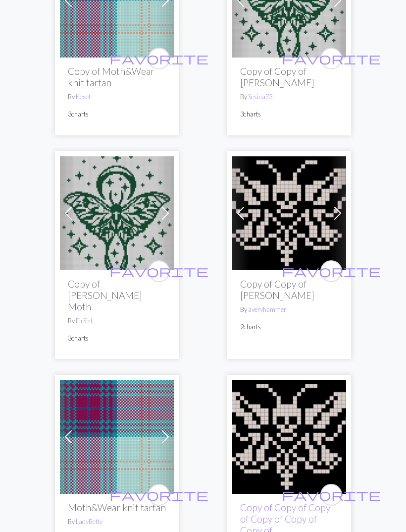
click at [158, 269] on span "favorite" at bounding box center [159, 271] width 99 height 15
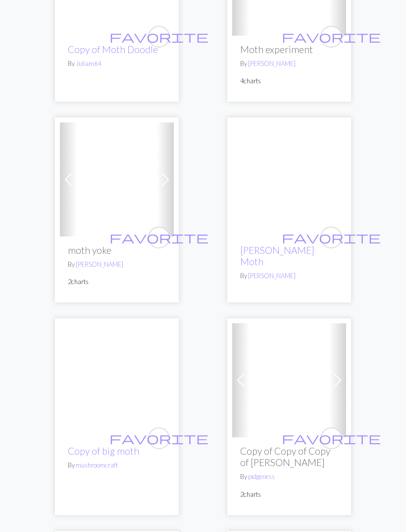
scroll to position [2881, 0]
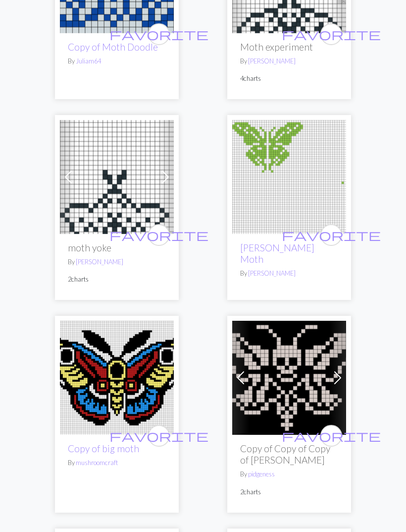
click at [335, 227] on span "favorite" at bounding box center [331, 234] width 99 height 15
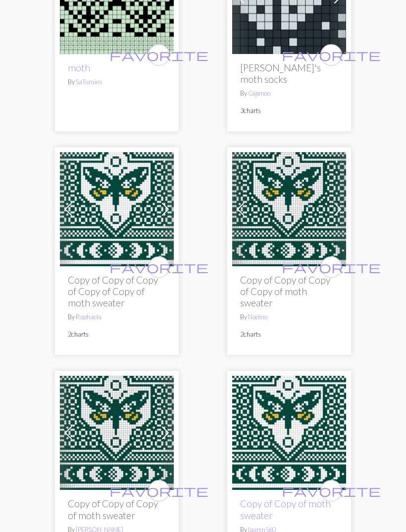
scroll to position [4769, 0]
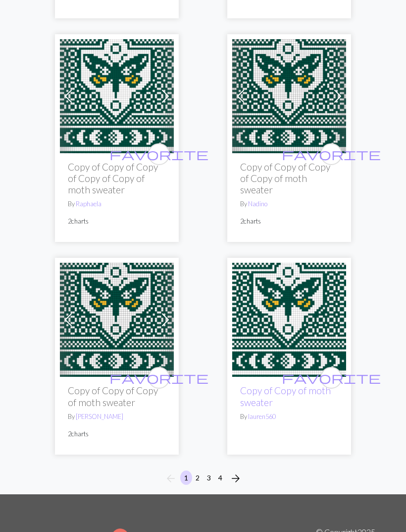
click at [335, 370] on span "favorite" at bounding box center [331, 377] width 99 height 15
click at [197, 470] on button "2" at bounding box center [198, 477] width 12 height 14
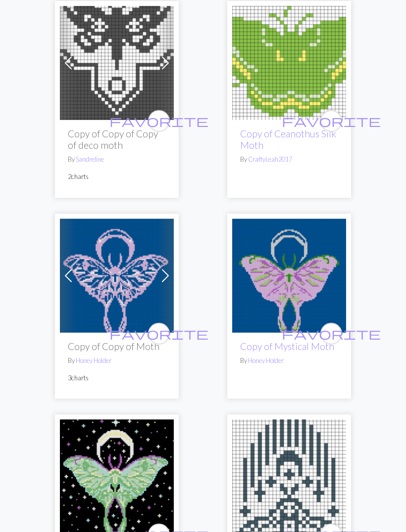
scroll to position [154, 0]
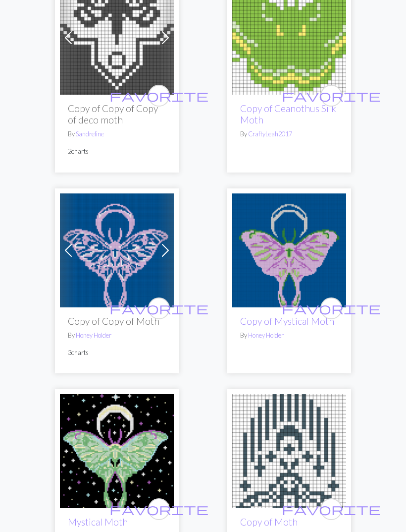
click at [332, 98] on span "favorite" at bounding box center [331, 95] width 99 height 15
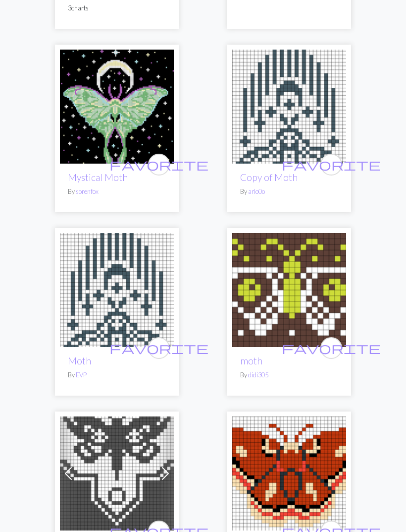
scroll to position [497, 0]
click at [162, 342] on span "favorite" at bounding box center [159, 347] width 99 height 15
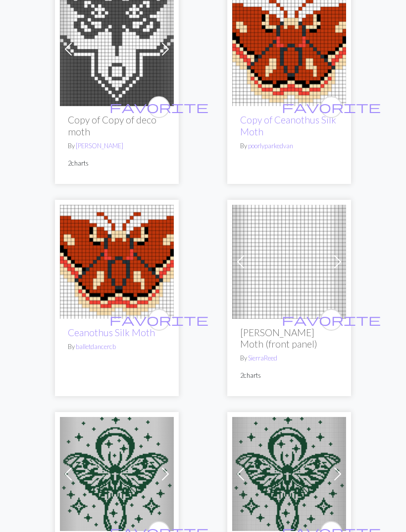
scroll to position [921, 0]
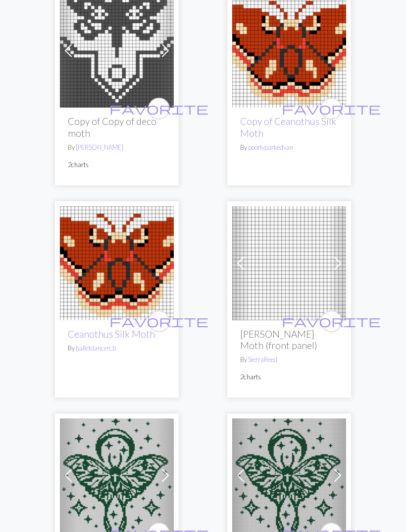
click at [162, 322] on span "favorite" at bounding box center [159, 320] width 99 height 15
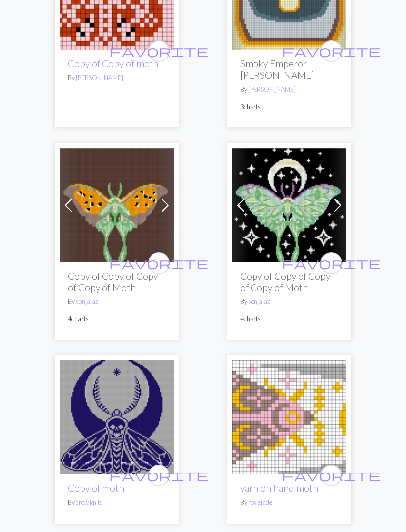
scroll to position [2045, 0]
click at [163, 256] on span "favorite" at bounding box center [159, 263] width 99 height 15
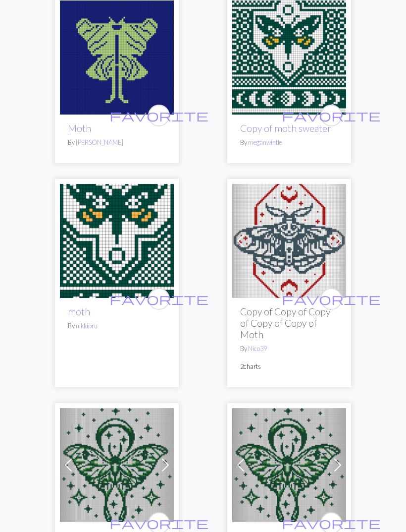
scroll to position [4132, 0]
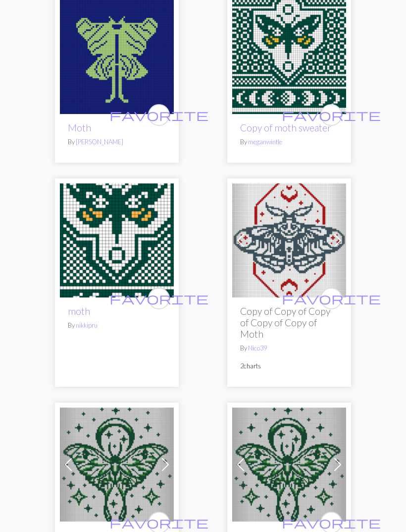
click at [157, 290] on span "favorite" at bounding box center [159, 297] width 99 height 15
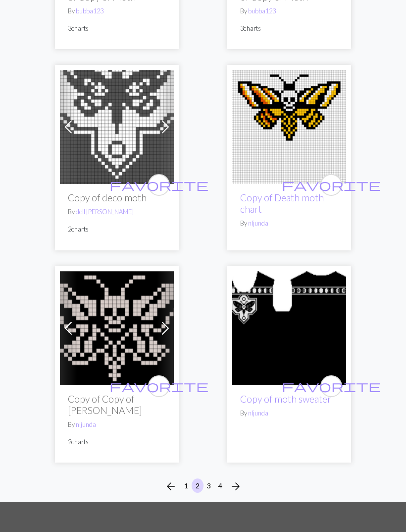
scroll to position [4747, 0]
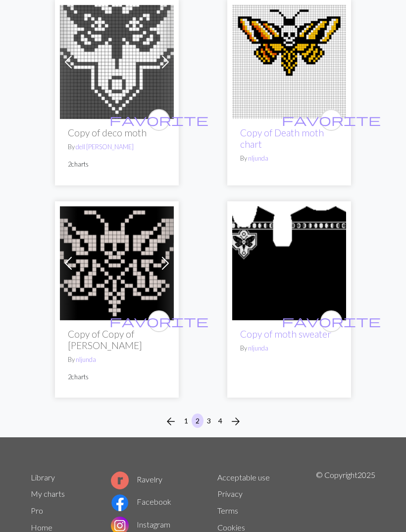
click at [239, 414] on span "arrow_forward" at bounding box center [236, 421] width 12 height 14
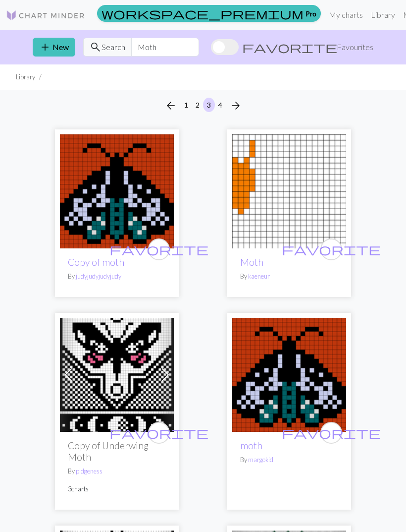
click at [172, 106] on span "arrow_back" at bounding box center [171, 106] width 12 height 14
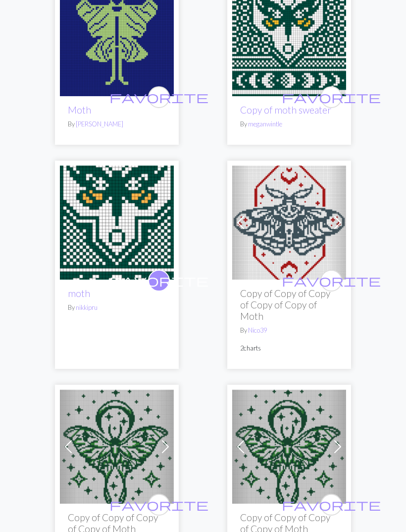
scroll to position [4747, 0]
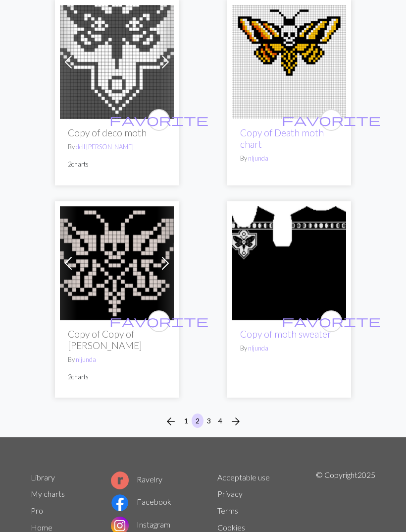
click at [332, 313] on span "favorite" at bounding box center [331, 320] width 99 height 15
click at [239, 414] on span "arrow_forward" at bounding box center [236, 421] width 12 height 14
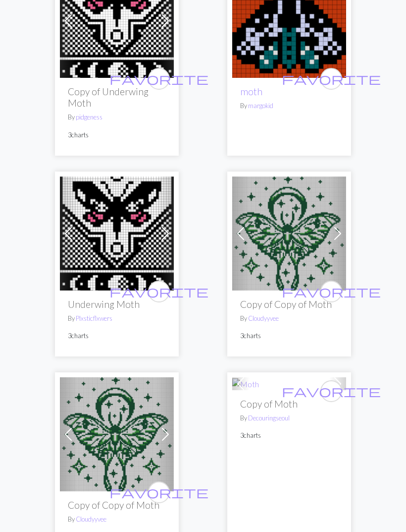
scroll to position [354, 0]
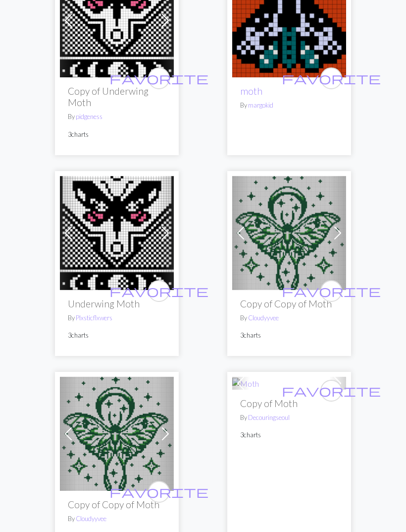
click at [164, 294] on span "favorite" at bounding box center [159, 290] width 99 height 15
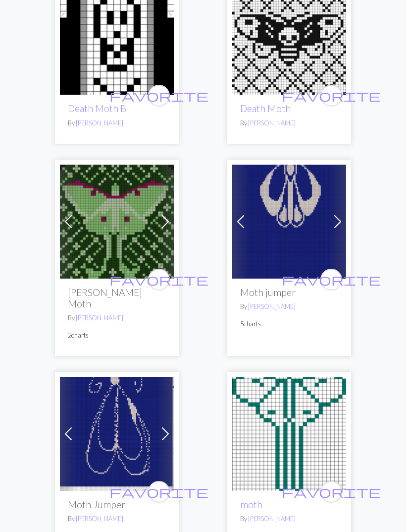
scroll to position [1354, 0]
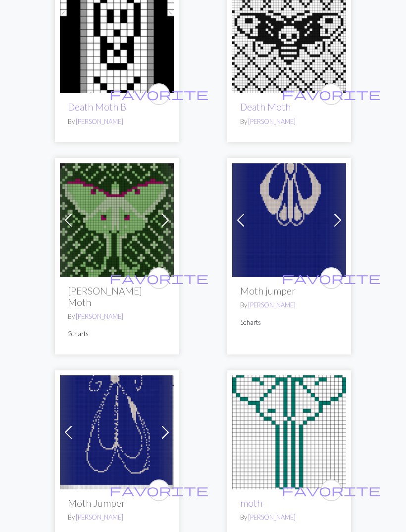
click at [162, 275] on span "favorite" at bounding box center [159, 278] width 99 height 15
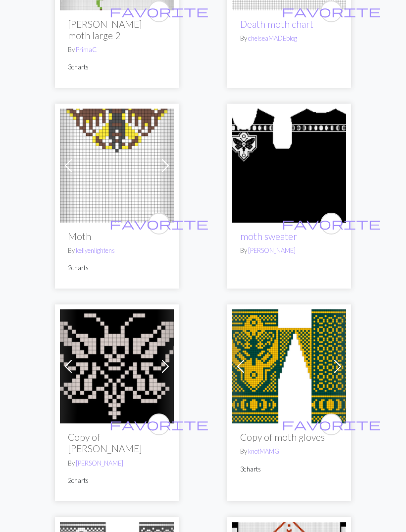
scroll to position [2631, 0]
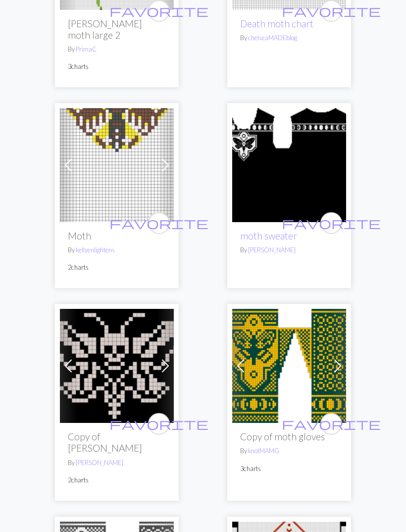
click at [330, 215] on span "favorite" at bounding box center [331, 222] width 99 height 15
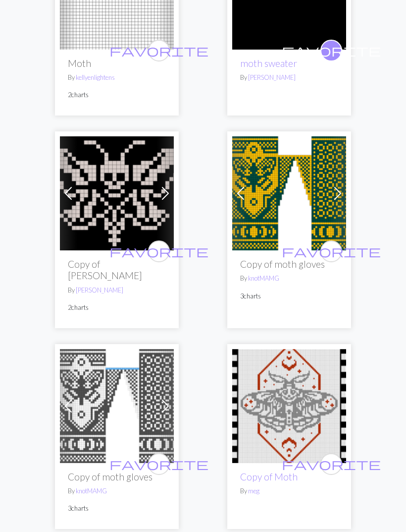
scroll to position [2805, 0]
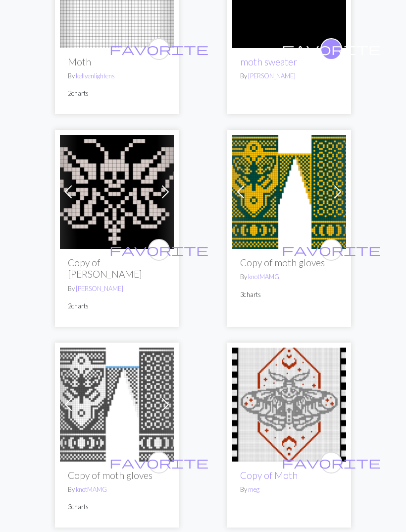
click at [334, 242] on span "favorite" at bounding box center [331, 249] width 99 height 15
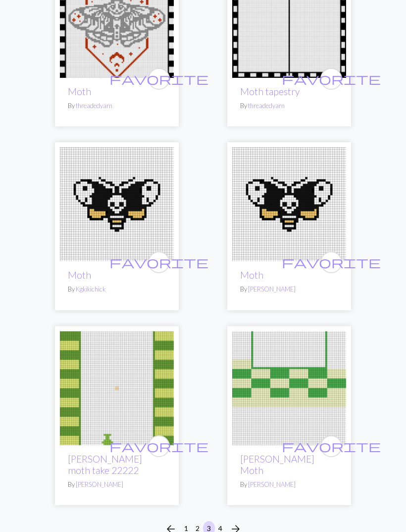
scroll to position [4627, 0]
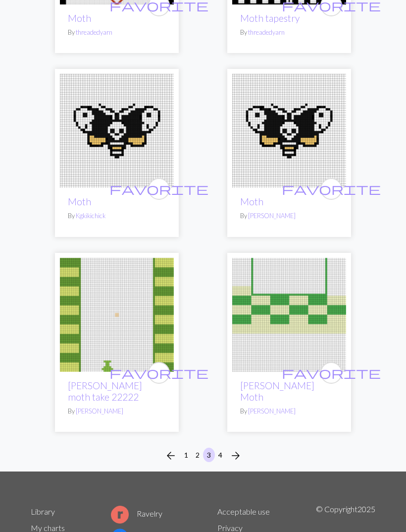
click at [238, 448] on span "arrow_forward" at bounding box center [236, 455] width 12 height 14
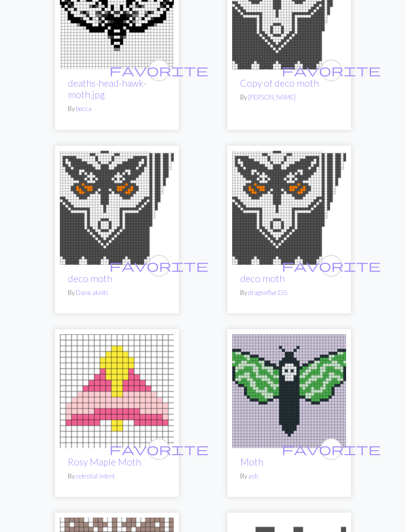
scroll to position [375, 0]
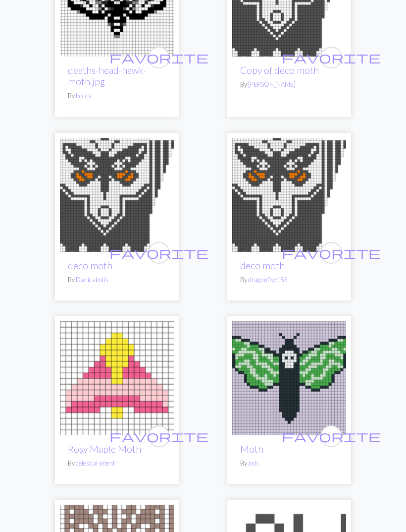
click at [332, 254] on span "favorite" at bounding box center [331, 252] width 99 height 15
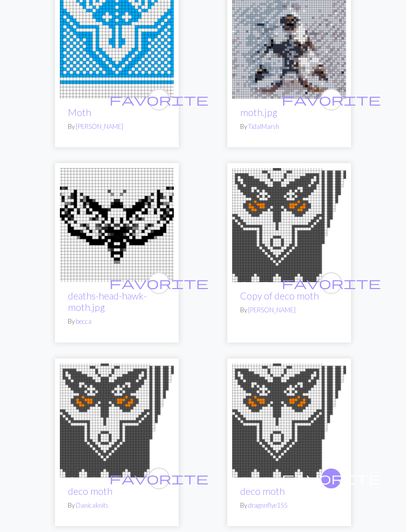
scroll to position [0, 0]
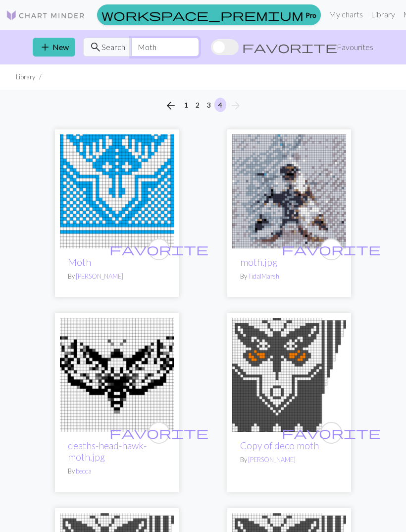
click at [199, 48] on input "Moth" at bounding box center [165, 47] width 68 height 19
type input "M"
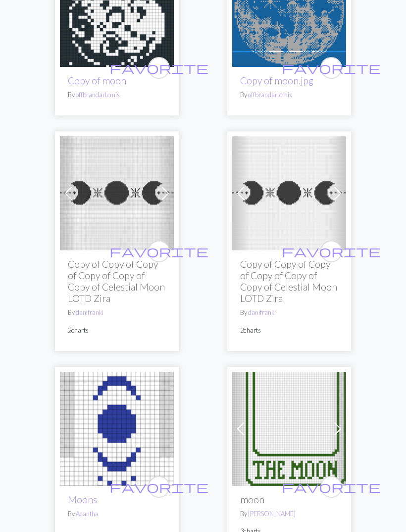
scroll to position [751, 0]
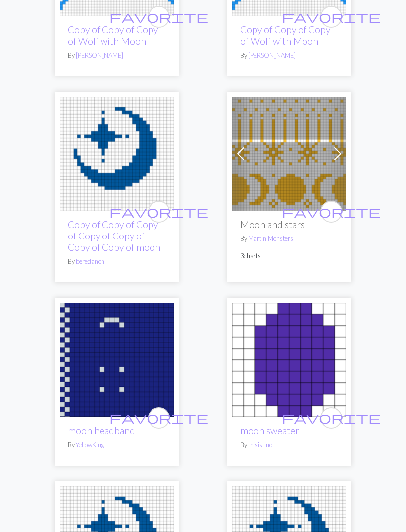
click at [331, 204] on span "favorite" at bounding box center [331, 211] width 99 height 15
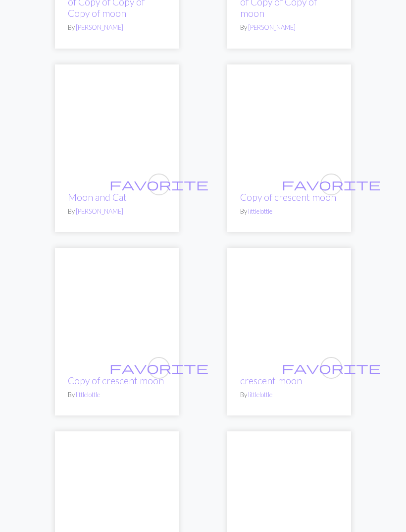
scroll to position [2256, 0]
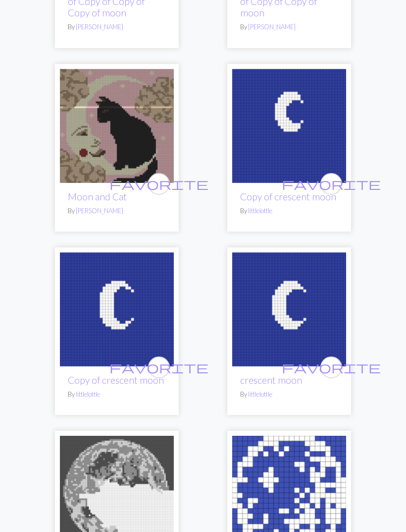
click at [159, 176] on span "favorite" at bounding box center [159, 183] width 99 height 15
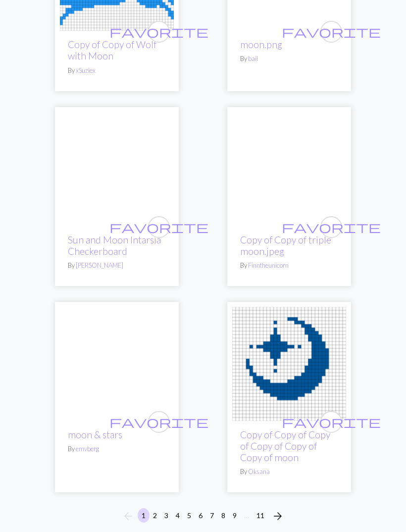
scroll to position [4676, 0]
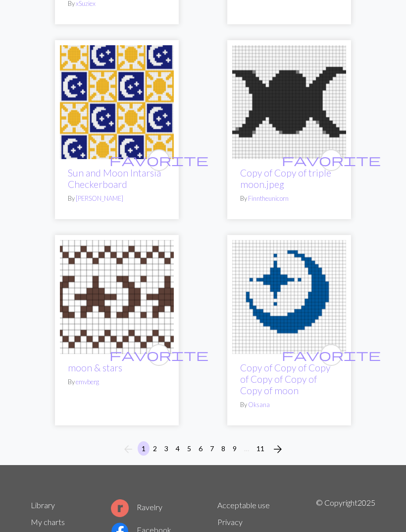
click at [281, 442] on span "arrow_forward" at bounding box center [278, 449] width 12 height 14
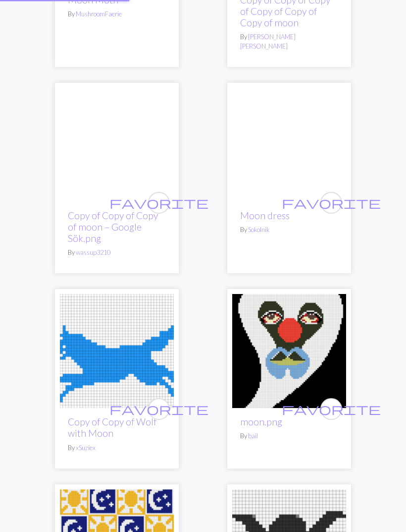
scroll to position [3940, 0]
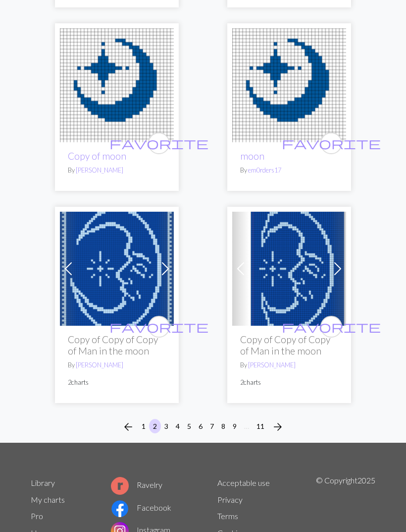
scroll to position [4831, 0]
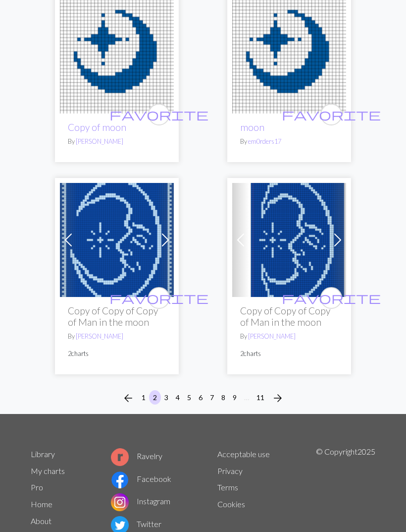
click at [276, 397] on span "arrow_forward" at bounding box center [278, 398] width 12 height 14
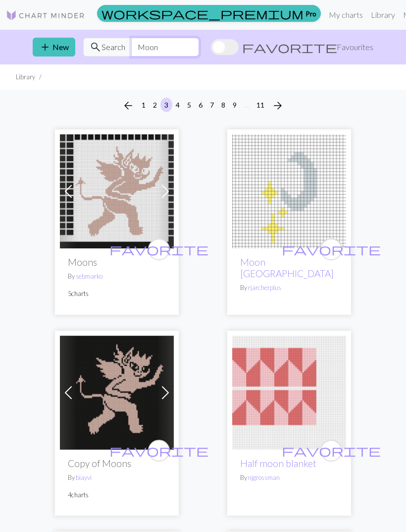
click at [199, 47] on input "Moon" at bounding box center [165, 47] width 68 height 19
type input "M"
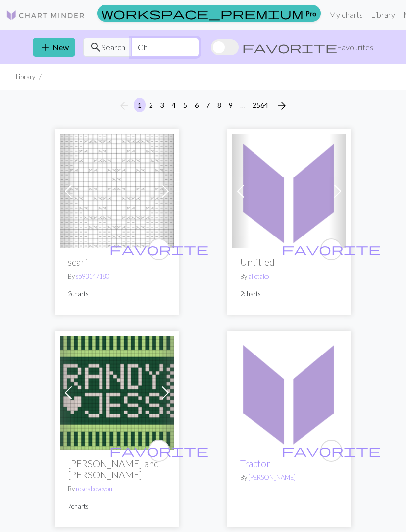
type input "G"
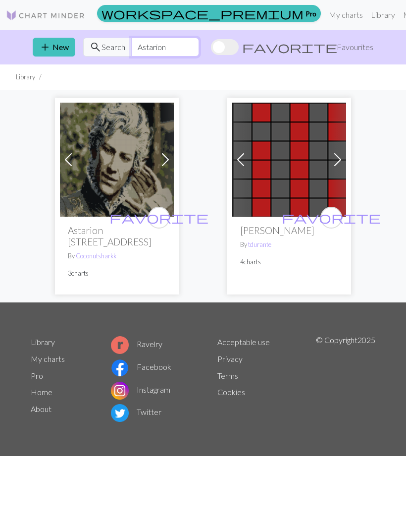
type input "Astarion"
click at [320, 195] on img at bounding box center [289, 160] width 114 height 114
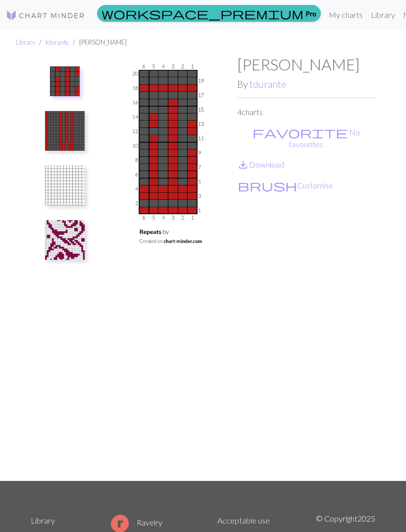
click at [83, 239] on img at bounding box center [65, 240] width 40 height 40
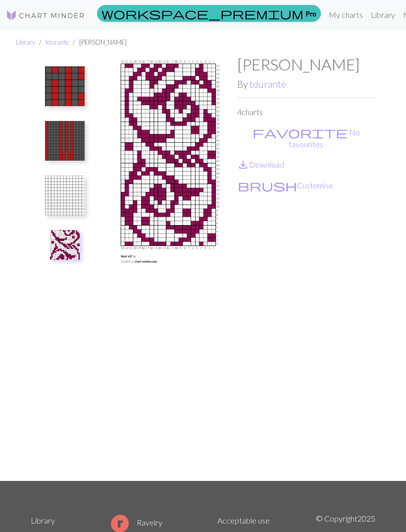
click at [71, 211] on img at bounding box center [65, 195] width 40 height 40
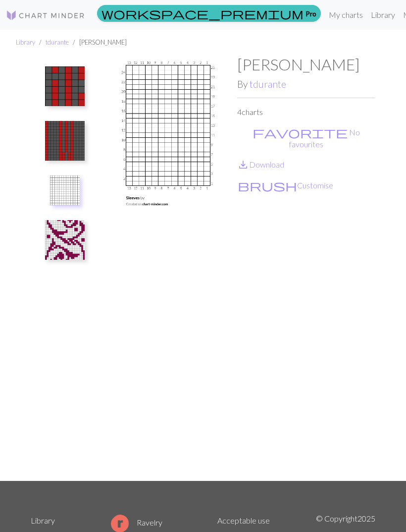
click at [74, 136] on img at bounding box center [65, 141] width 40 height 40
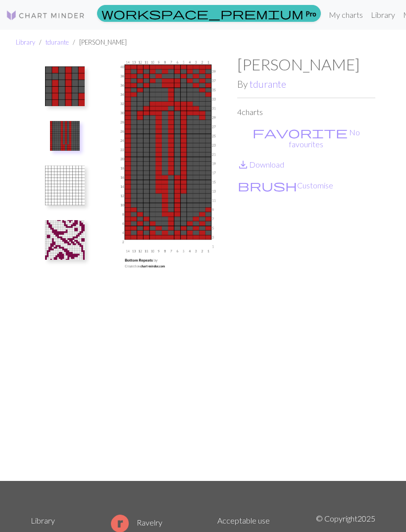
click at [63, 82] on img at bounding box center [65, 86] width 40 height 40
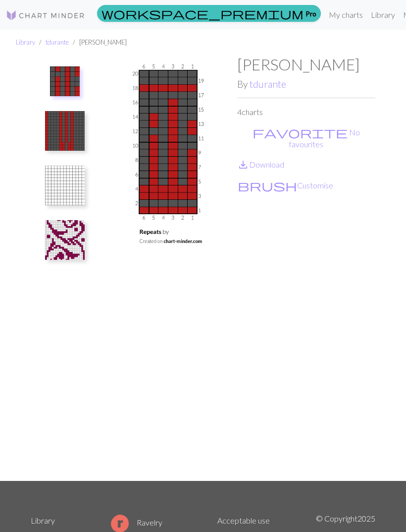
click at [285, 133] on button "favorite No favourites" at bounding box center [306, 138] width 138 height 25
click at [64, 243] on img at bounding box center [65, 240] width 40 height 40
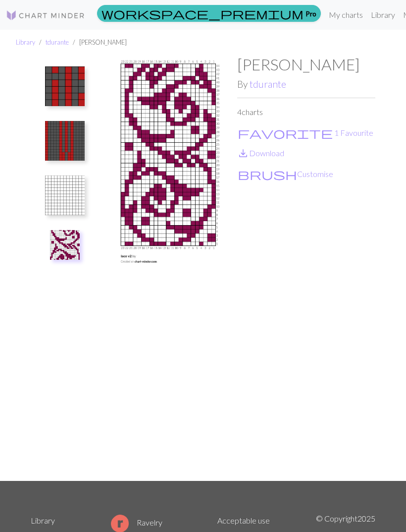
click at [273, 78] on link "tdurante" at bounding box center [268, 83] width 37 height 11
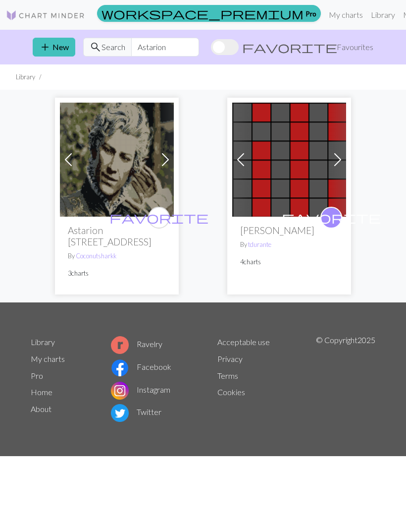
click at [261, 34] on div "add New search Search Astarion favorite Favourites" at bounding box center [203, 47] width 357 height 35
click at [199, 51] on input "Astarion" at bounding box center [165, 47] width 68 height 19
type input "A"
